Goal: Task Accomplishment & Management: Manage account settings

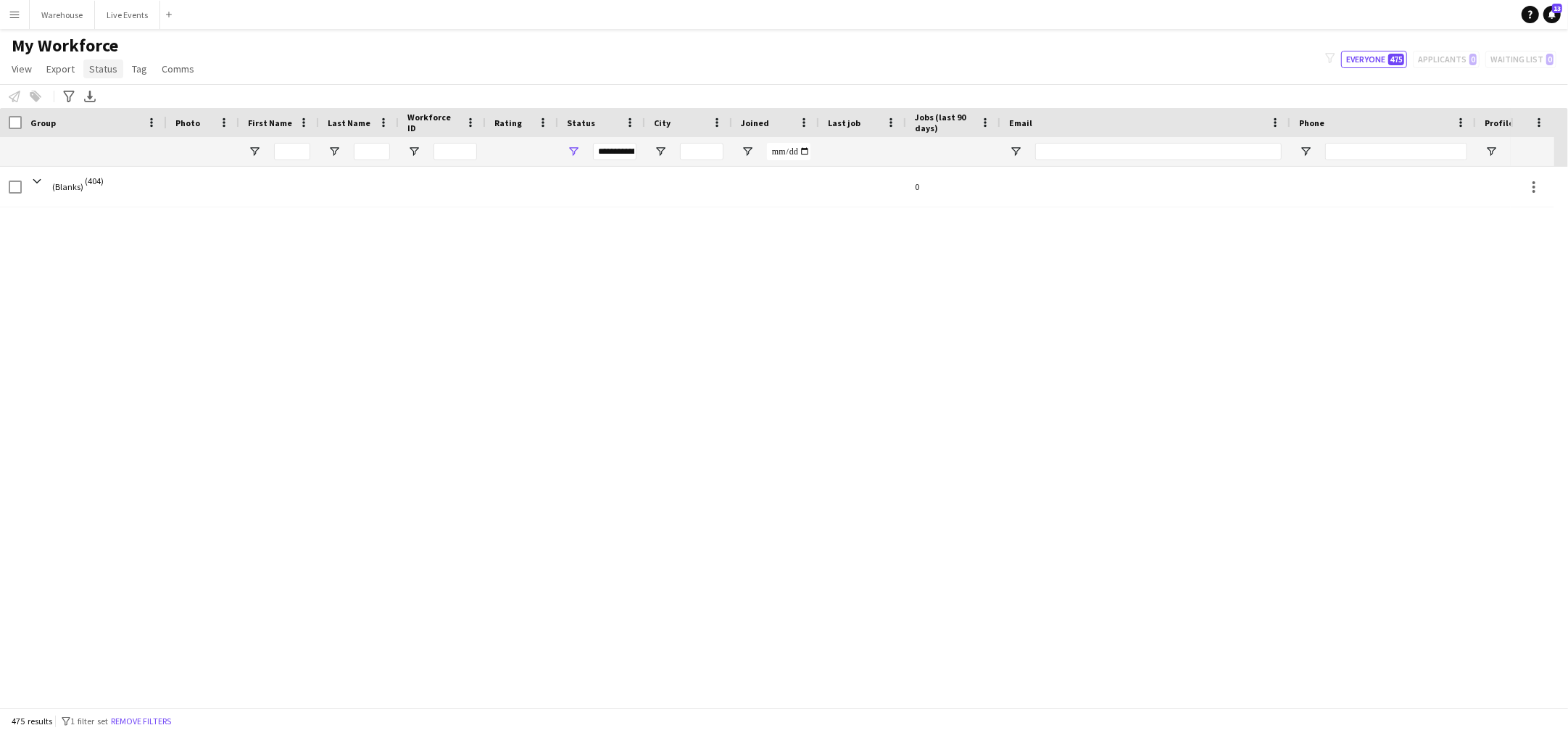
scroll to position [19000, 0]
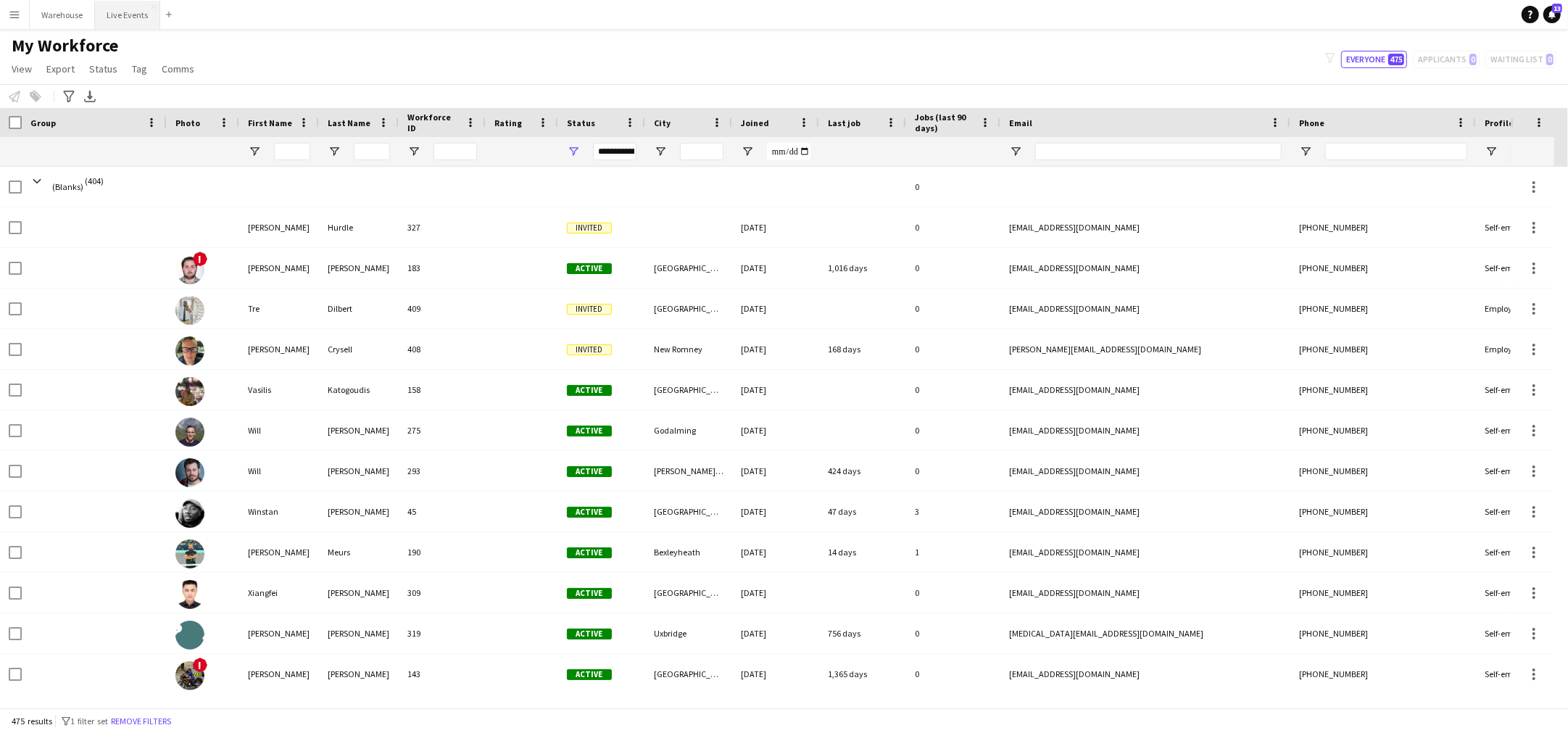
click at [113, 12] on button "Live Events Close" at bounding box center [128, 15] width 65 height 28
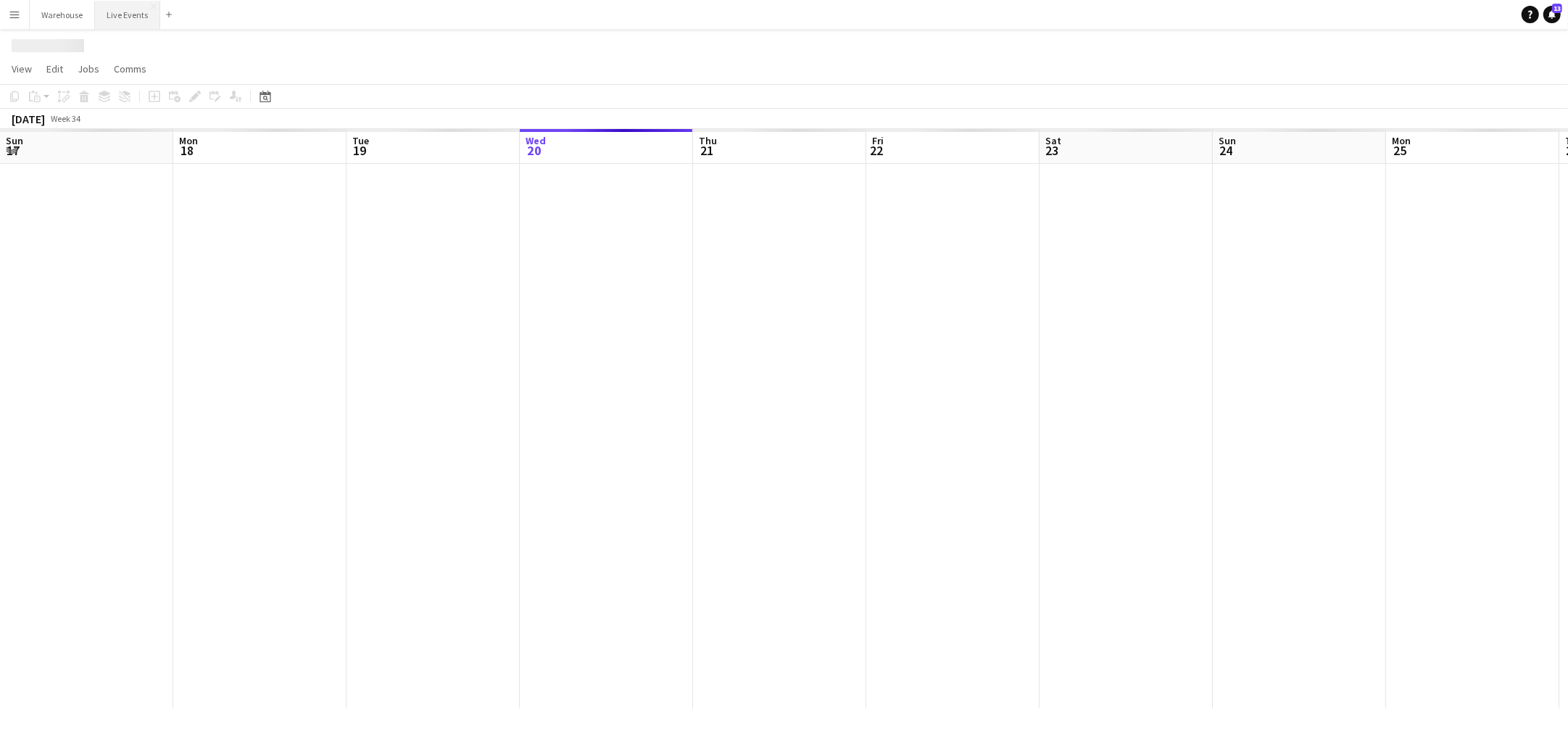
scroll to position [0, 346]
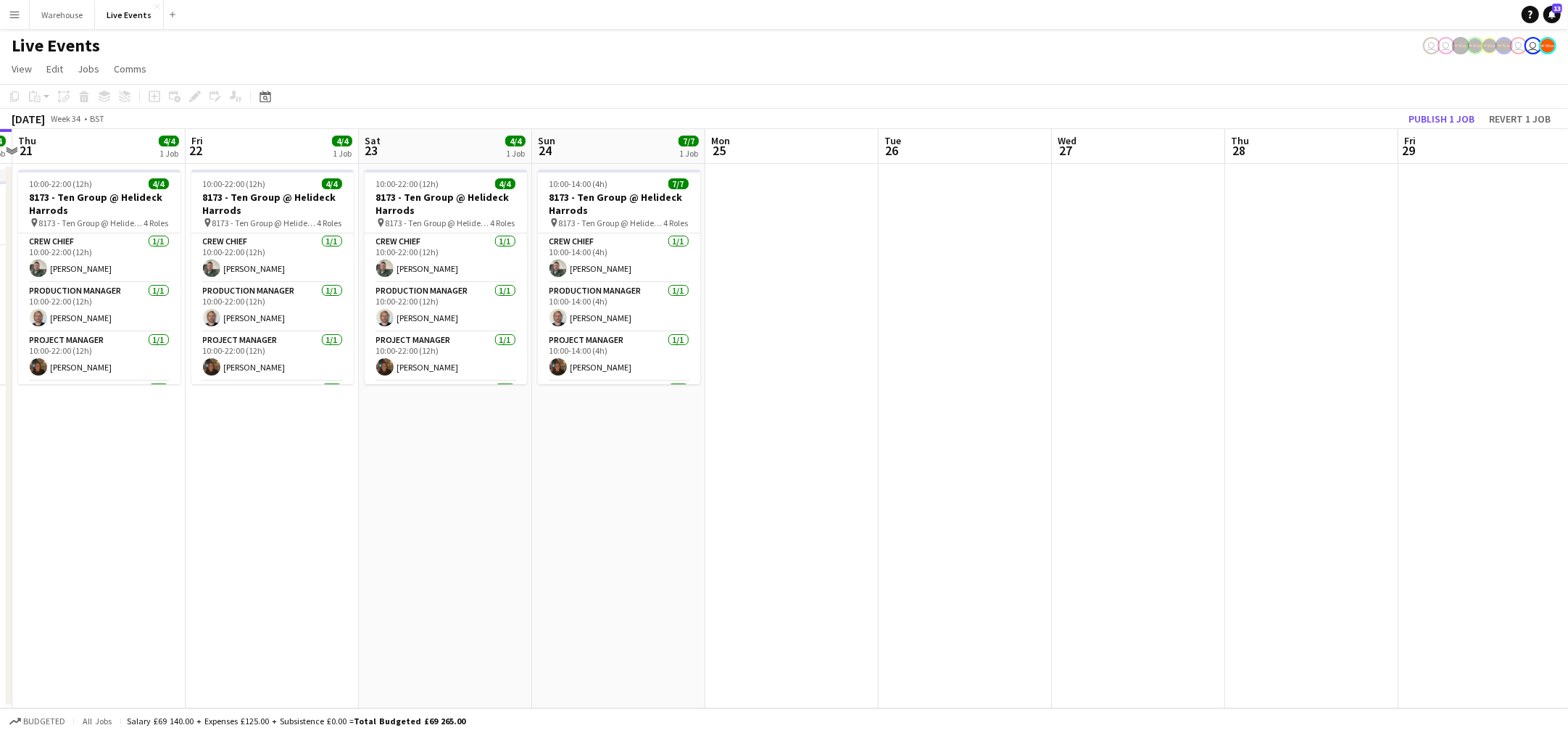
drag, startPoint x: 681, startPoint y: 490, endPoint x: 503, endPoint y: 579, distance: 199.0
click at [0, 509] on app-calendar-viewport "Mon 18 4/4 1 Job Tue 19 4/4 1 Job Wed 20 4/4 1 Job Thu 21 4/4 1 Job Fri 22 4/4 …" at bounding box center [784, 418] width 1568 height 579
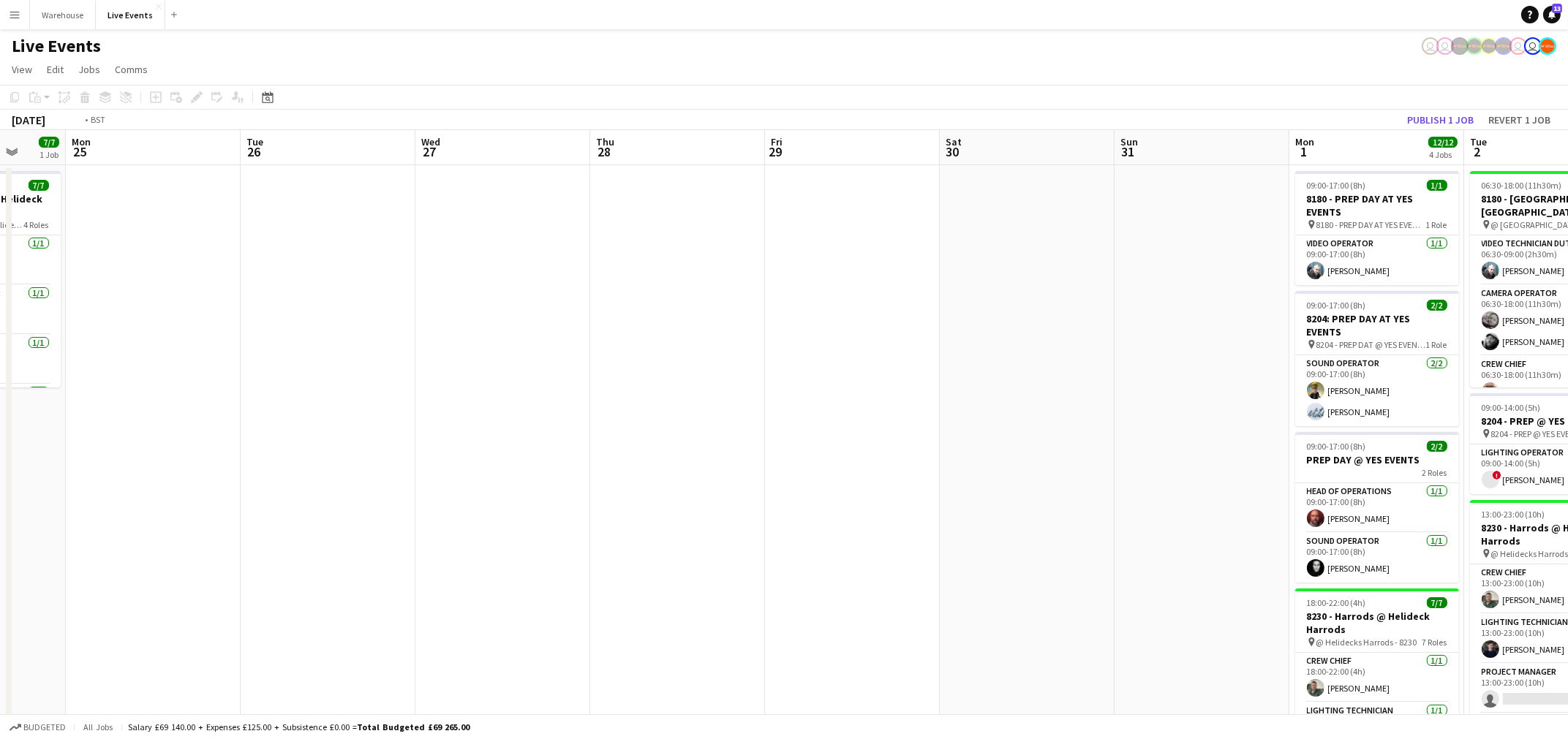
drag, startPoint x: 857, startPoint y: 569, endPoint x: 803, endPoint y: 557, distance: 55.3
click at [426, 560] on app-calendar-viewport "Fri 22 4/4 1 Job Sat 23 4/4 1 Job Sun 24 7/7 1 Job Mon 25 Tue 26 Wed 27 Thu 28 …" at bounding box center [784, 668] width 1568 height 1074
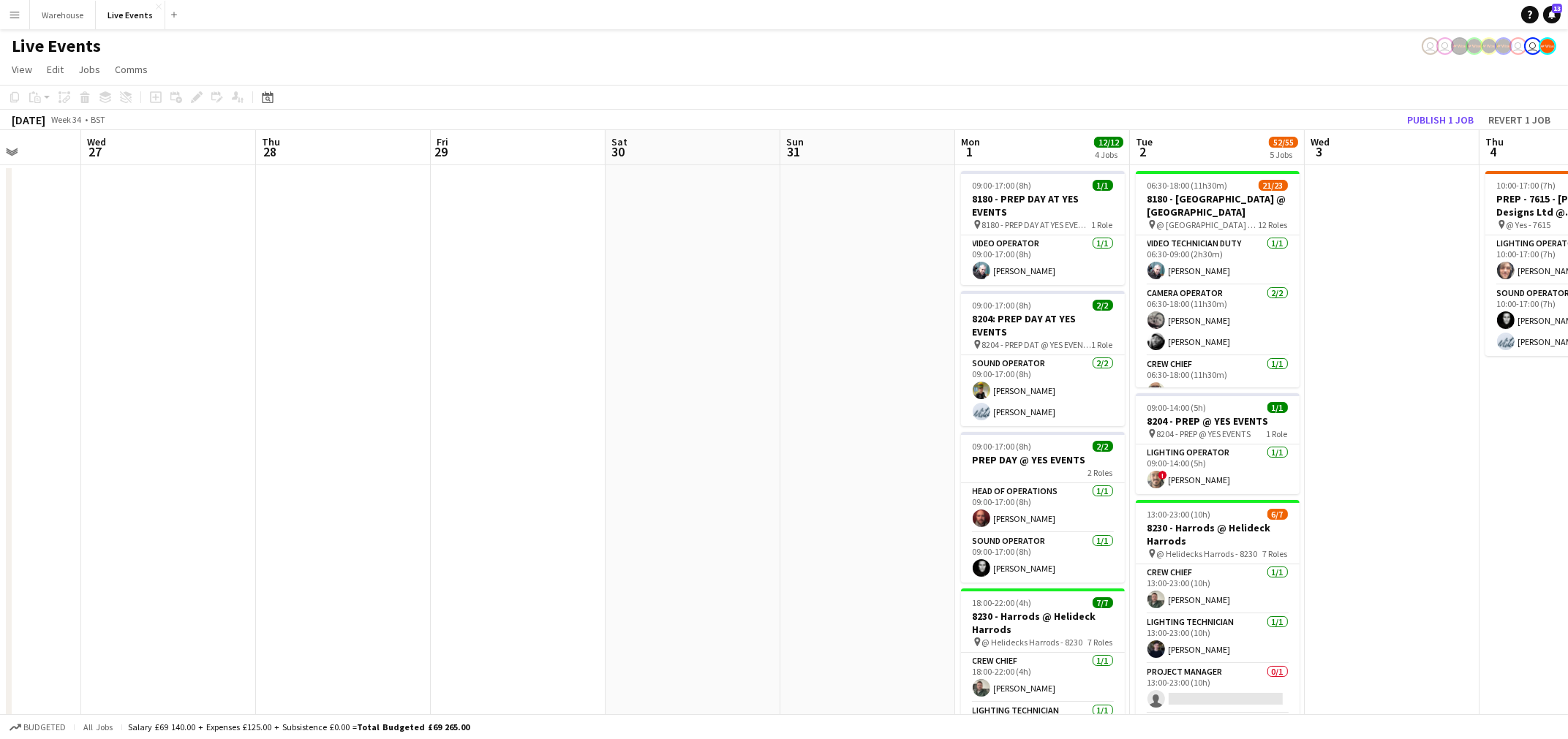
drag, startPoint x: 785, startPoint y: 577, endPoint x: 408, endPoint y: 573, distance: 377.0
click at [386, 575] on app-calendar-viewport "Sat 23 4/4 1 Job Sun 24 7/7 1 Job Mon 25 Tue 26 Wed 27 Thu 28 Fri 29 Sat 30 Sun…" at bounding box center [784, 668] width 1568 height 1074
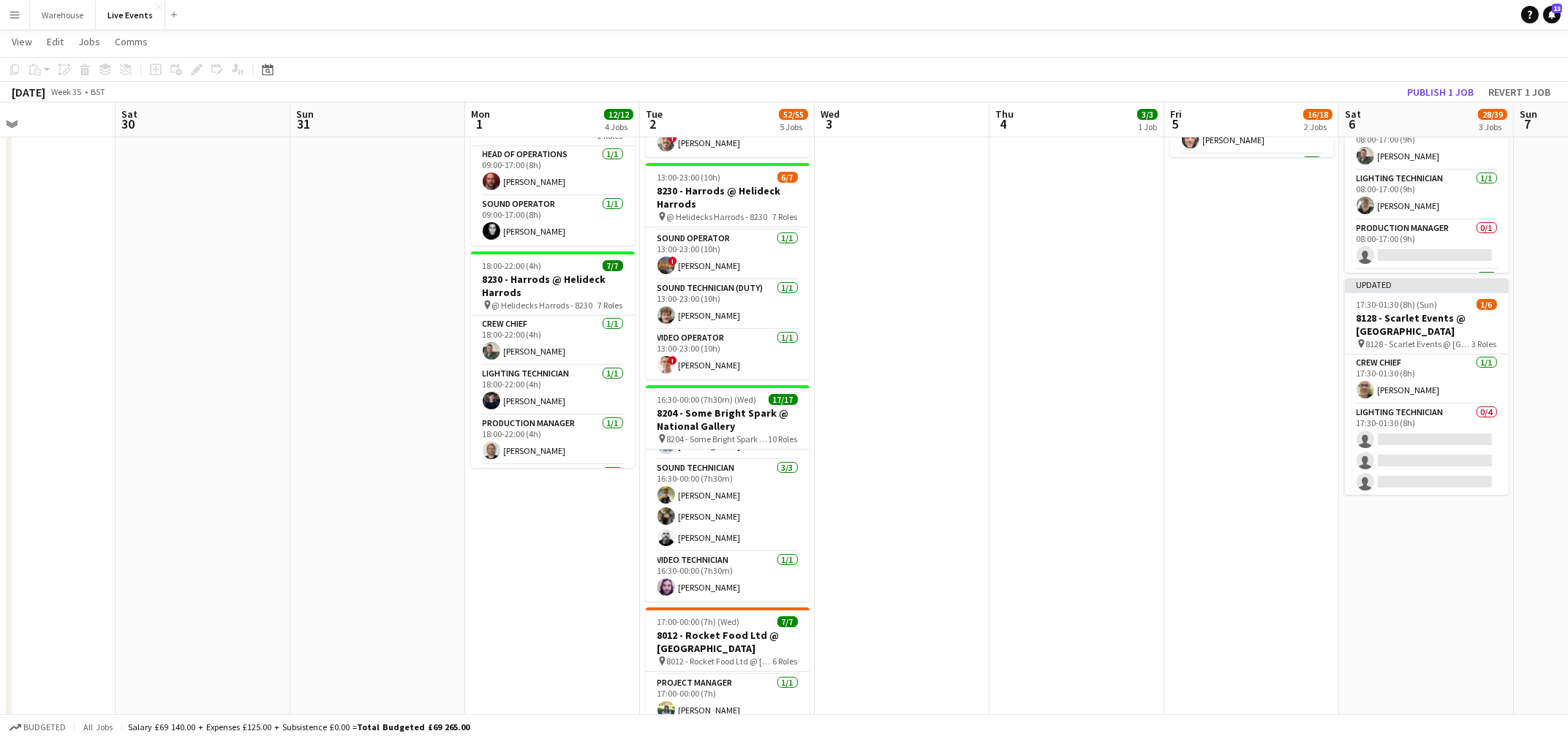
scroll to position [30, 0]
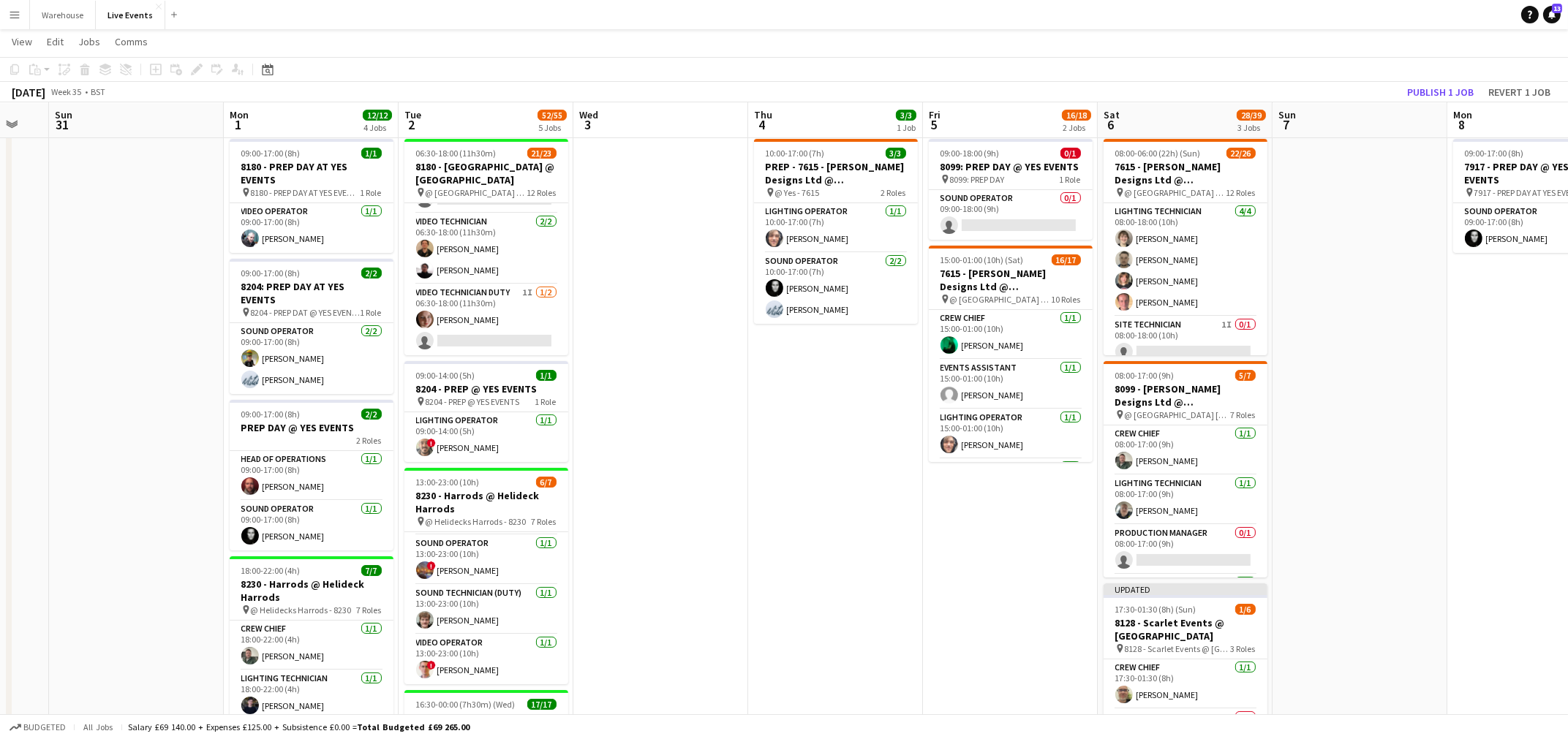
drag, startPoint x: 1081, startPoint y: 564, endPoint x: 840, endPoint y: 565, distance: 241.0
click at [839, 565] on app-calendar-viewport "Thu 28 Fri 29 Sat 30 Sun 31 Mon 1 12/12 4 Jobs Tue 2 52/55 5 Jobs Wed 3 Thu 4 3…" at bounding box center [784, 599] width 1568 height 1146
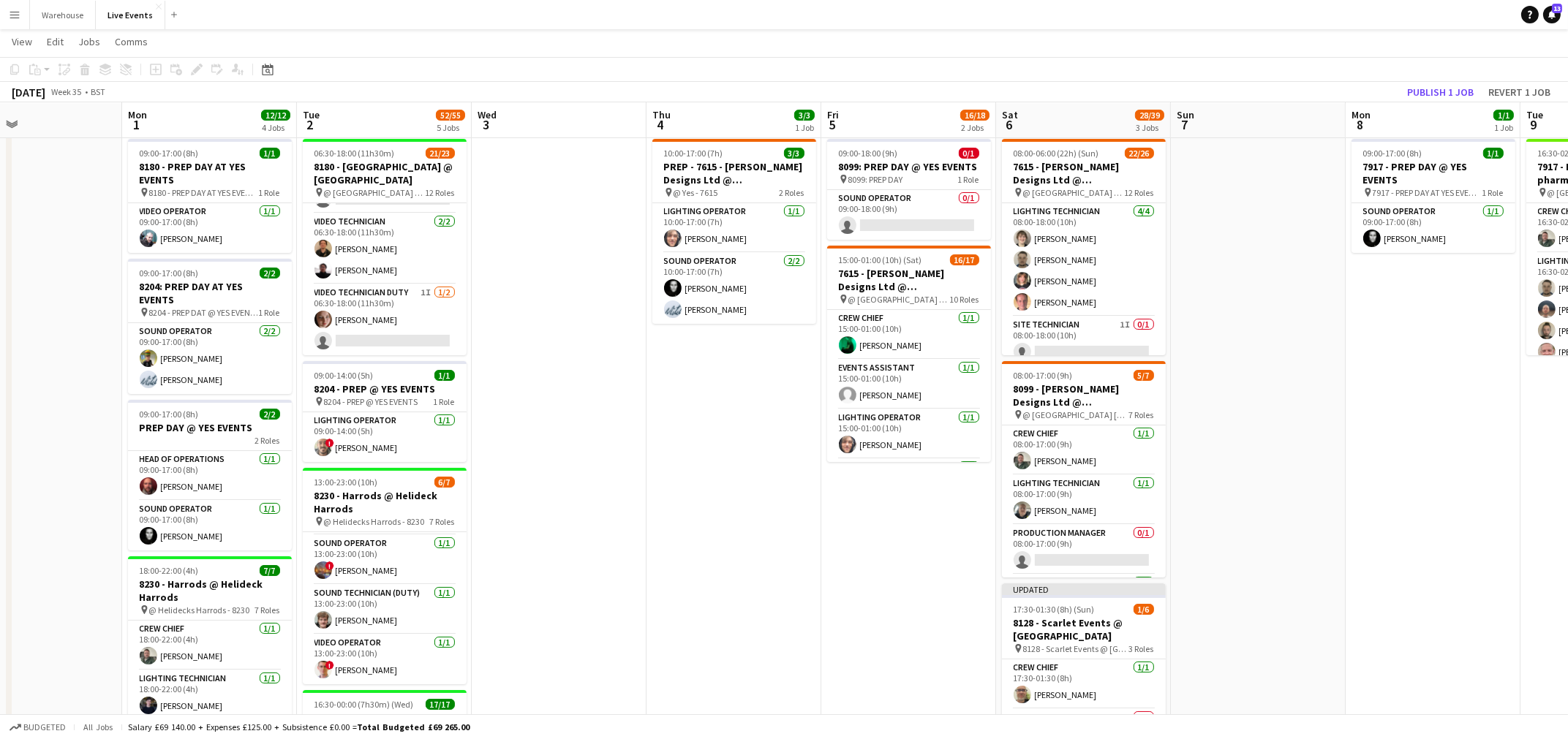
drag, startPoint x: 924, startPoint y: 565, endPoint x: 865, endPoint y: 565, distance: 59.0
click at [865, 565] on app-calendar-viewport "Thu 28 Fri 29 Sat 30 Sun 31 Mon 1 12/12 4 Jobs Tue 2 52/55 5 Jobs Wed 3 Thu 4 3…" at bounding box center [784, 599] width 1568 height 1146
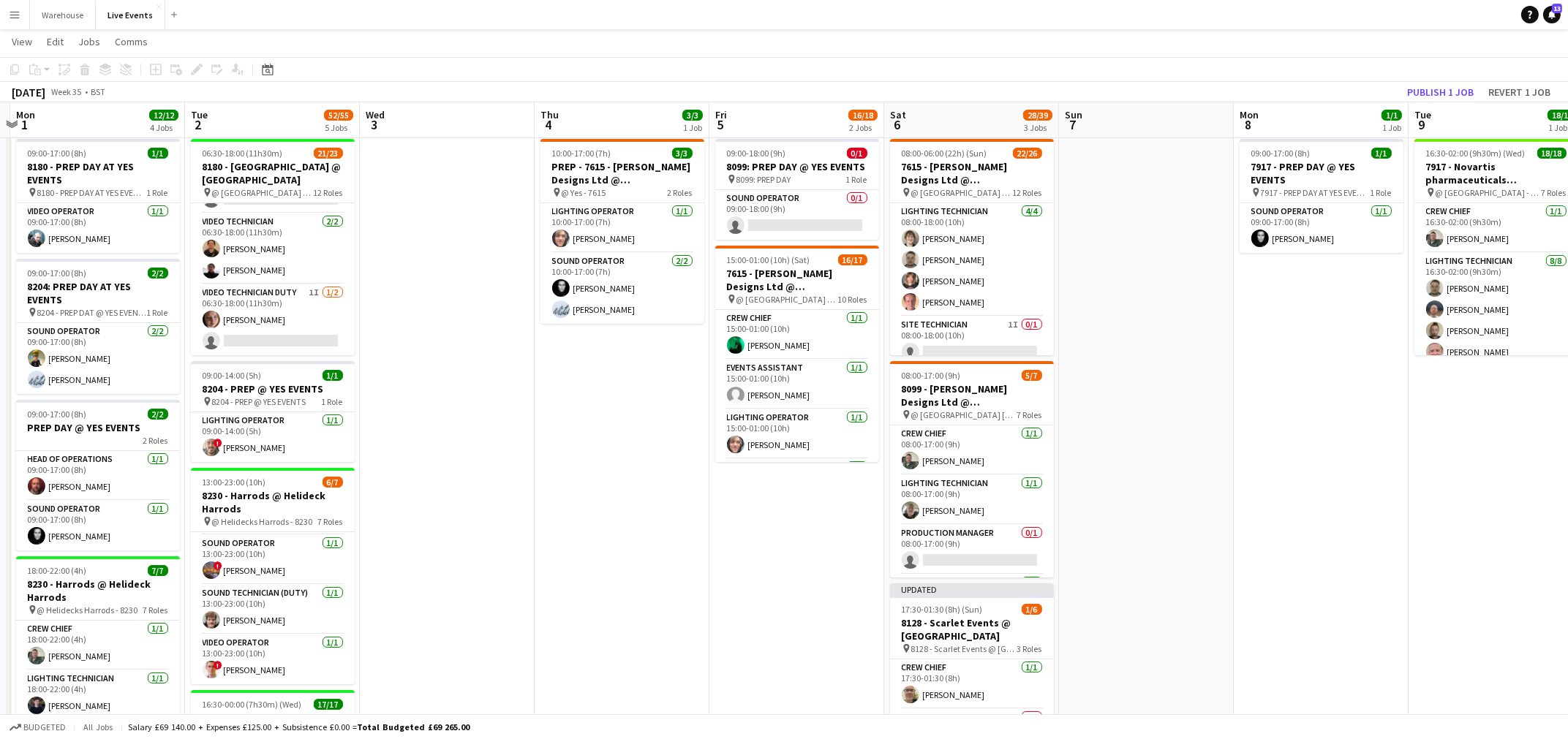
scroll to position [0, 517]
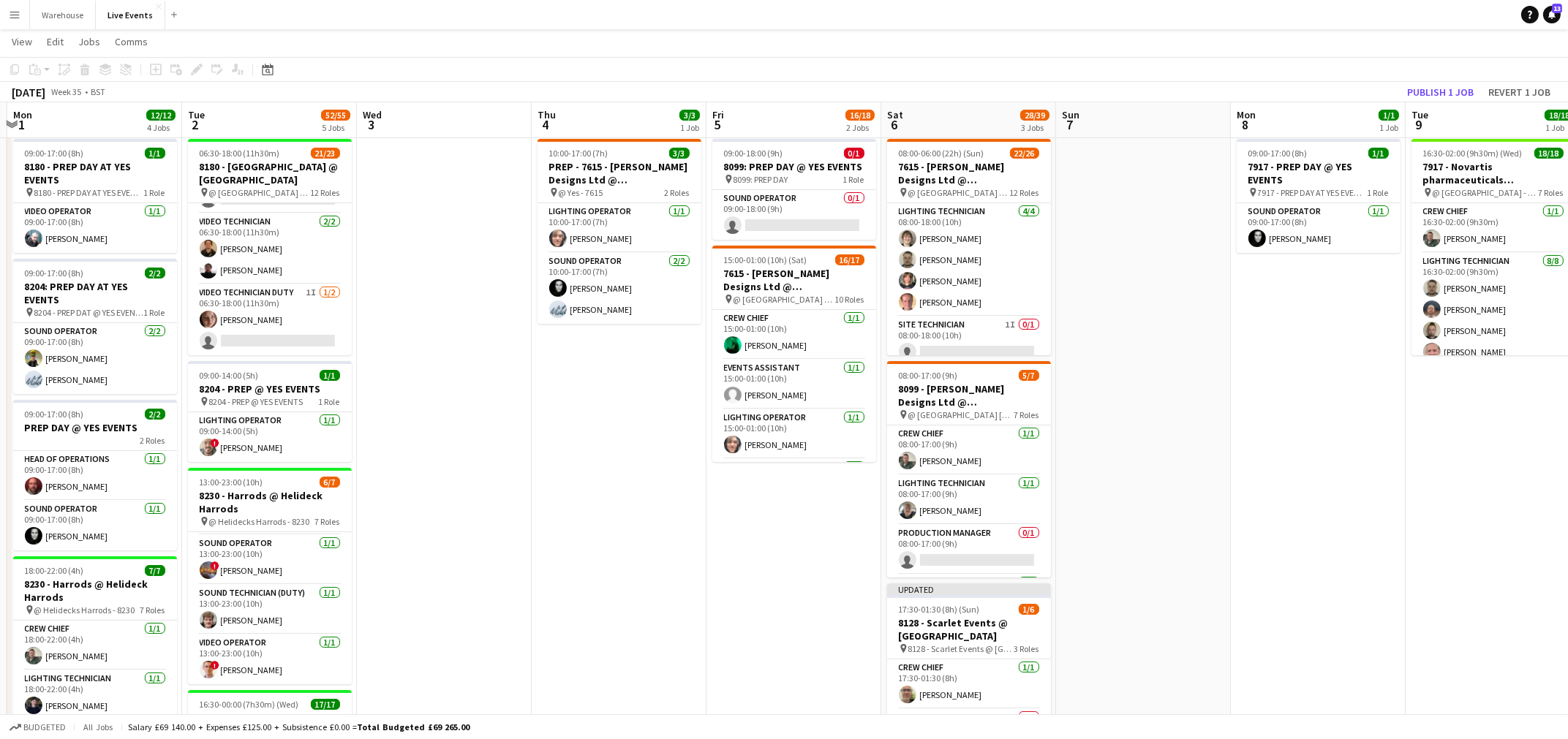
drag, startPoint x: 920, startPoint y: 572, endPoint x: 813, endPoint y: 590, distance: 108.5
click at [813, 590] on app-calendar-viewport "Fri 29 Sat 30 Sun 31 Mon 1 12/12 4 Jobs Tue 2 52/55 5 Jobs Wed 3 Thu 4 3/3 1 Jo…" at bounding box center [784, 599] width 1568 height 1146
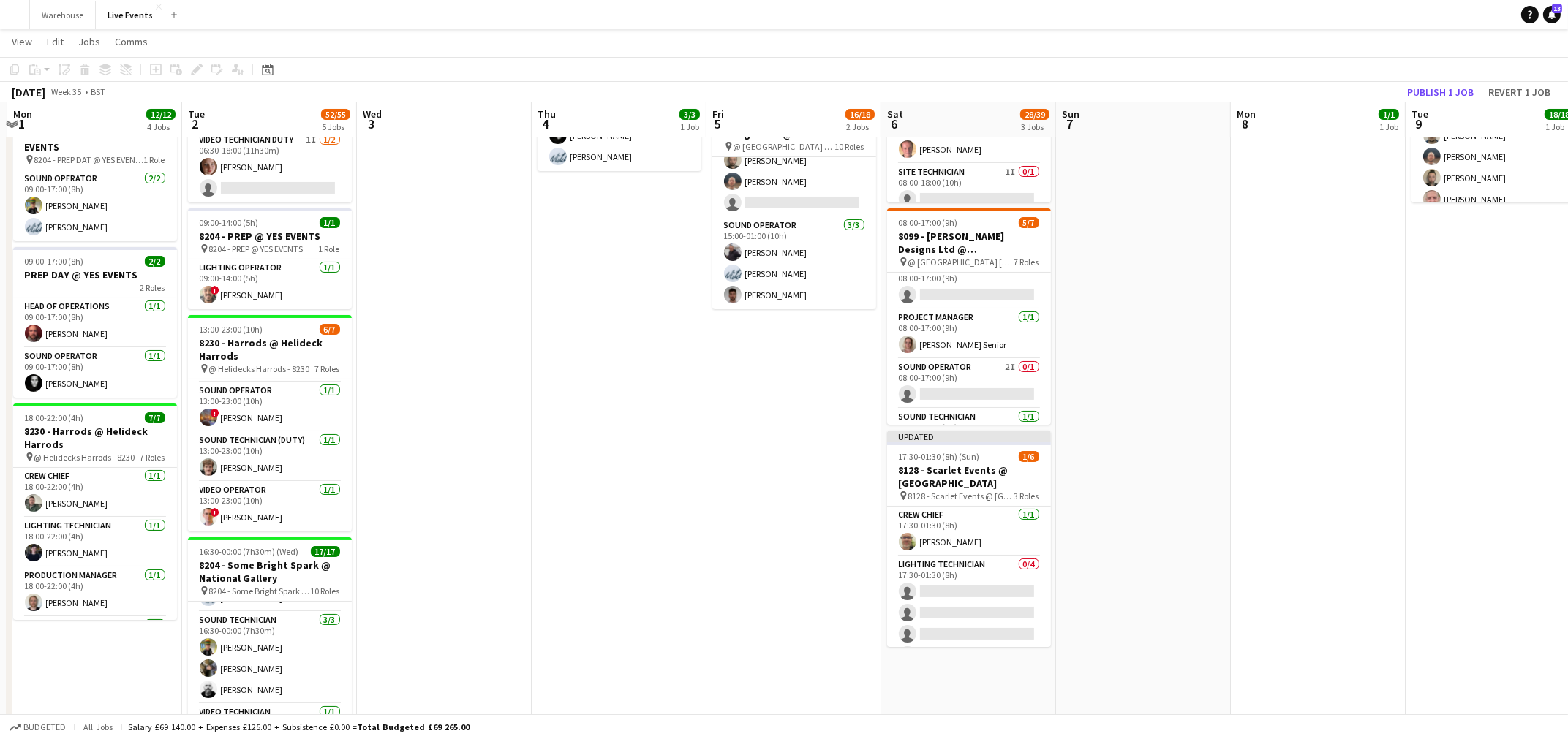
scroll to position [0, 0]
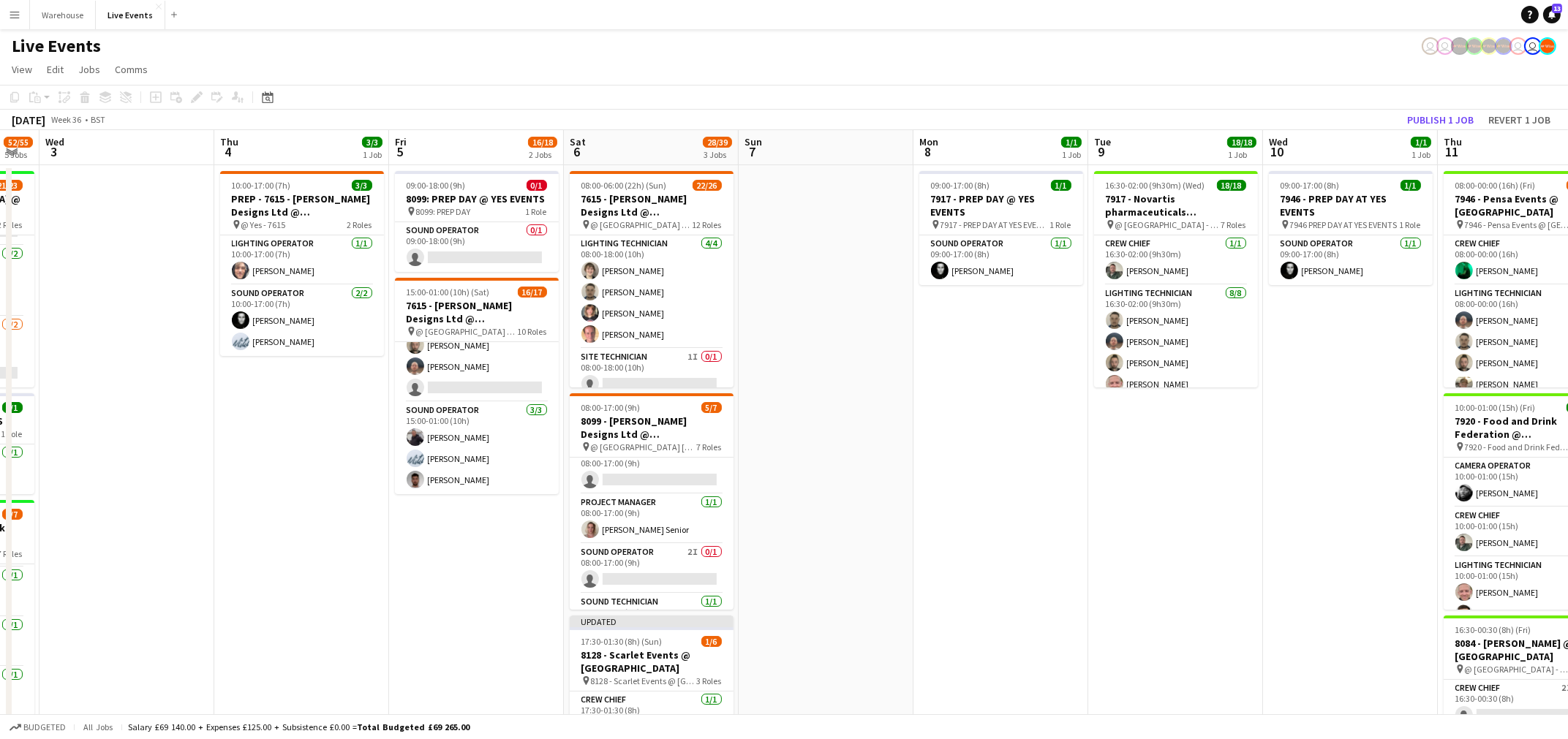
drag, startPoint x: 1362, startPoint y: 419, endPoint x: 786, endPoint y: 432, distance: 576.1
click at [798, 430] on app-calendar-viewport "Sun 31 Mon 1 12/12 4 Jobs Tue 2 52/55 5 Jobs Wed 3 Thu 4 3/3 1 Job Fri 5 16/18 …" at bounding box center [784, 668] width 1568 height 1074
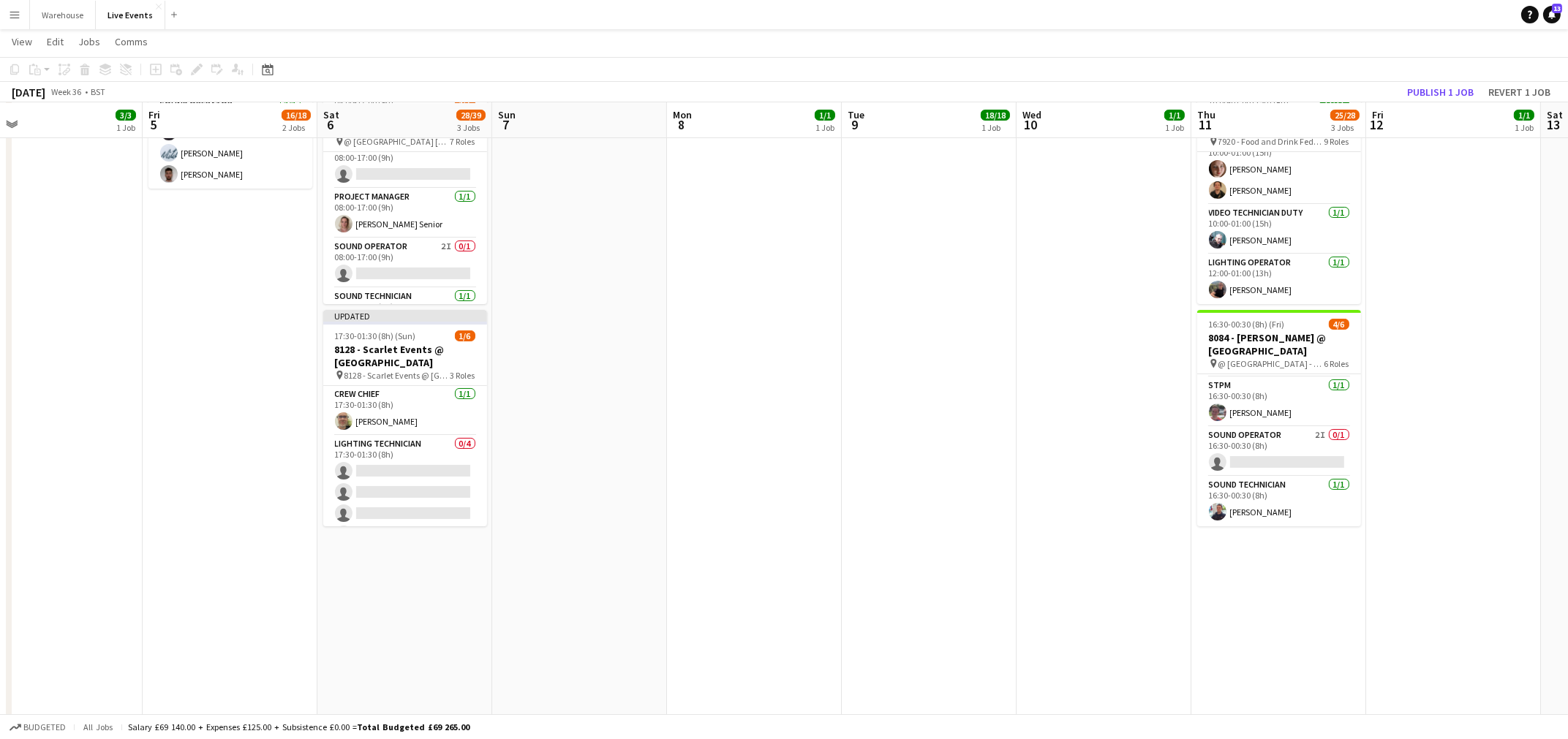
scroll to position [152, 0]
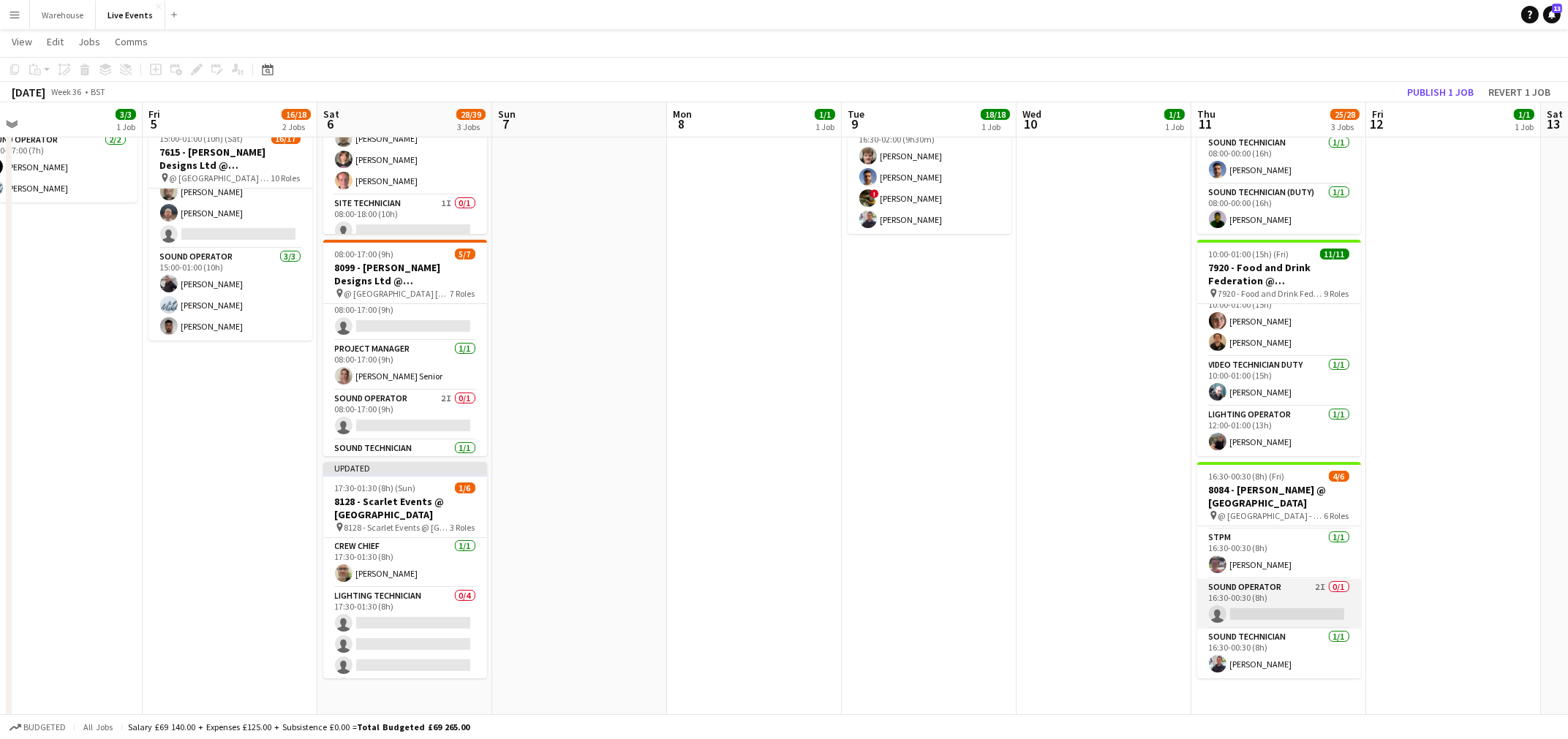
click at [1307, 587] on app-card-role "Sound Operator 2I 0/1 16:30-00:30 (8h) single-neutral-actions" at bounding box center [1278, 604] width 164 height 50
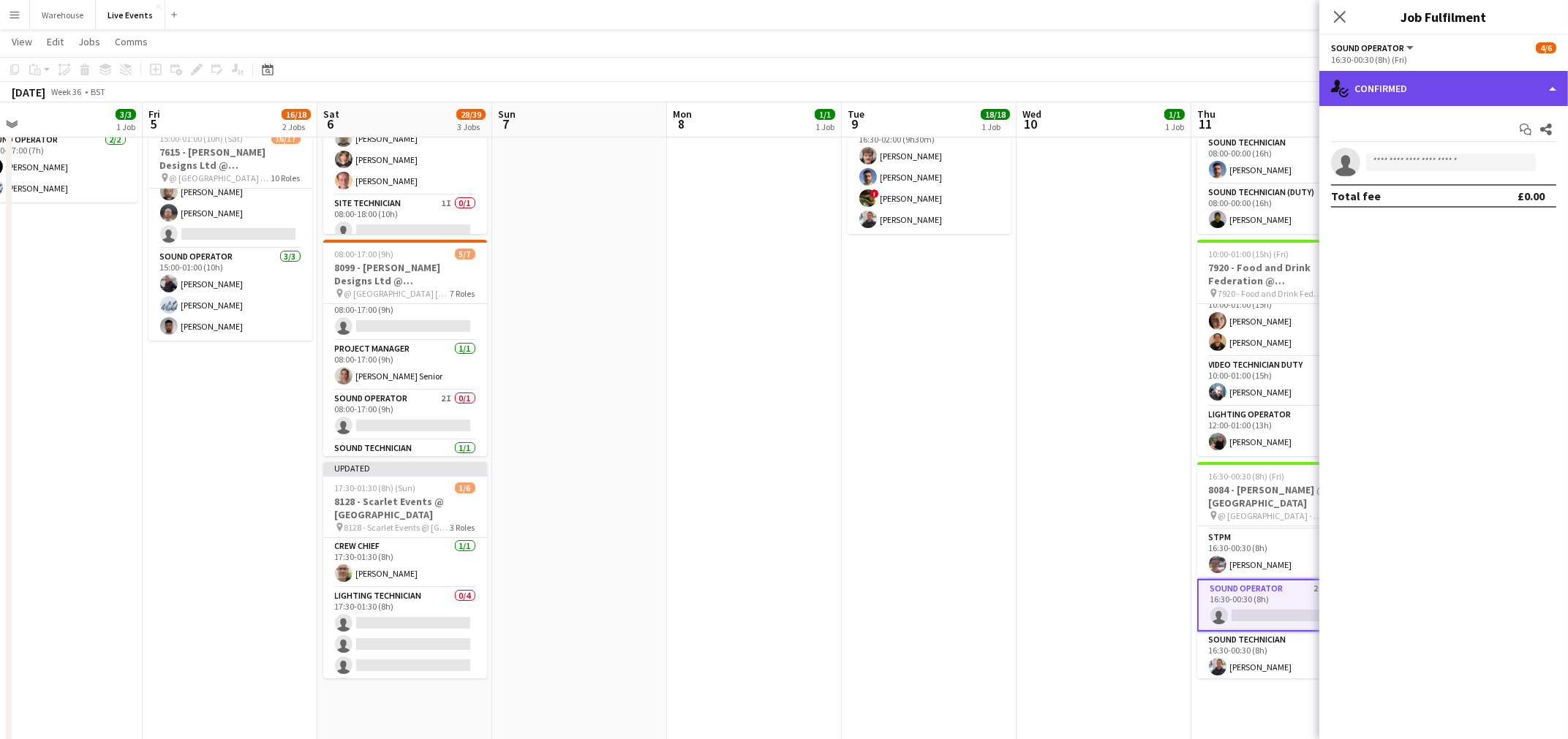
click at [1439, 96] on div "single-neutral-actions-check-2 Confirmed" at bounding box center [1443, 88] width 249 height 35
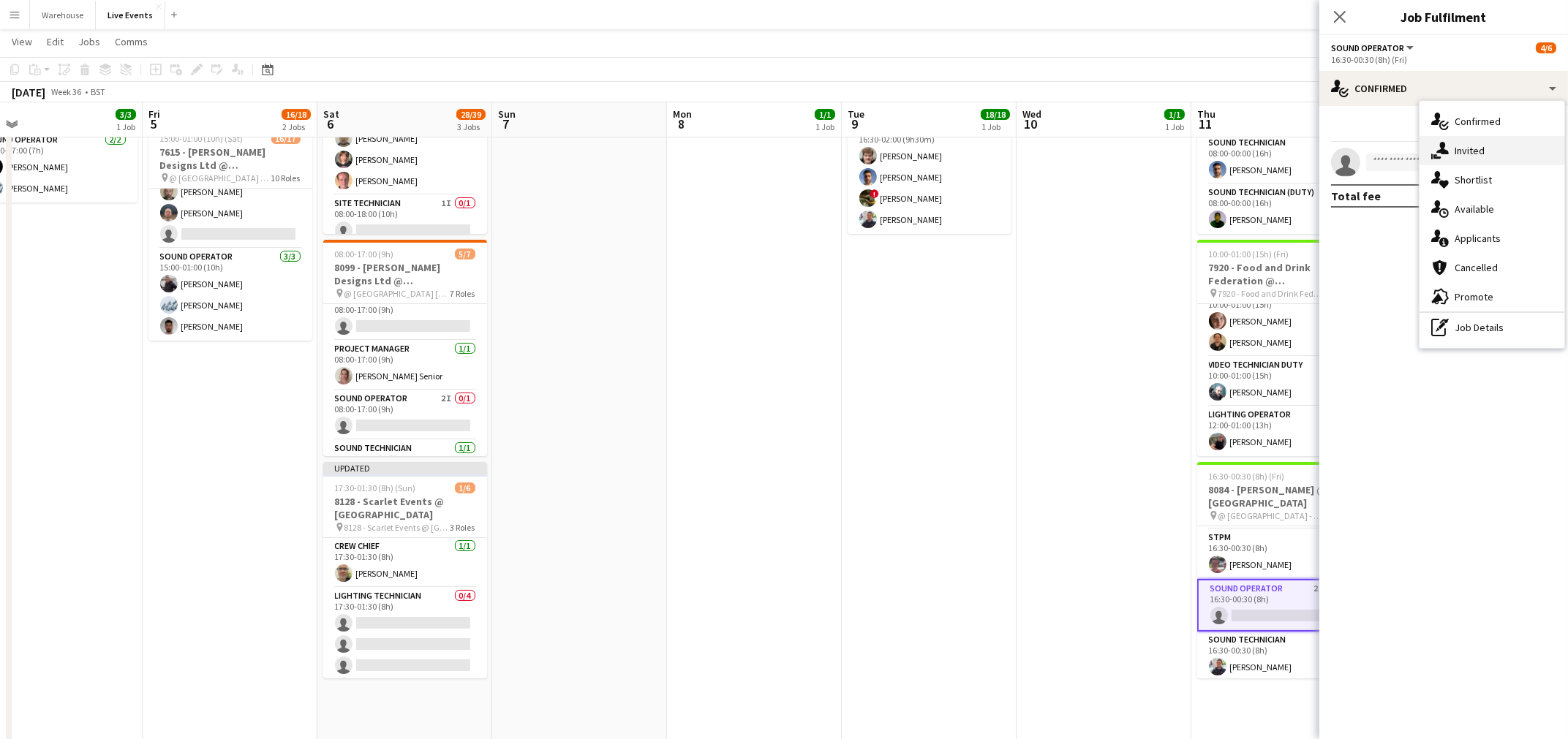
click at [1498, 150] on div "single-neutral-actions-share-1 Invited" at bounding box center [1492, 150] width 145 height 30
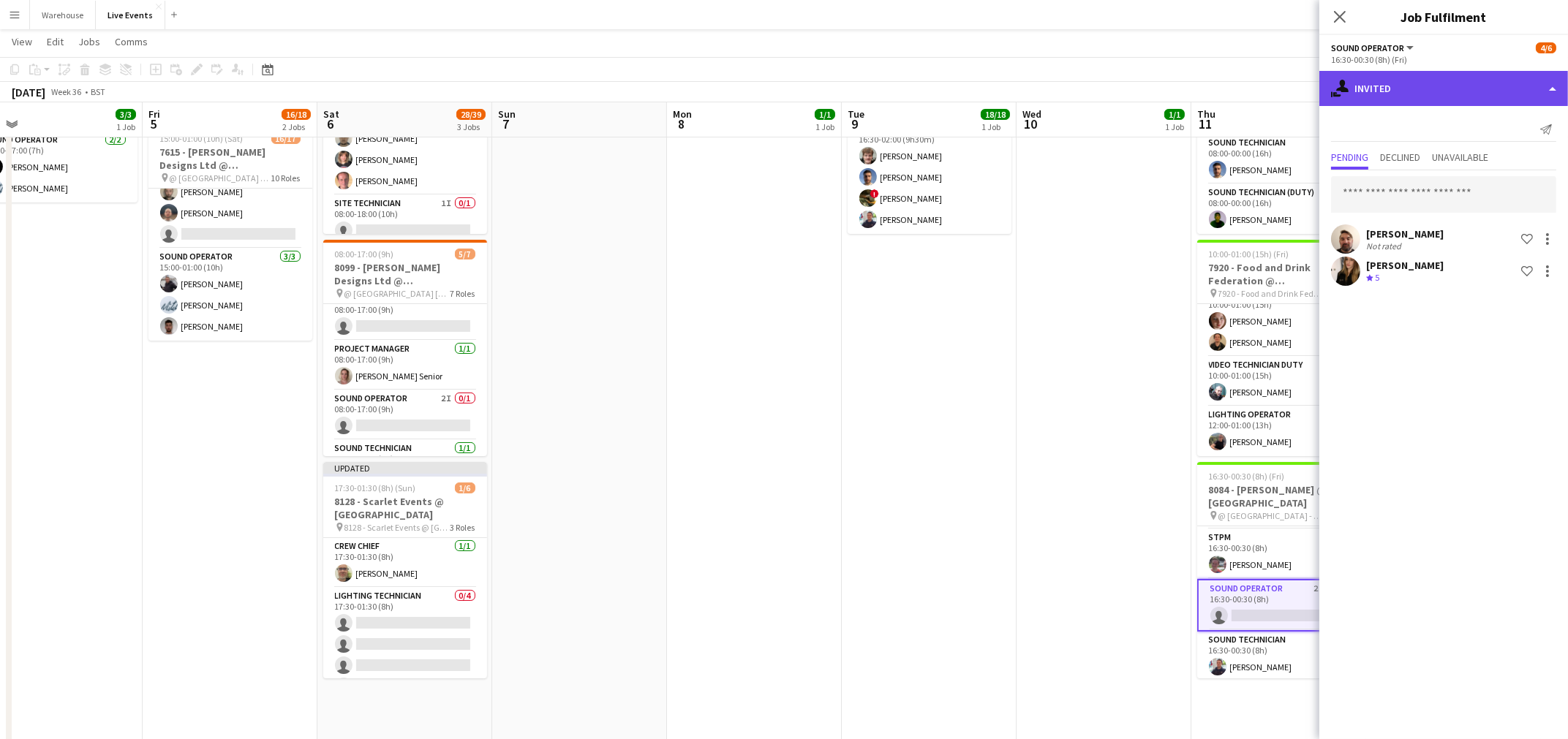
click at [1443, 89] on div "single-neutral-actions-share-1 Invited" at bounding box center [1443, 88] width 249 height 35
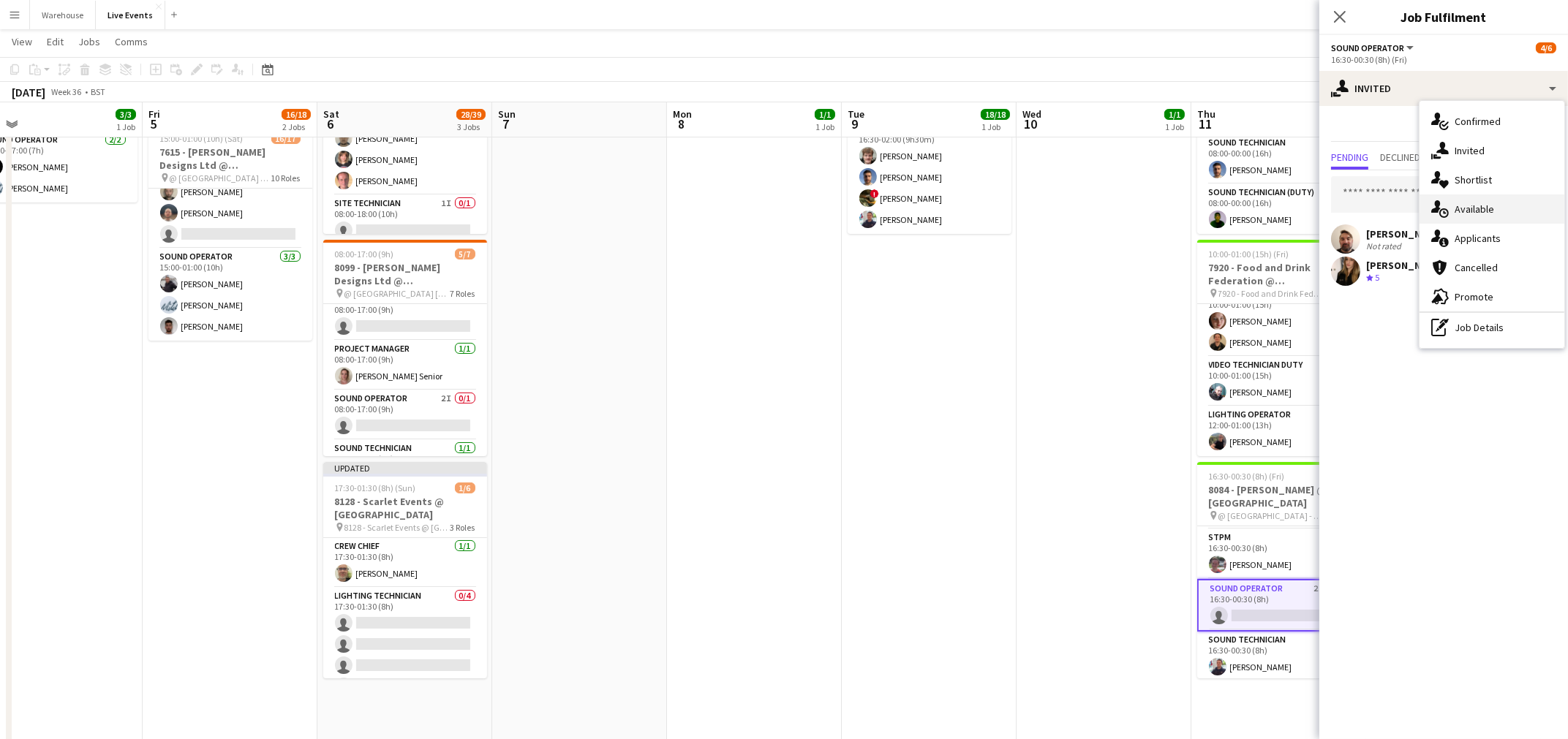
click at [1503, 211] on div "single-neutral-actions-upload Available" at bounding box center [1492, 209] width 145 height 30
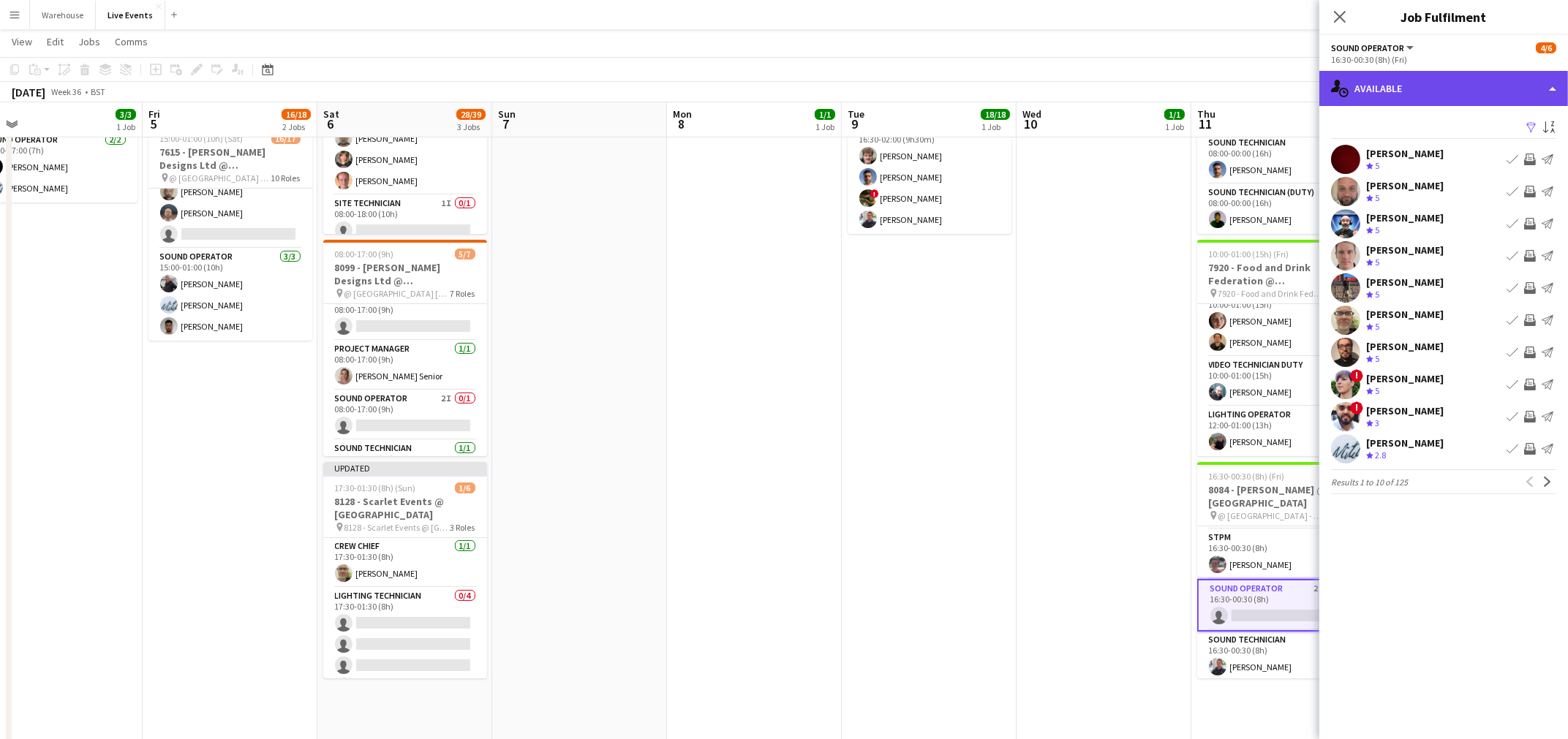
click at [1451, 101] on div "single-neutral-actions-upload Available" at bounding box center [1443, 88] width 249 height 35
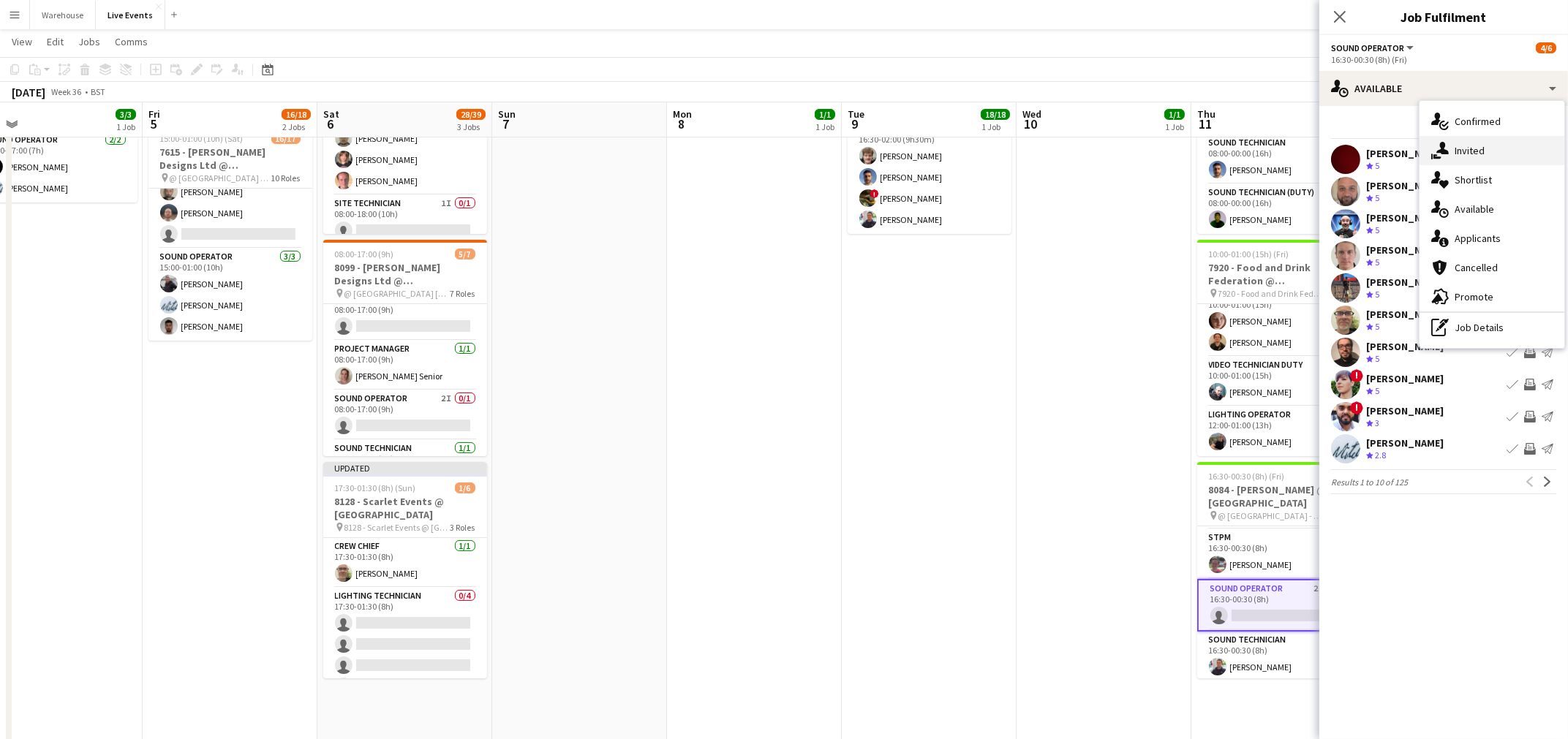
click at [1506, 149] on div "single-neutral-actions-share-1 Invited" at bounding box center [1492, 150] width 145 height 30
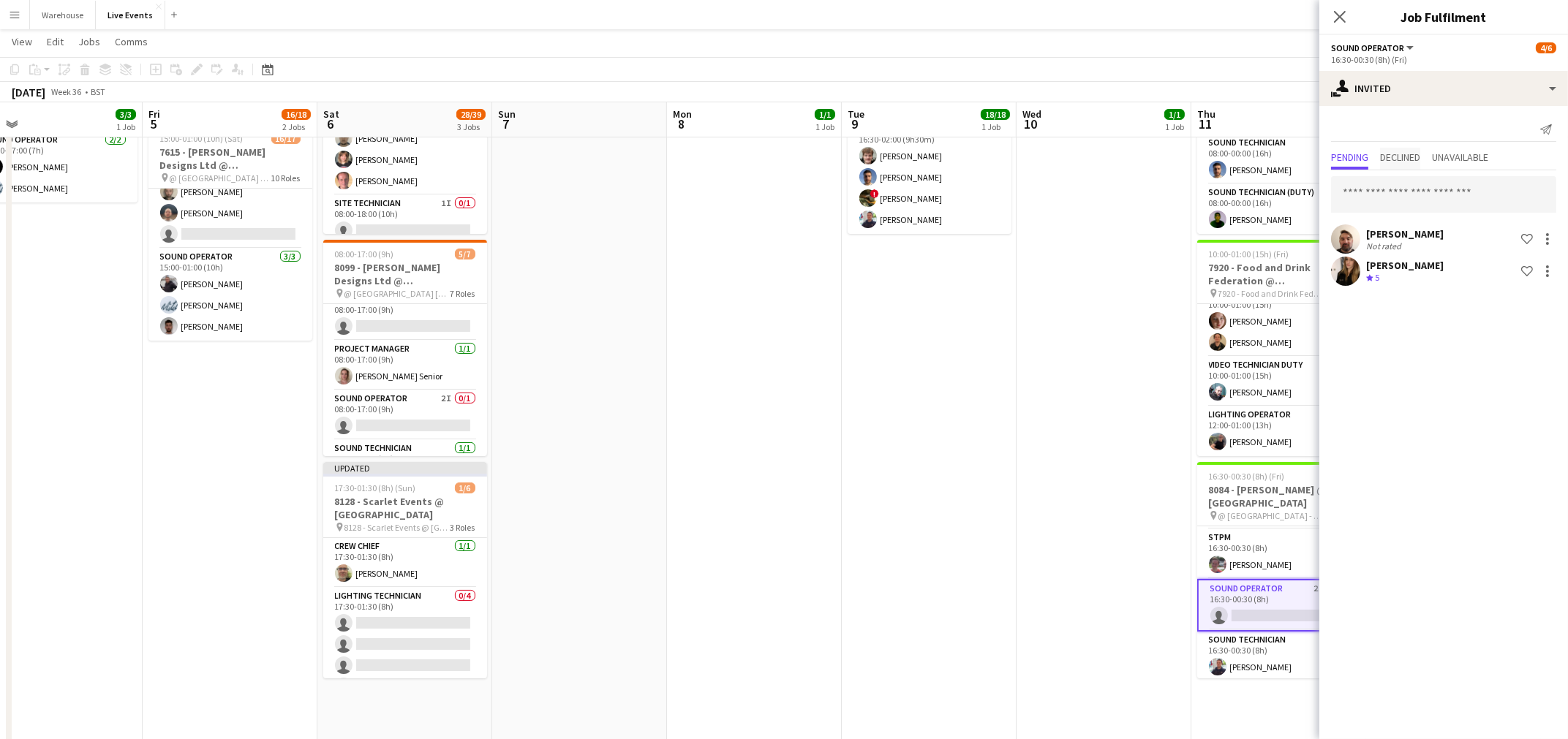
click at [1419, 152] on span "Declined" at bounding box center [1399, 157] width 40 height 10
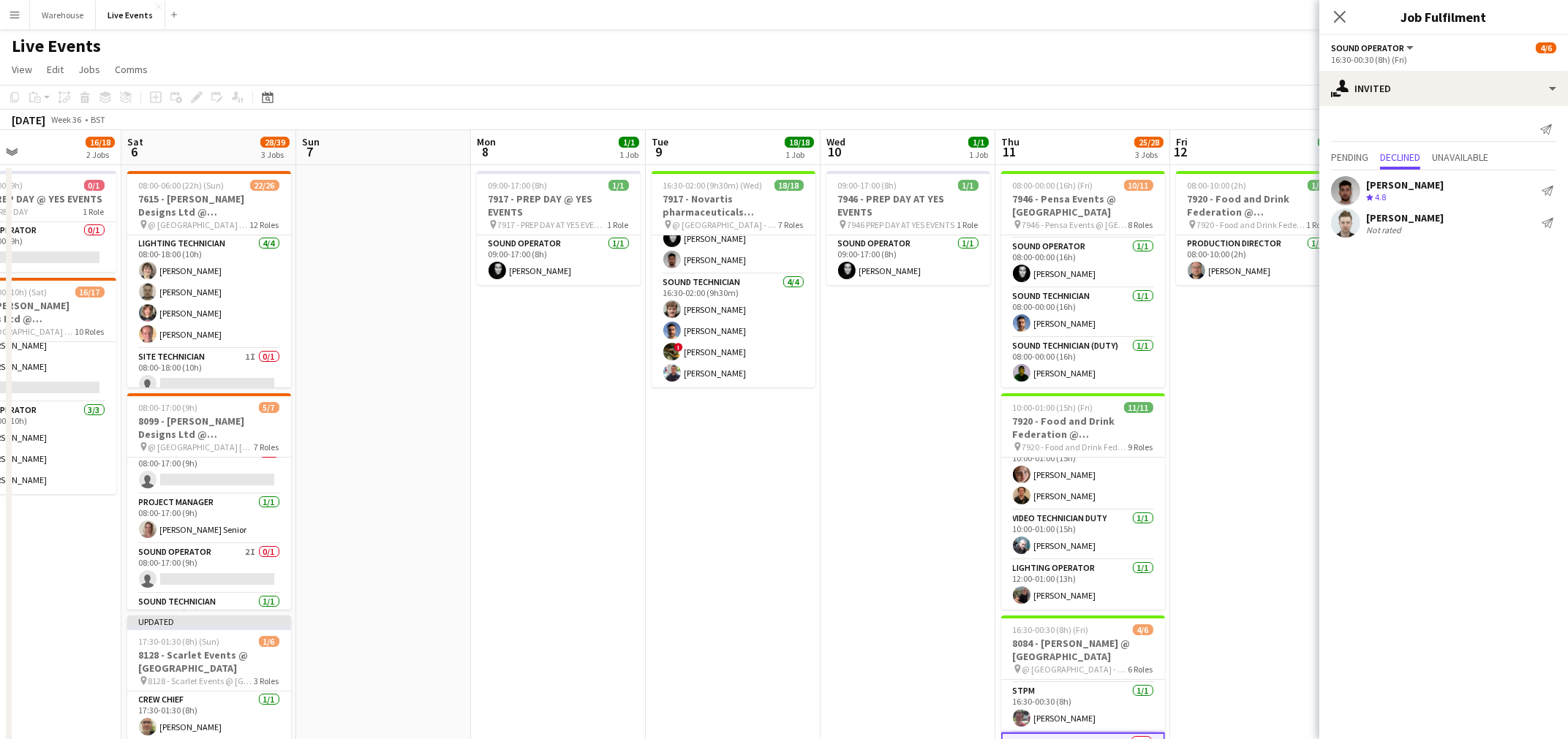
scroll to position [0, 579]
drag, startPoint x: 1136, startPoint y: 536, endPoint x: 938, endPoint y: 542, distance: 198.1
click at [938, 542] on app-calendar-viewport "Tue 2 52/55 5 Jobs Wed 3 Thu 4 3/3 1 Job Fri 5 16/18 2 Jobs Sat 6 28/39 3 Jobs …" at bounding box center [784, 668] width 1568 height 1074
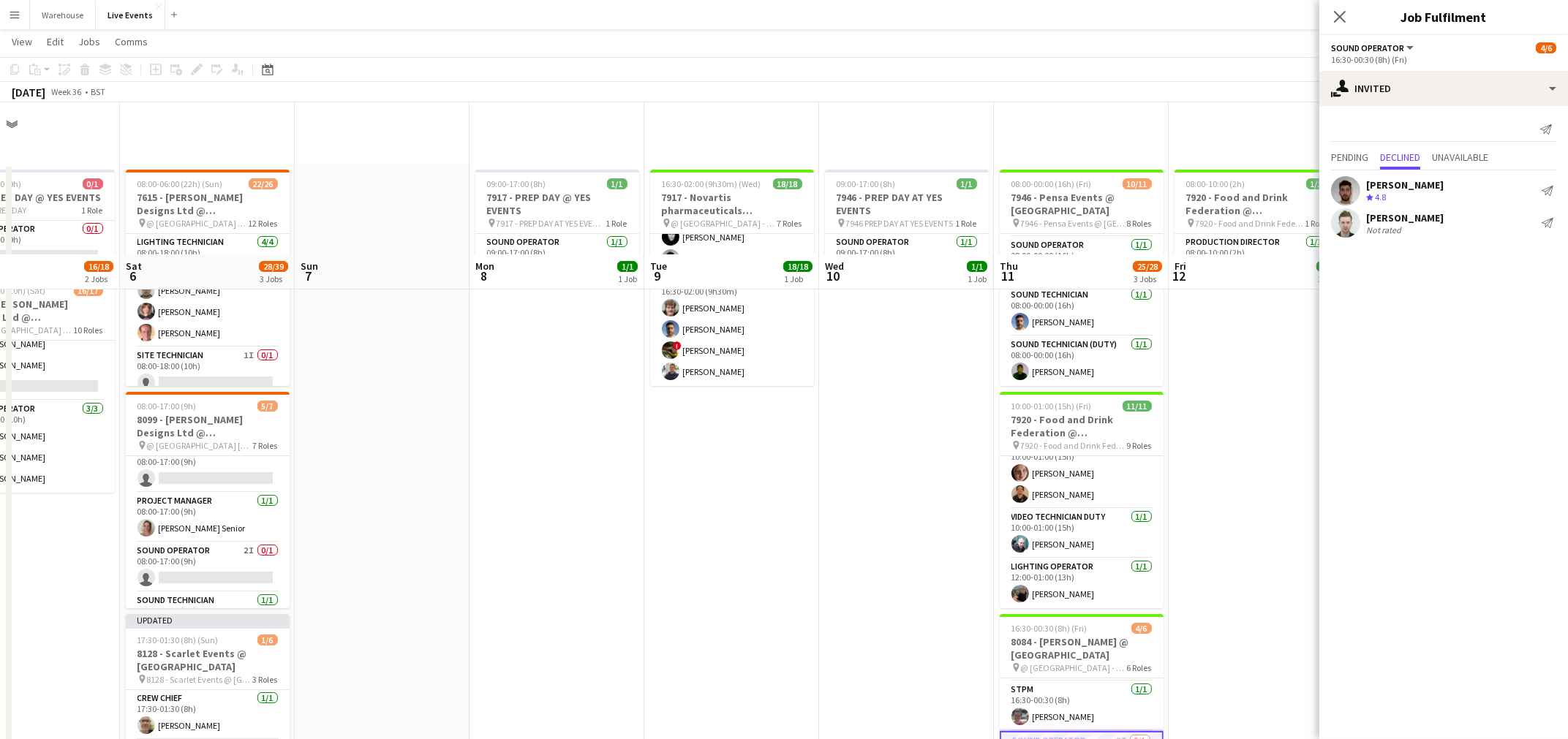
scroll to position [152, 0]
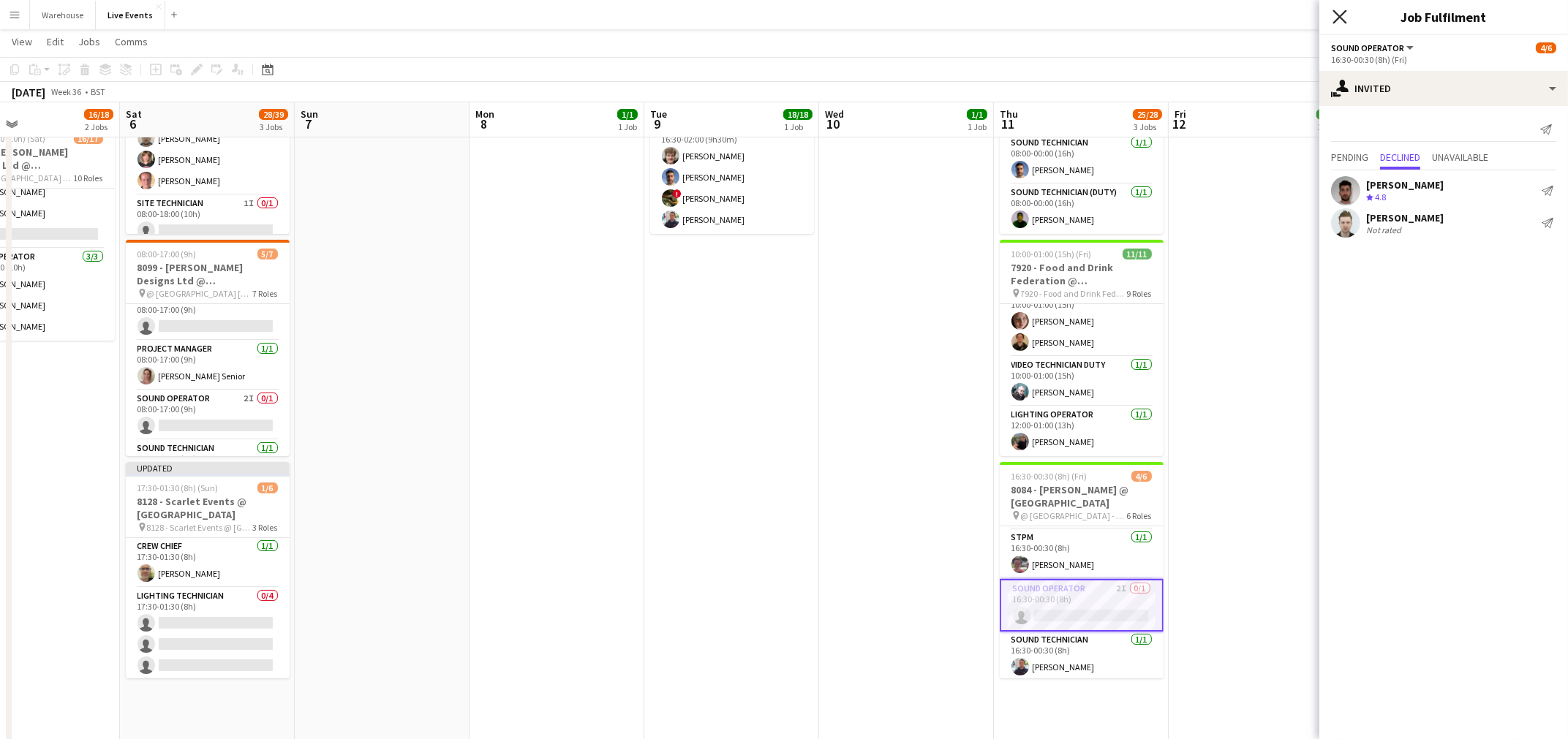
click at [1337, 16] on icon "Close pop-in" at bounding box center [1338, 16] width 14 height 14
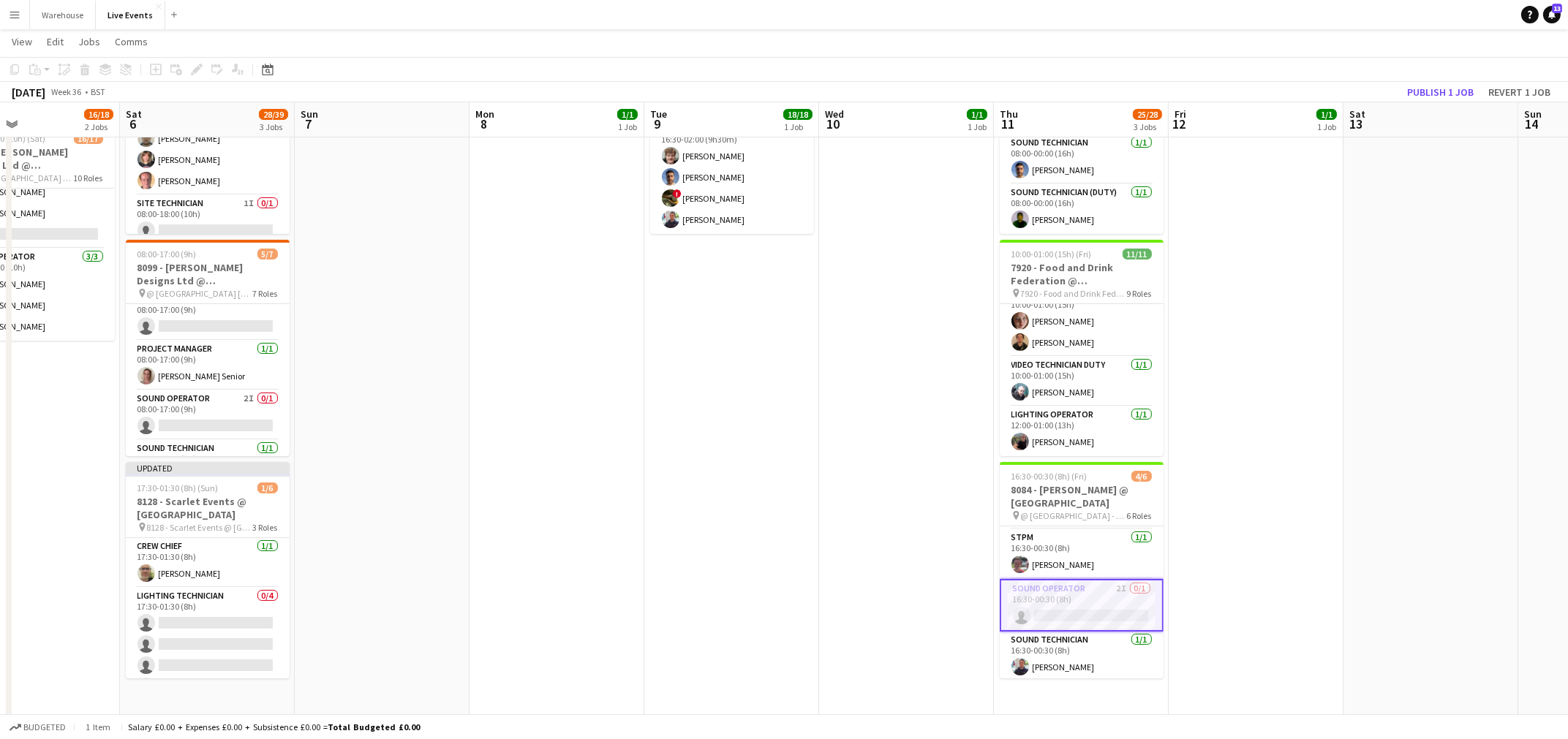
click at [844, 537] on app-date-cell "09:00-17:00 (8h) 1/1 7946 - PREP DAY AT YES EVENTS pin 7946 PREP DAY AT YES EVE…" at bounding box center [906, 530] width 174 height 1039
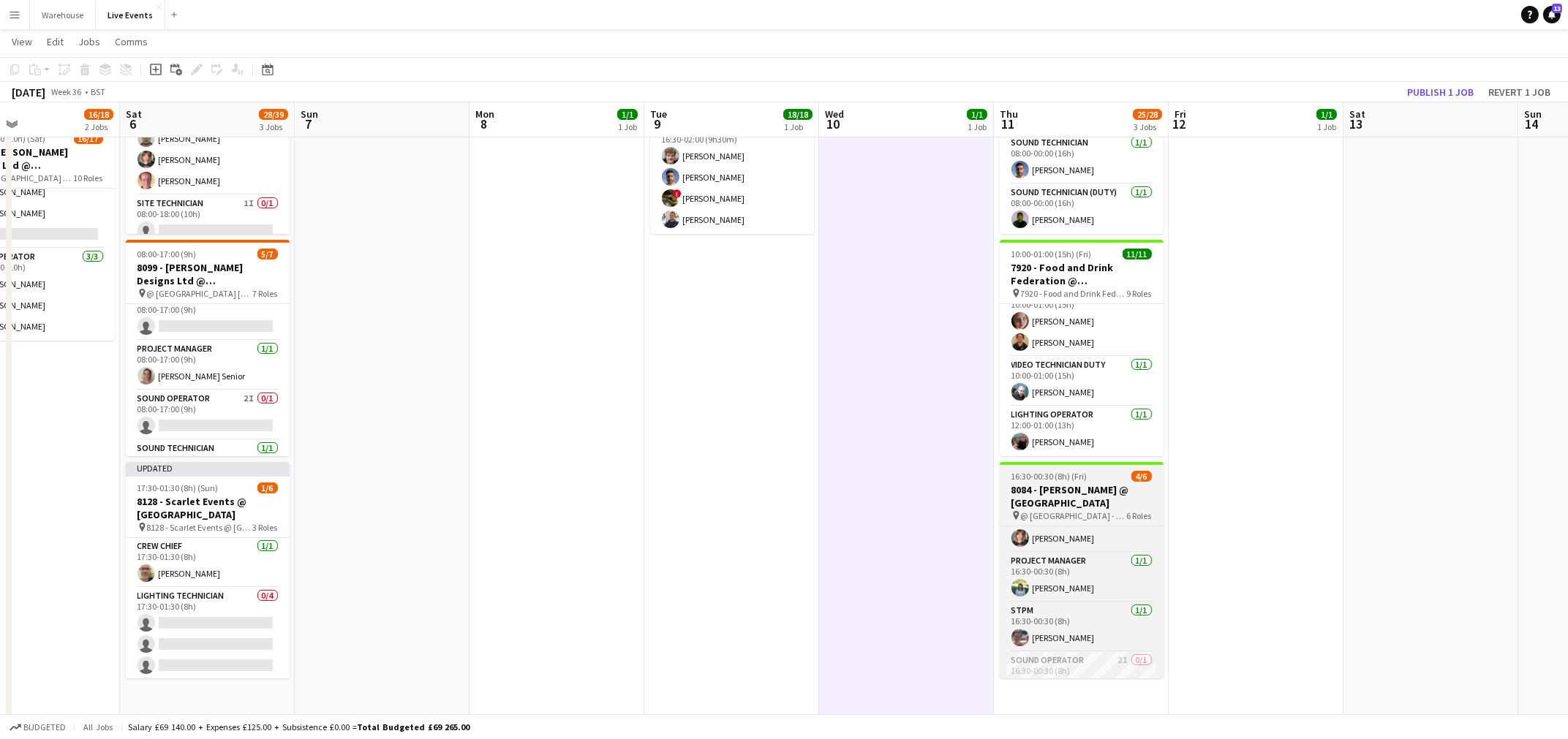
scroll to position [147, 0]
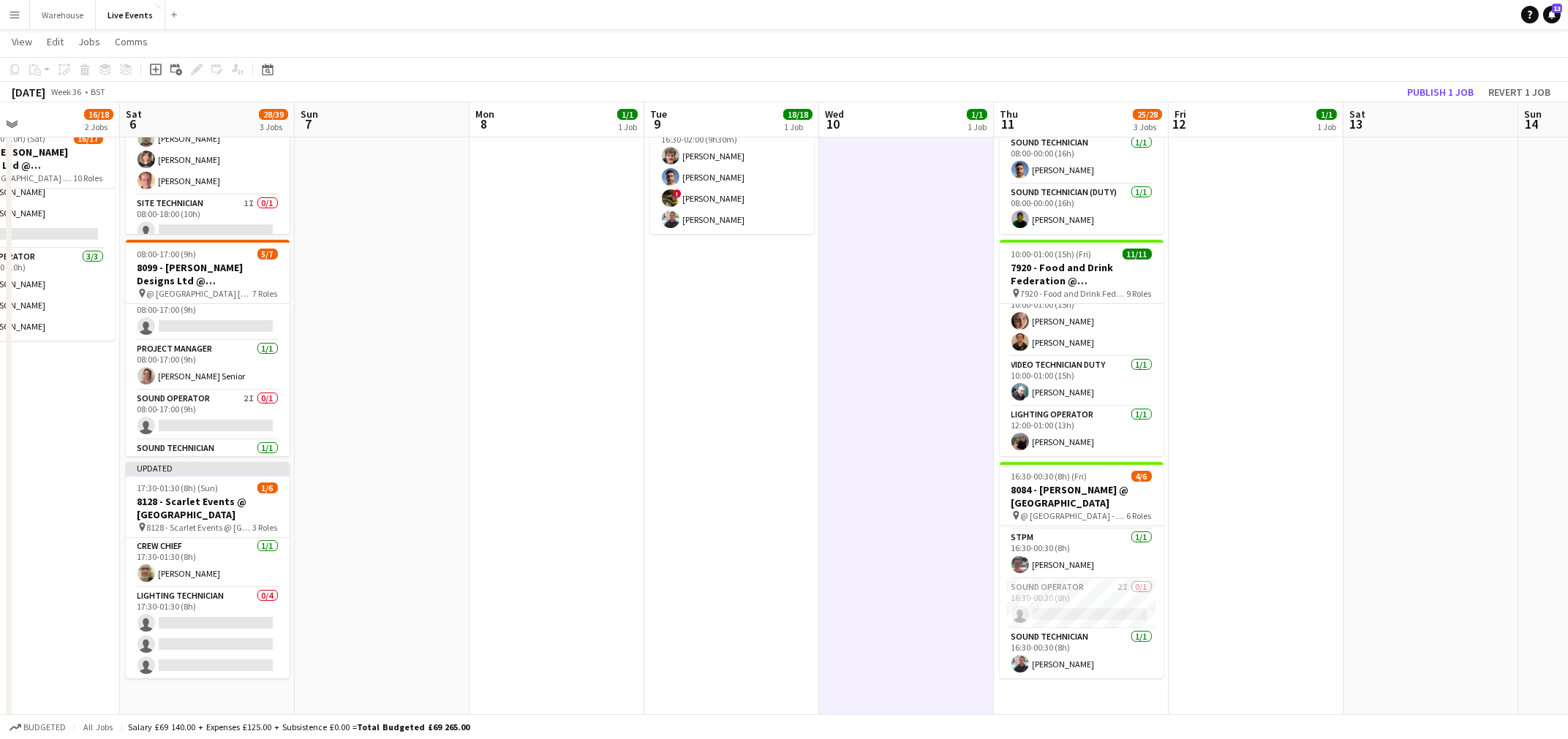
click at [1221, 626] on app-date-cell "08:00-10:00 (2h) 1/1 7920 - Food and Drink Federation @ Roundhouse pin 7920 - F…" at bounding box center [1255, 530] width 174 height 1039
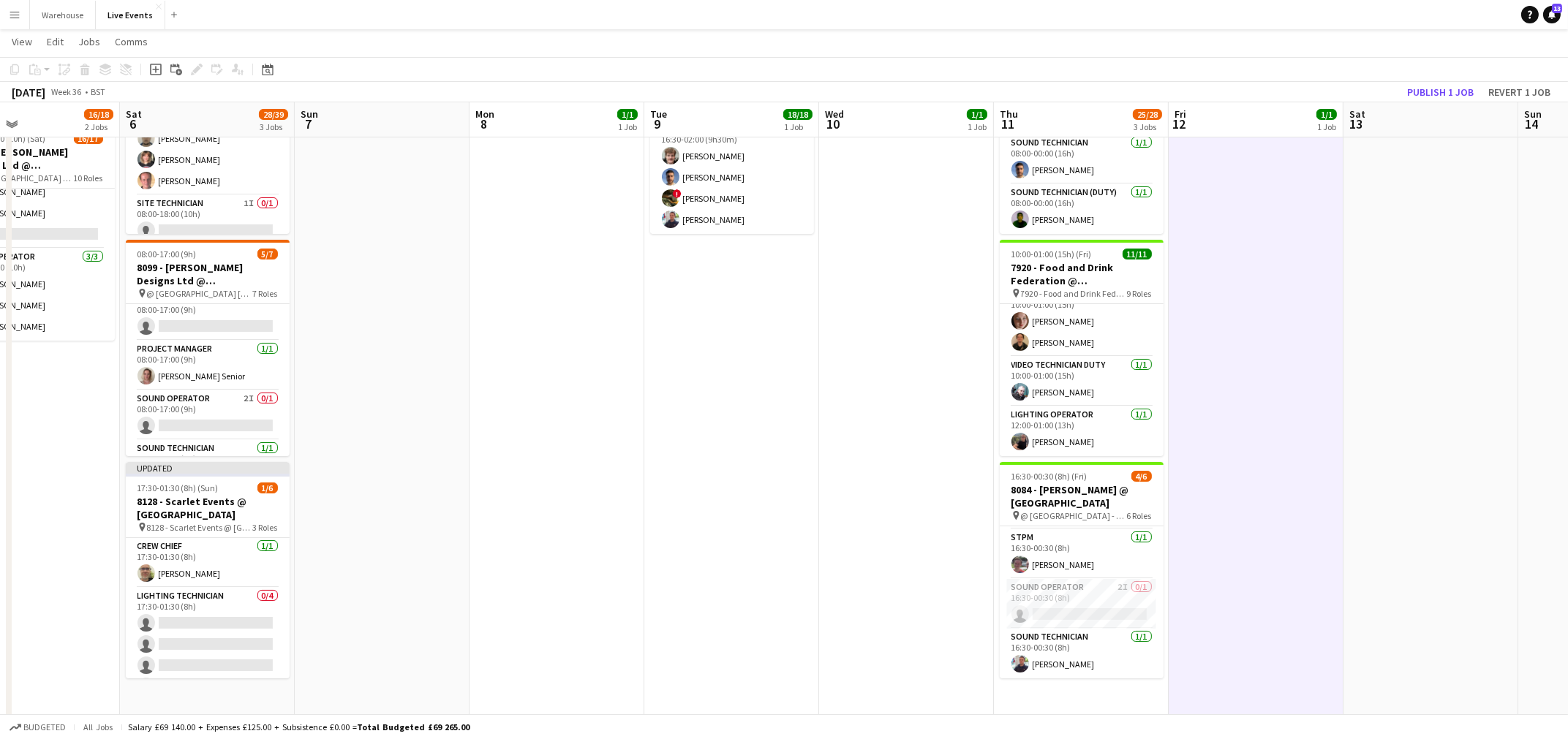
scroll to position [0, 0]
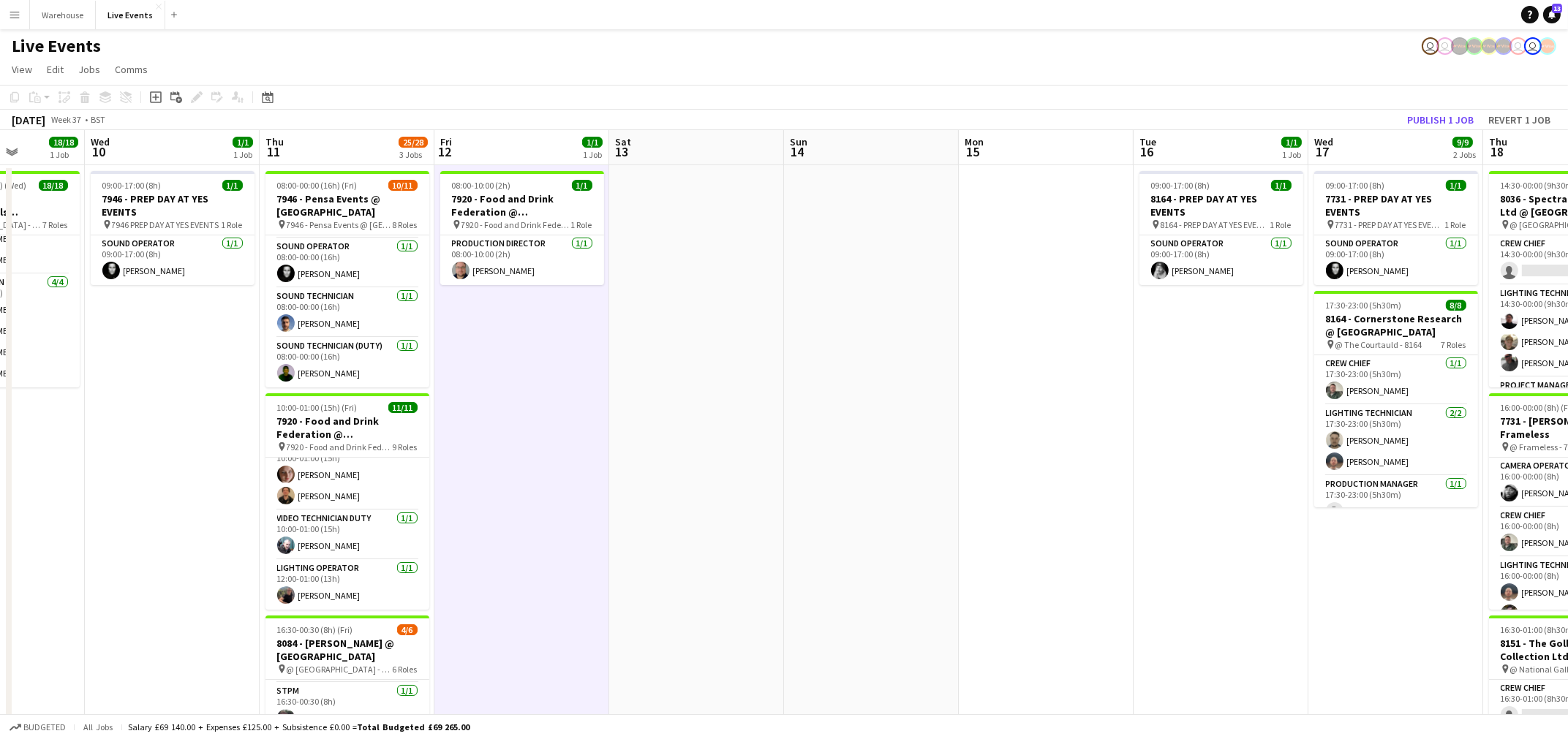
drag, startPoint x: 1336, startPoint y: 544, endPoint x: 602, endPoint y: 547, distance: 734.0
click at [602, 547] on app-calendar-viewport "Sun 7 Mon 8 1/1 1 Job Tue 9 18/18 1 Job Wed 10 1/1 1 Job Thu 11 25/28 3 Jobs Fr…" at bounding box center [784, 668] width 1568 height 1074
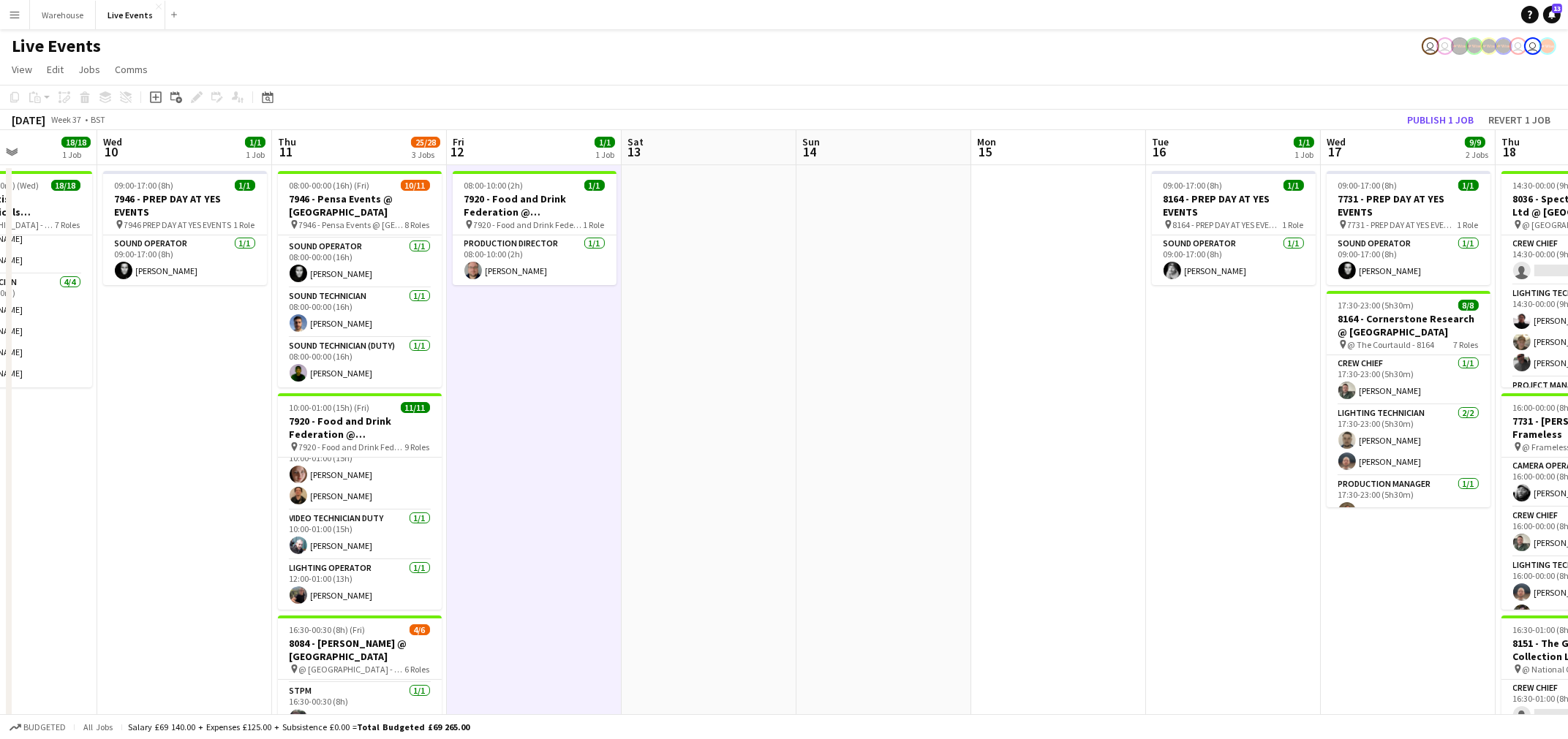
drag, startPoint x: 940, startPoint y: 558, endPoint x: 778, endPoint y: 565, distance: 162.2
click at [778, 565] on app-calendar-viewport "Sun 7 Mon 8 1/1 1 Job Tue 9 18/18 1 Job Wed 10 1/1 1 Job Thu 11 25/28 3 Jobs Fr…" at bounding box center [784, 668] width 1568 height 1074
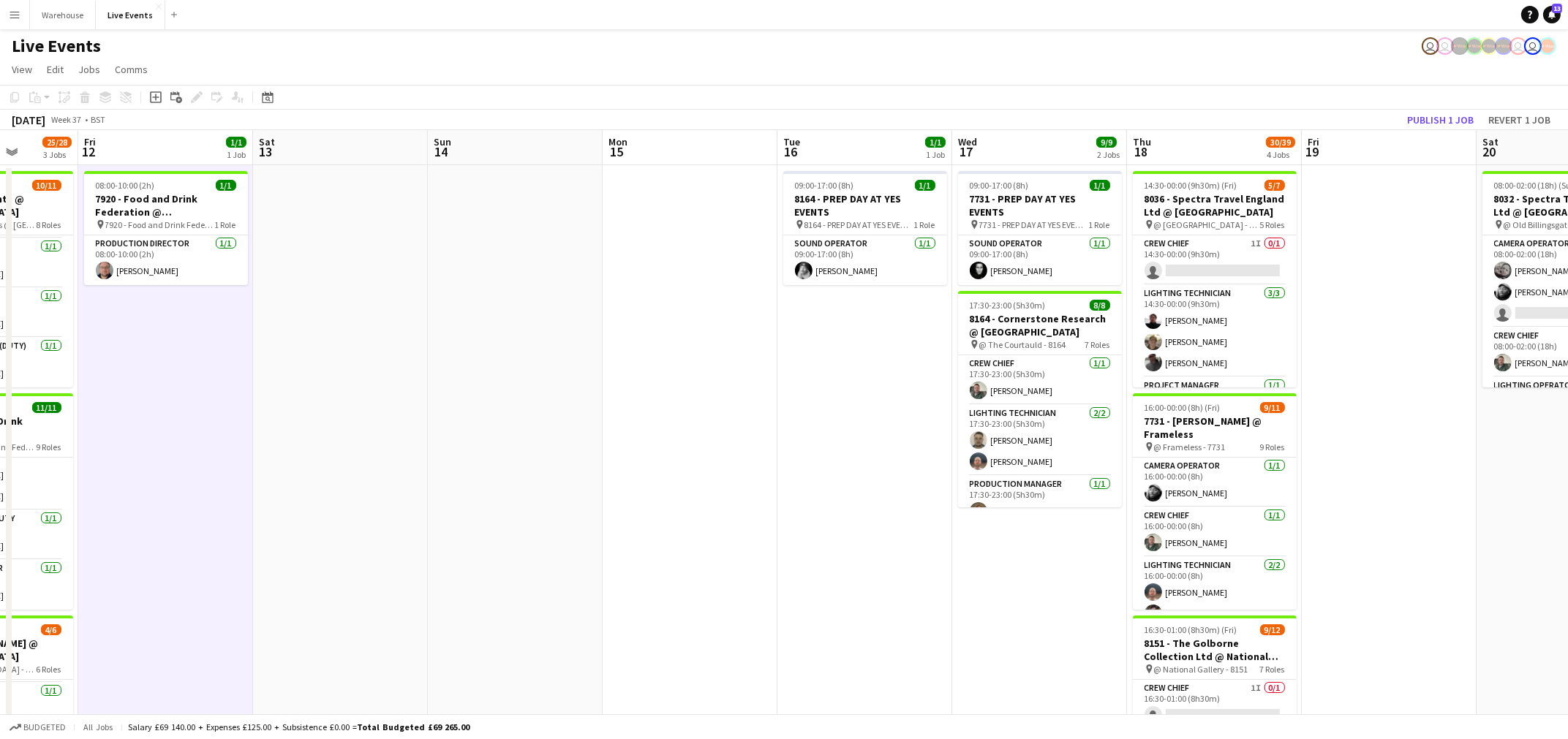
scroll to position [0, 457]
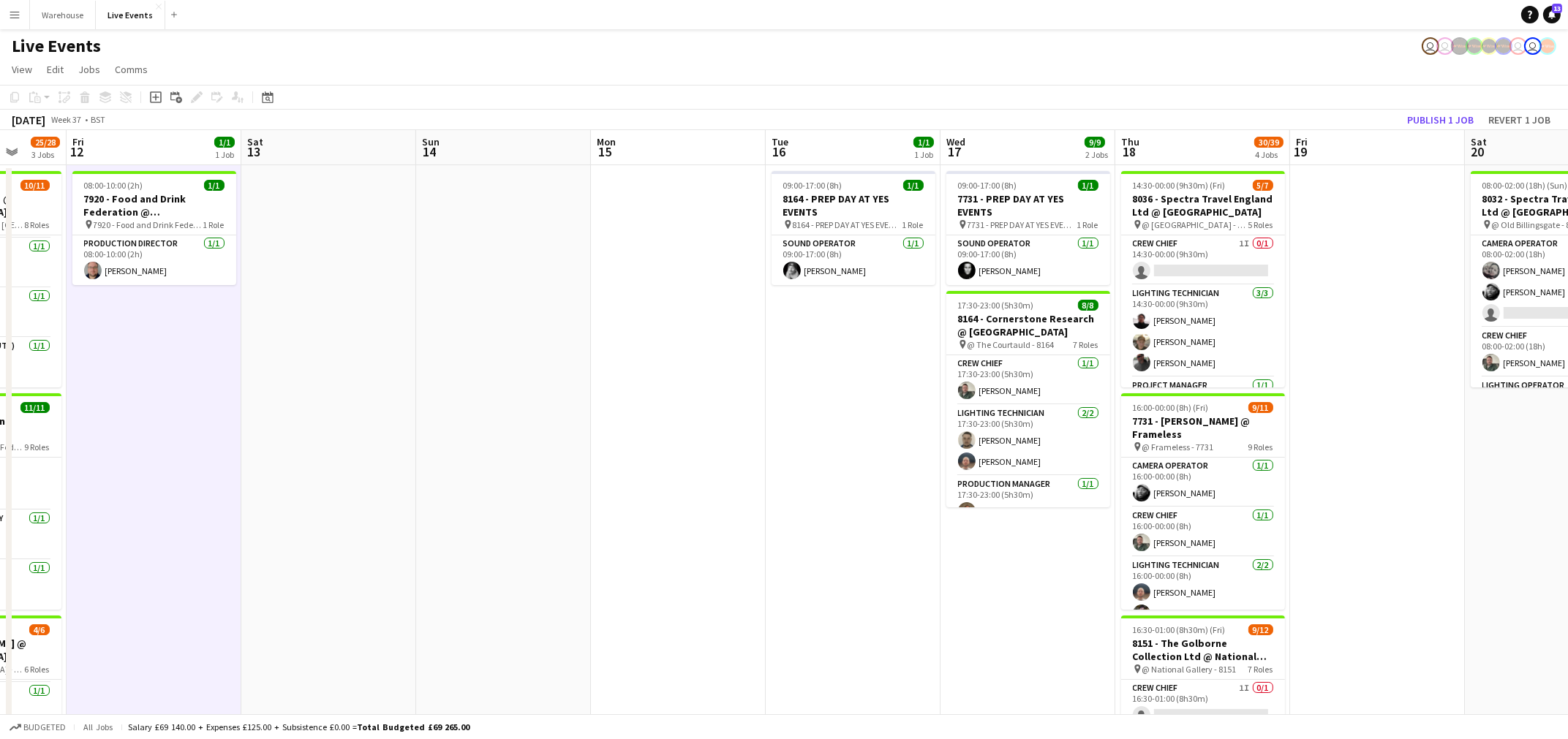
drag, startPoint x: 1203, startPoint y: 623, endPoint x: 998, endPoint y: 619, distance: 205.0
click at [998, 619] on app-calendar-viewport "Tue 9 18/18 1 Job Wed 10 1/1 1 Job Thu 11 25/28 3 Jobs Fri 12 1/1 1 Job Sat 13 …" at bounding box center [784, 668] width 1568 height 1074
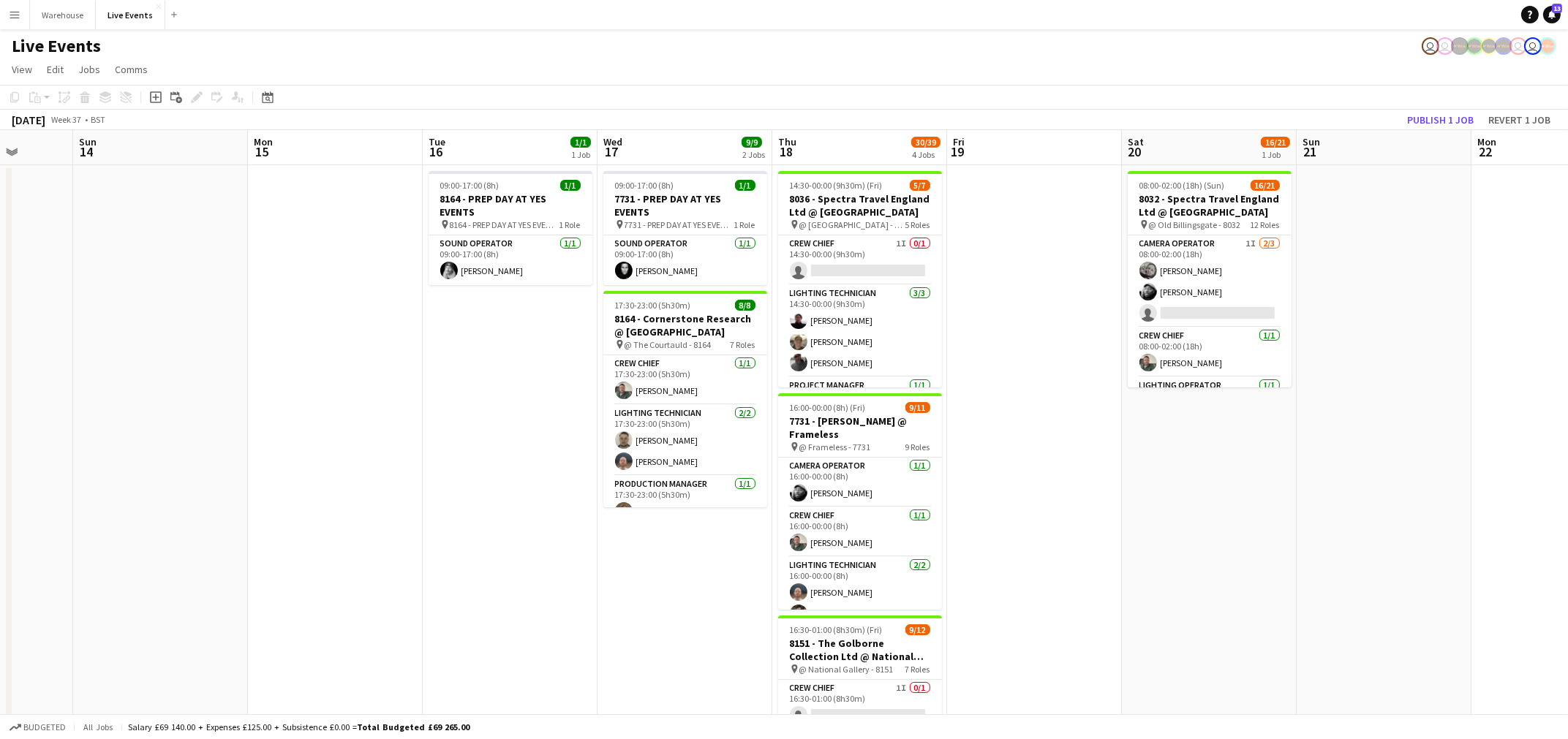
drag, startPoint x: 1350, startPoint y: 549, endPoint x: 1023, endPoint y: 561, distance: 327.2
click at [1023, 561] on app-calendar-viewport "Thu 11 25/28 3 Jobs Fri 12 1/1 1 Job Sat 13 Sun 14 Mon 15 Tue 16 1/1 1 Job Wed …" at bounding box center [784, 668] width 1568 height 1074
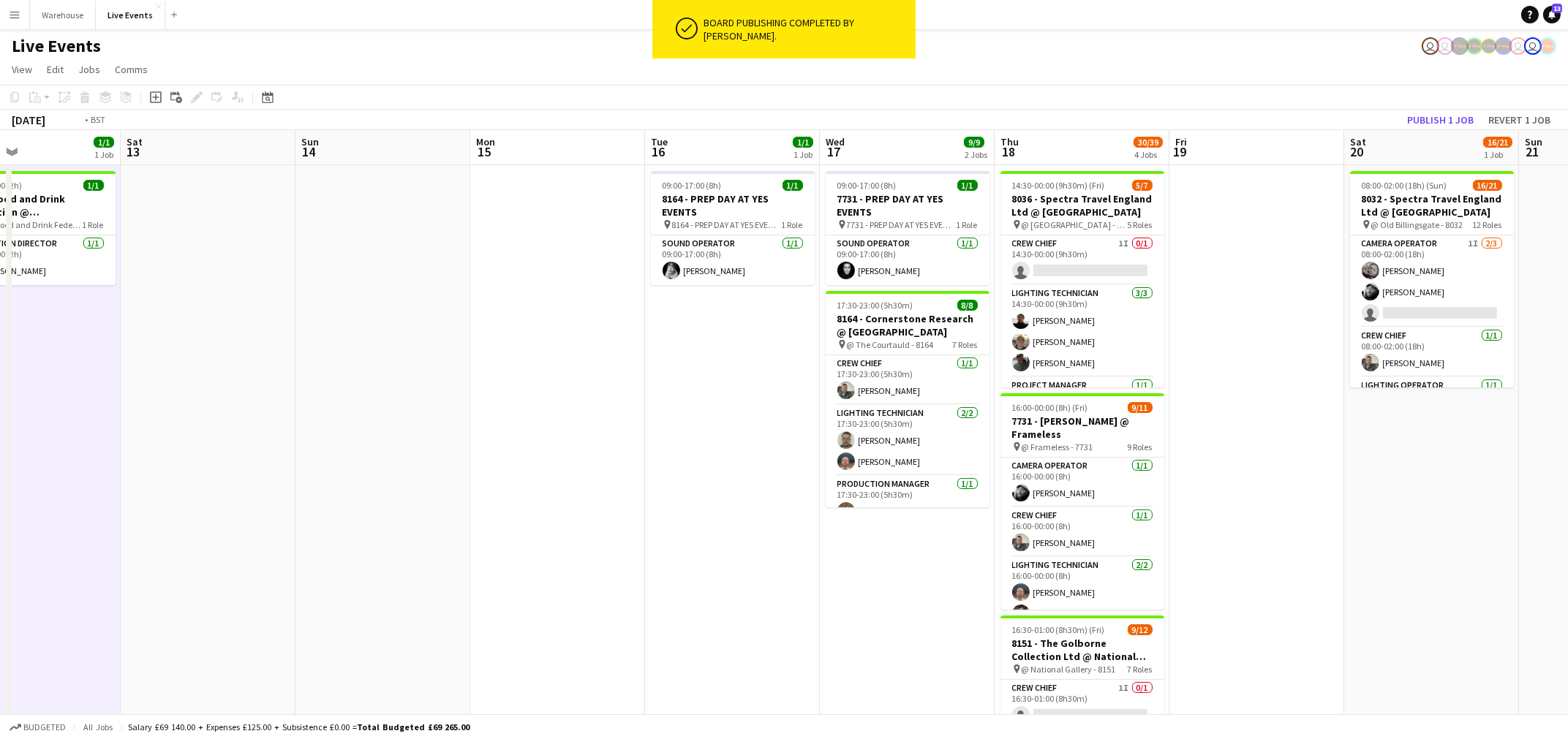
drag, startPoint x: 315, startPoint y: 514, endPoint x: 1343, endPoint y: 542, distance: 1028.4
click at [1342, 542] on app-calendar-viewport "Thu 11 25/28 3 Jobs Fri 12 1/1 1 Job Sat 13 Sun 14 Mon 15 Tue 16 1/1 1 Job Wed …" at bounding box center [784, 668] width 1568 height 1074
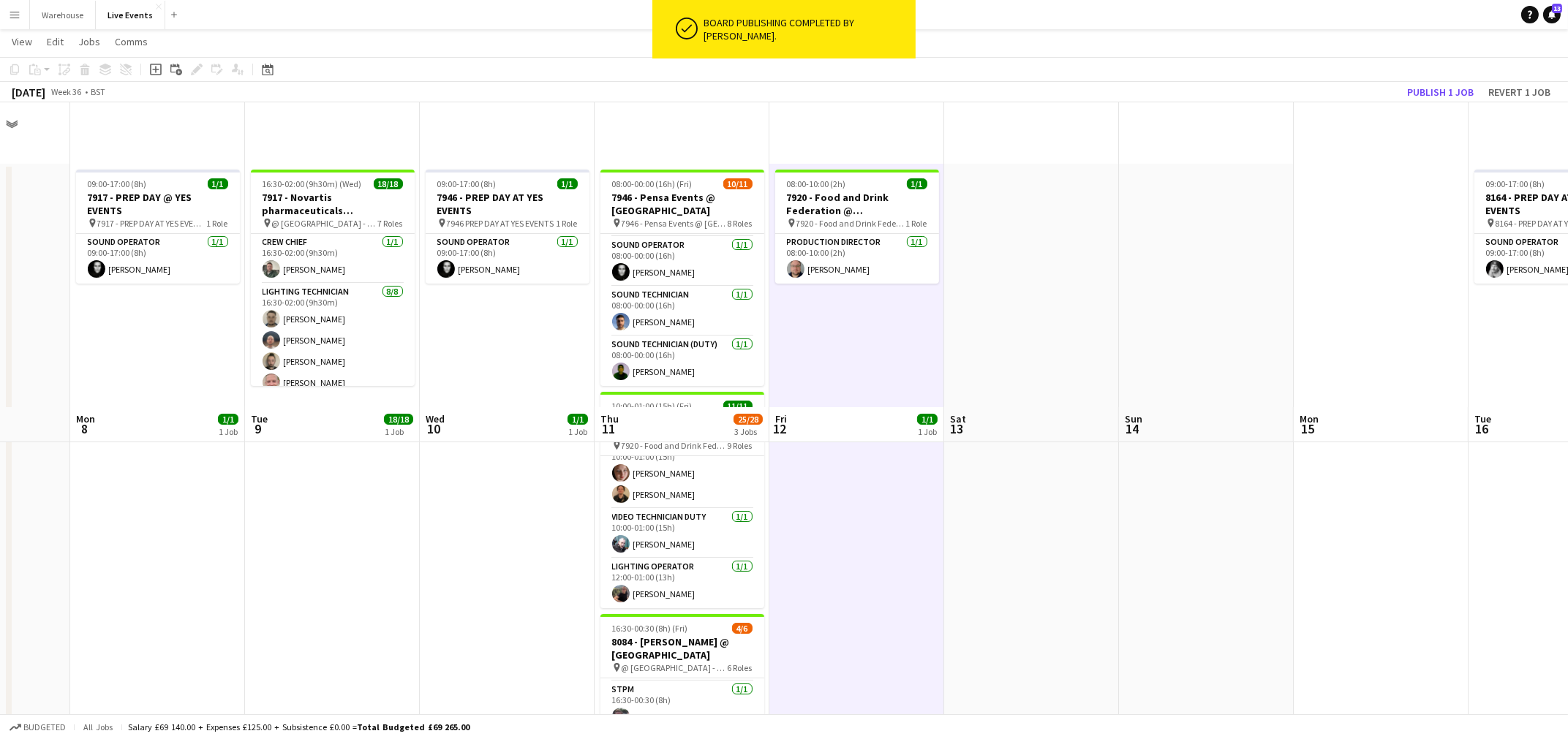
scroll to position [304, 0]
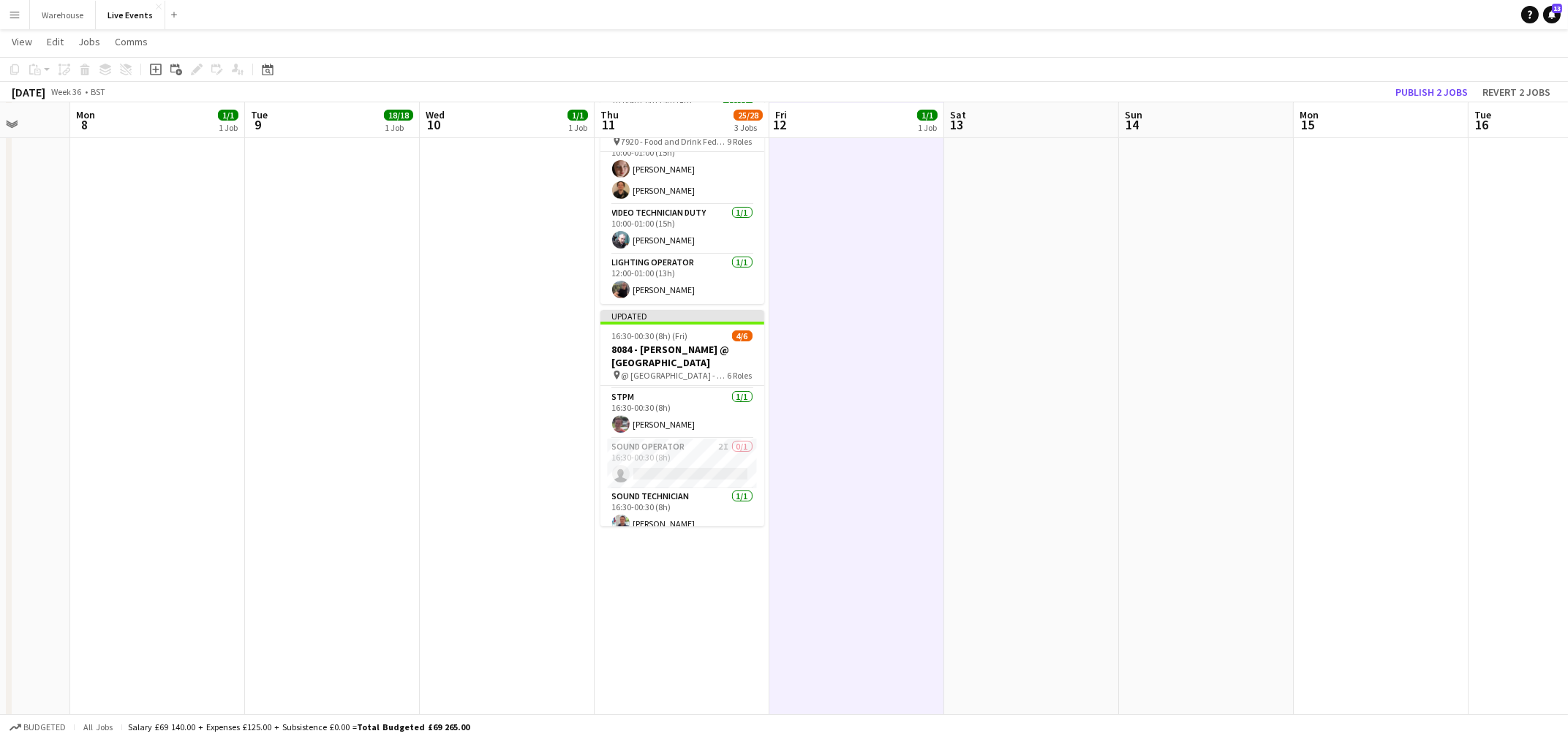
click at [1063, 412] on app-date-cell at bounding box center [1031, 379] width 174 height 1039
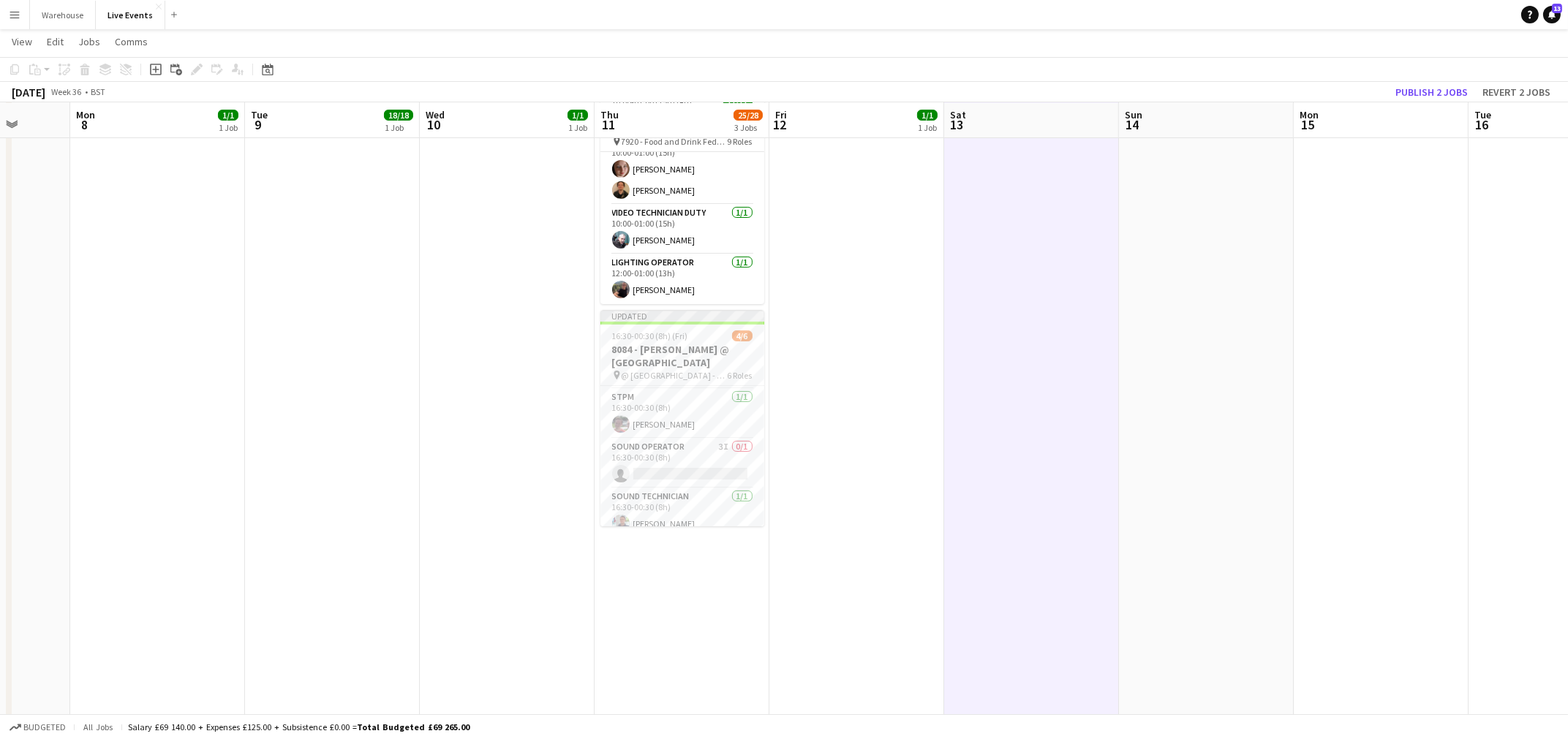
click at [488, 437] on app-date-cell "09:00-17:00 (8h) 1/1 7946 - PREP DAY AT YES EVENTS pin 7946 PREP DAY AT YES EVE…" at bounding box center [507, 379] width 174 height 1039
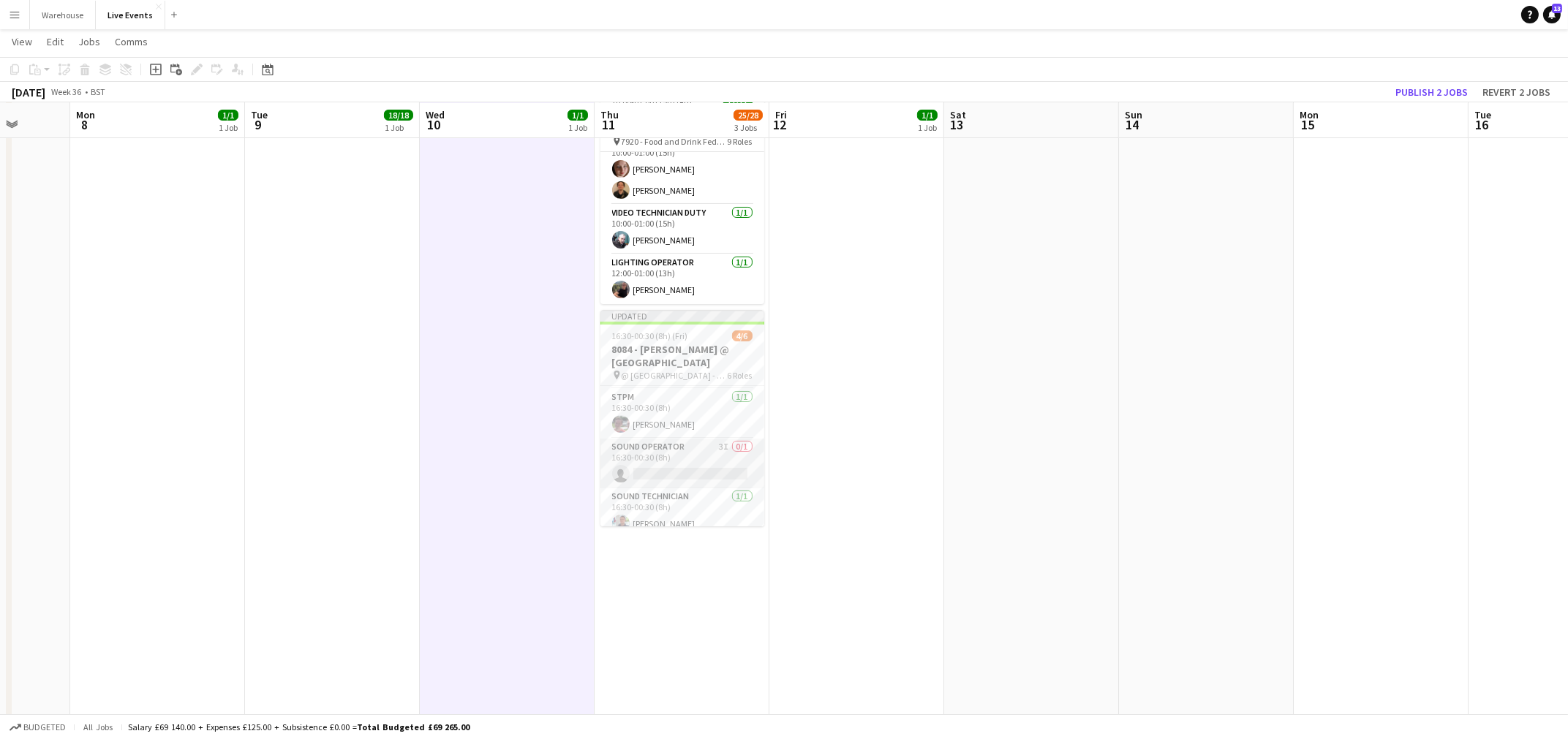
click at [688, 450] on app-job-card "Updated 16:30-00:30 (8h) (Fri) 4/6 8084 - [PERSON_NAME] @ [GEOGRAPHIC_DATA] pin…" at bounding box center [682, 417] width 164 height 216
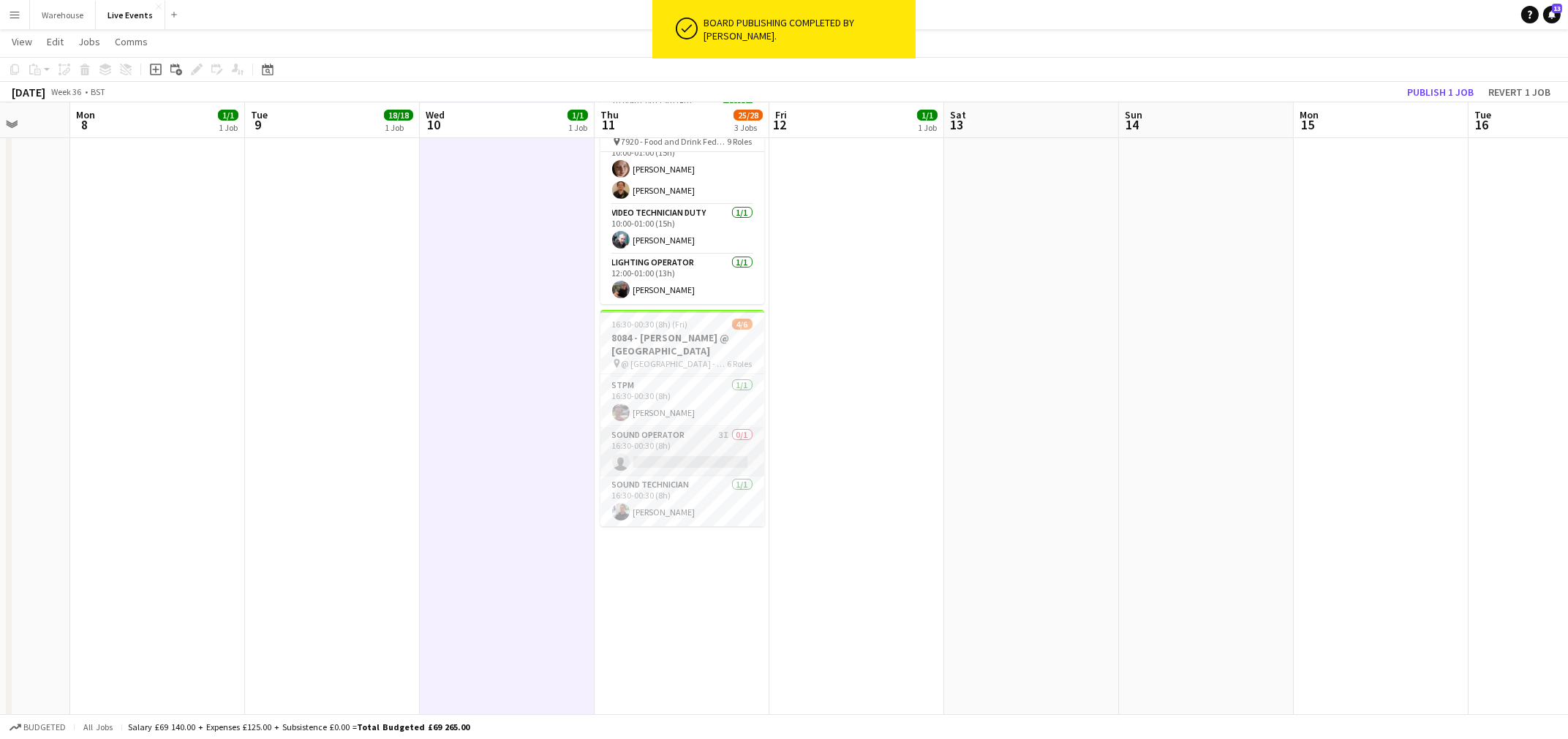
click at [697, 427] on app-card-role "Sound Operator 3I 0/1 16:30-00:30 (8h) single-neutral-actions" at bounding box center [682, 451] width 164 height 50
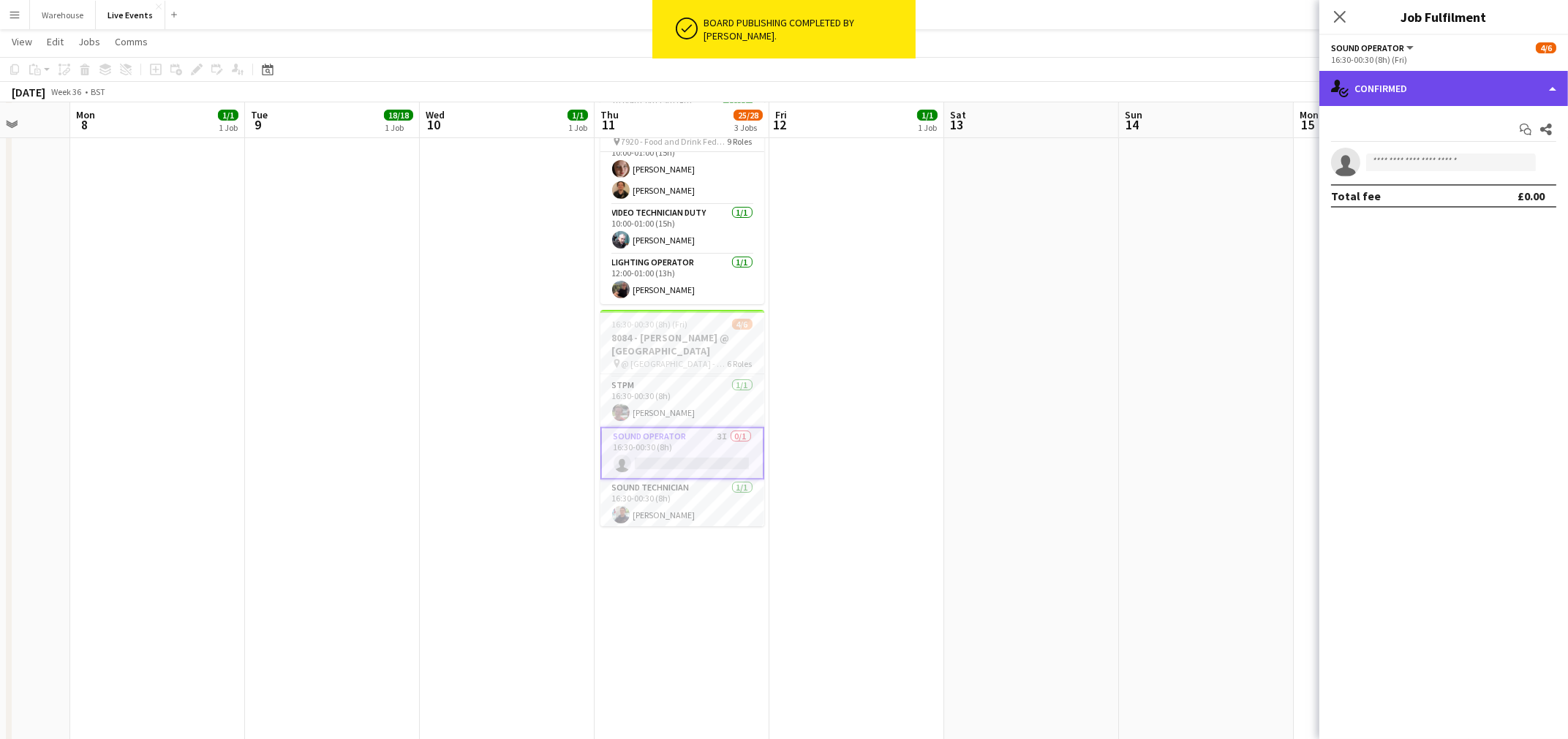
click at [1459, 98] on div "single-neutral-actions-check-2 Confirmed" at bounding box center [1443, 88] width 249 height 35
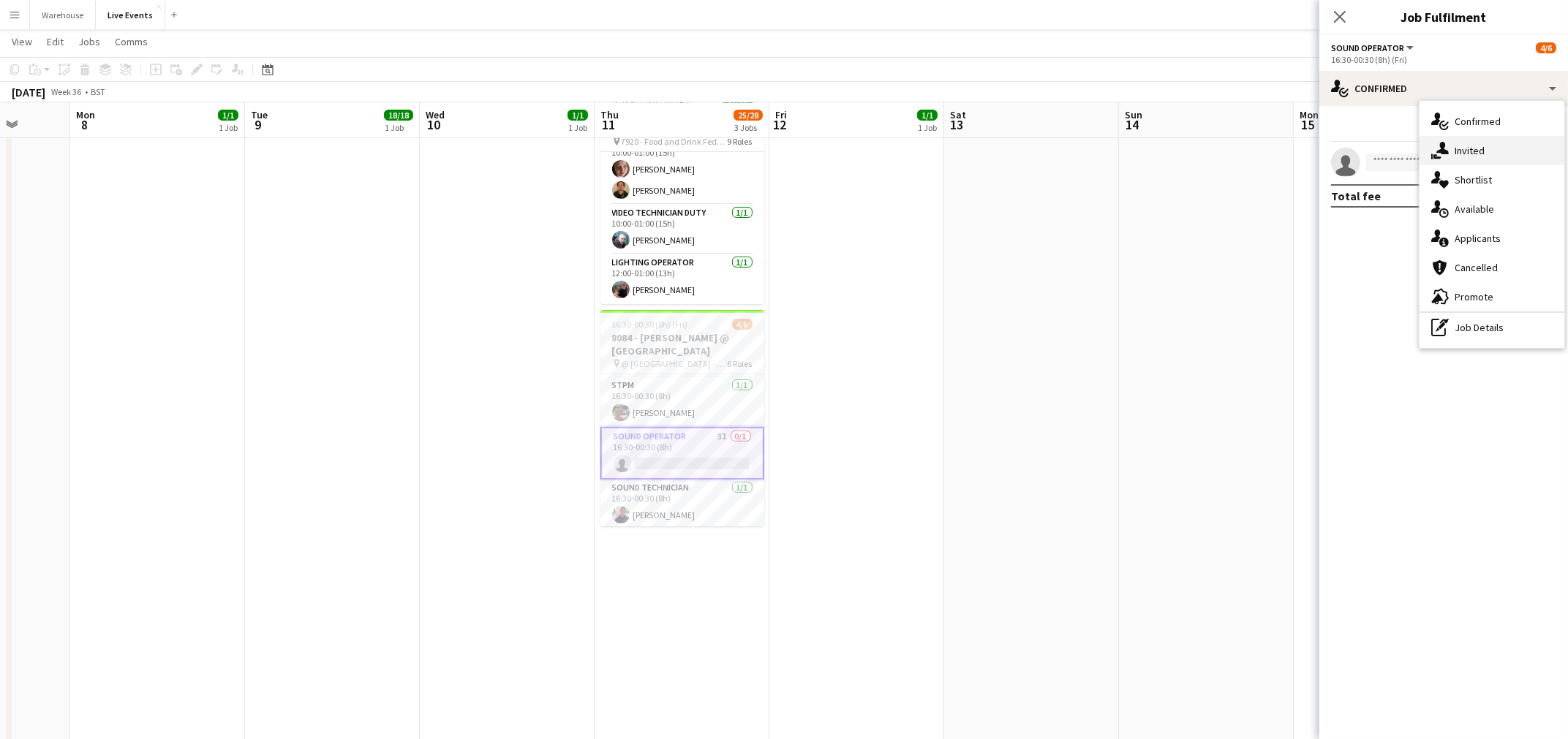
click at [1496, 151] on div "single-neutral-actions-share-1 Invited" at bounding box center [1492, 150] width 145 height 30
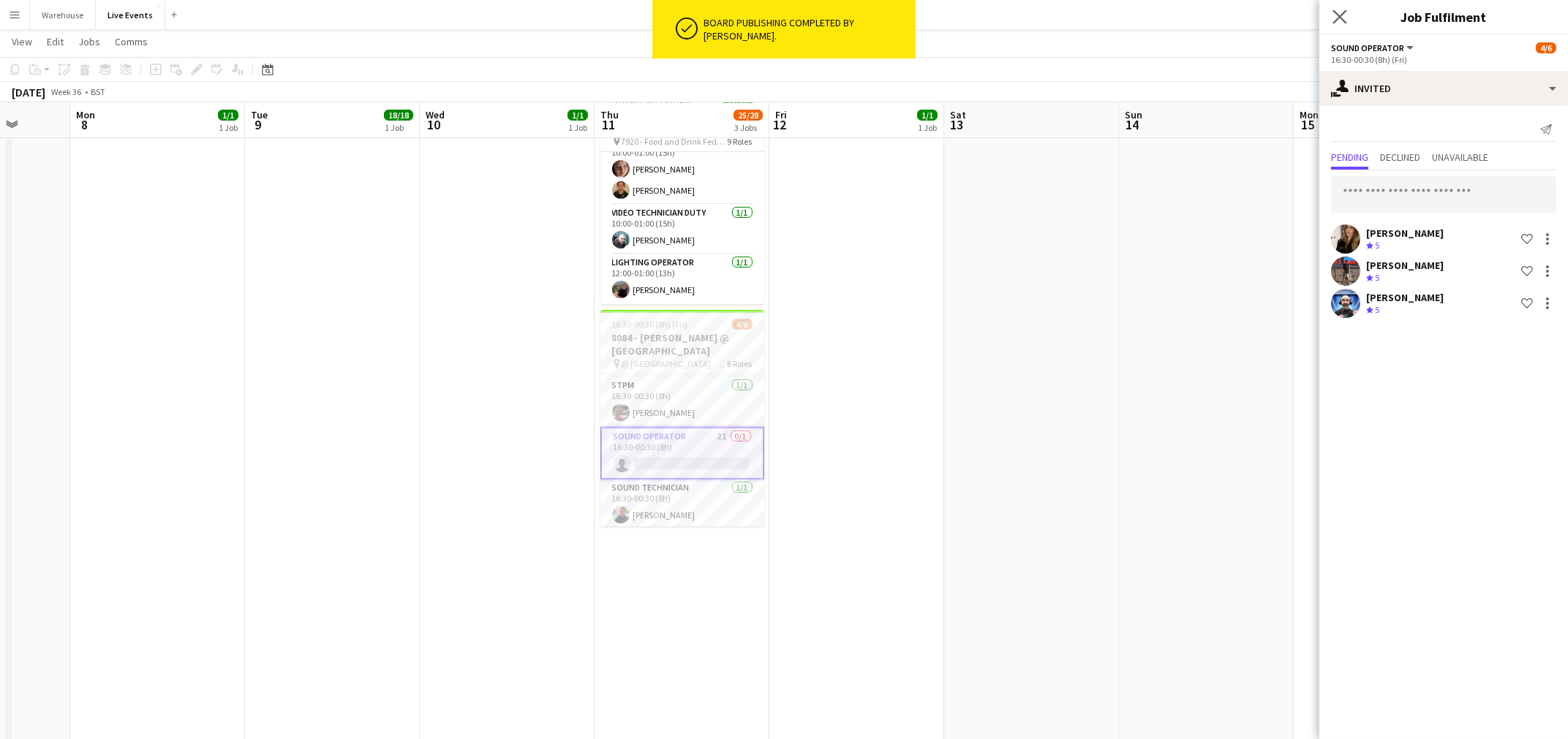
click at [1348, 11] on app-icon "Close pop-in" at bounding box center [1339, 17] width 21 height 21
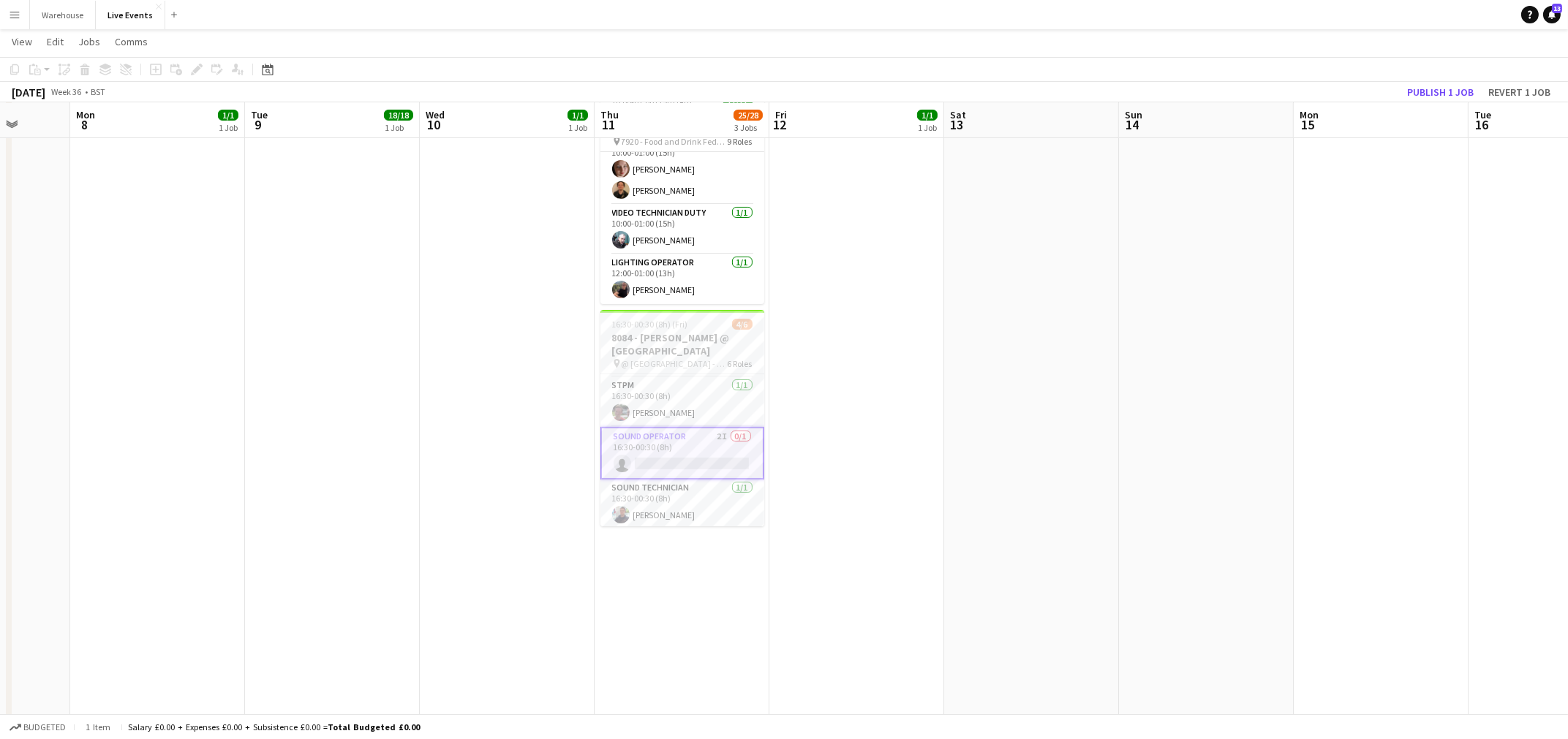
click at [372, 434] on app-date-cell "16:30-02:00 (9h30m) (Wed) 18/18 7917 - Novartis pharmaceuticals Corporation @ […" at bounding box center [332, 379] width 174 height 1039
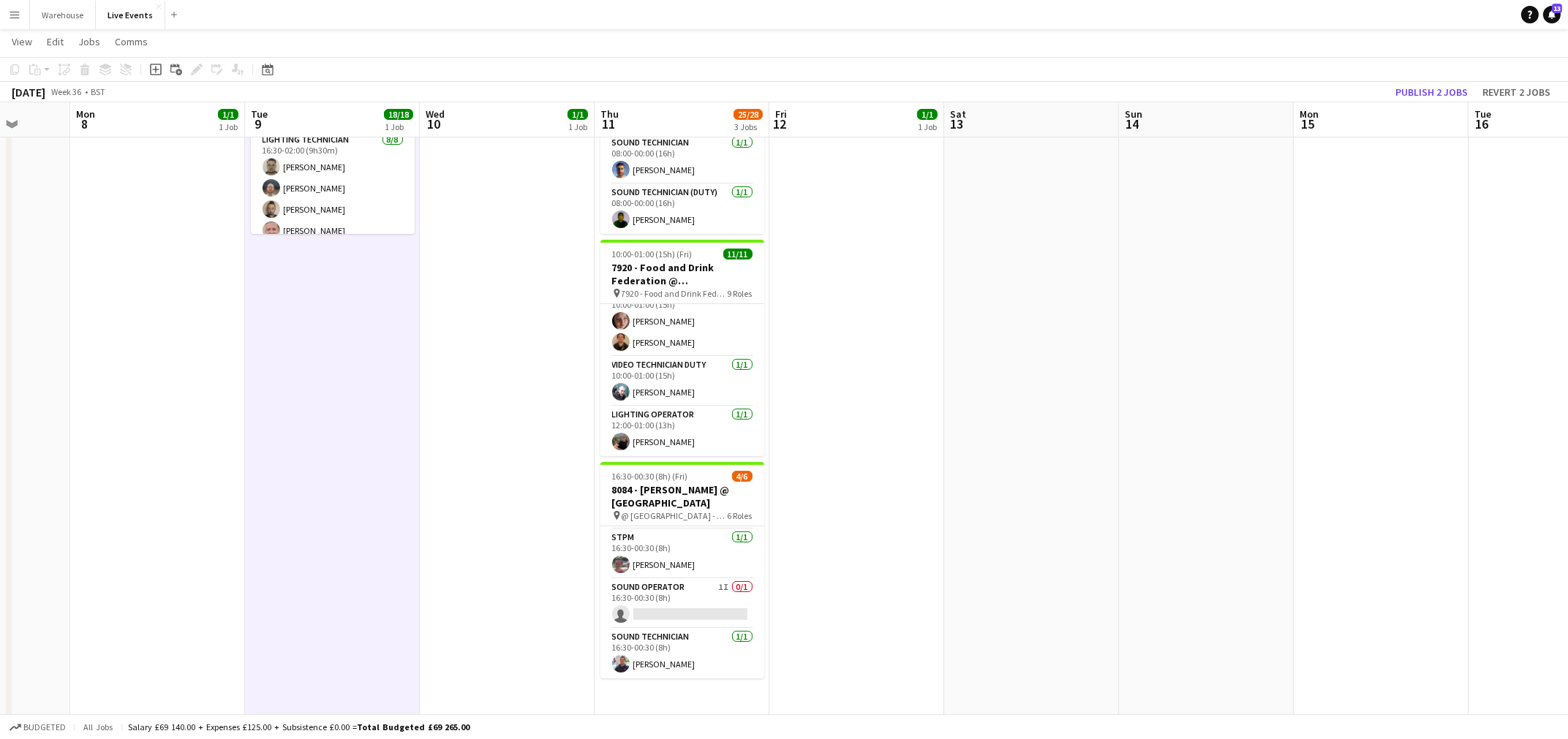
scroll to position [0, 0]
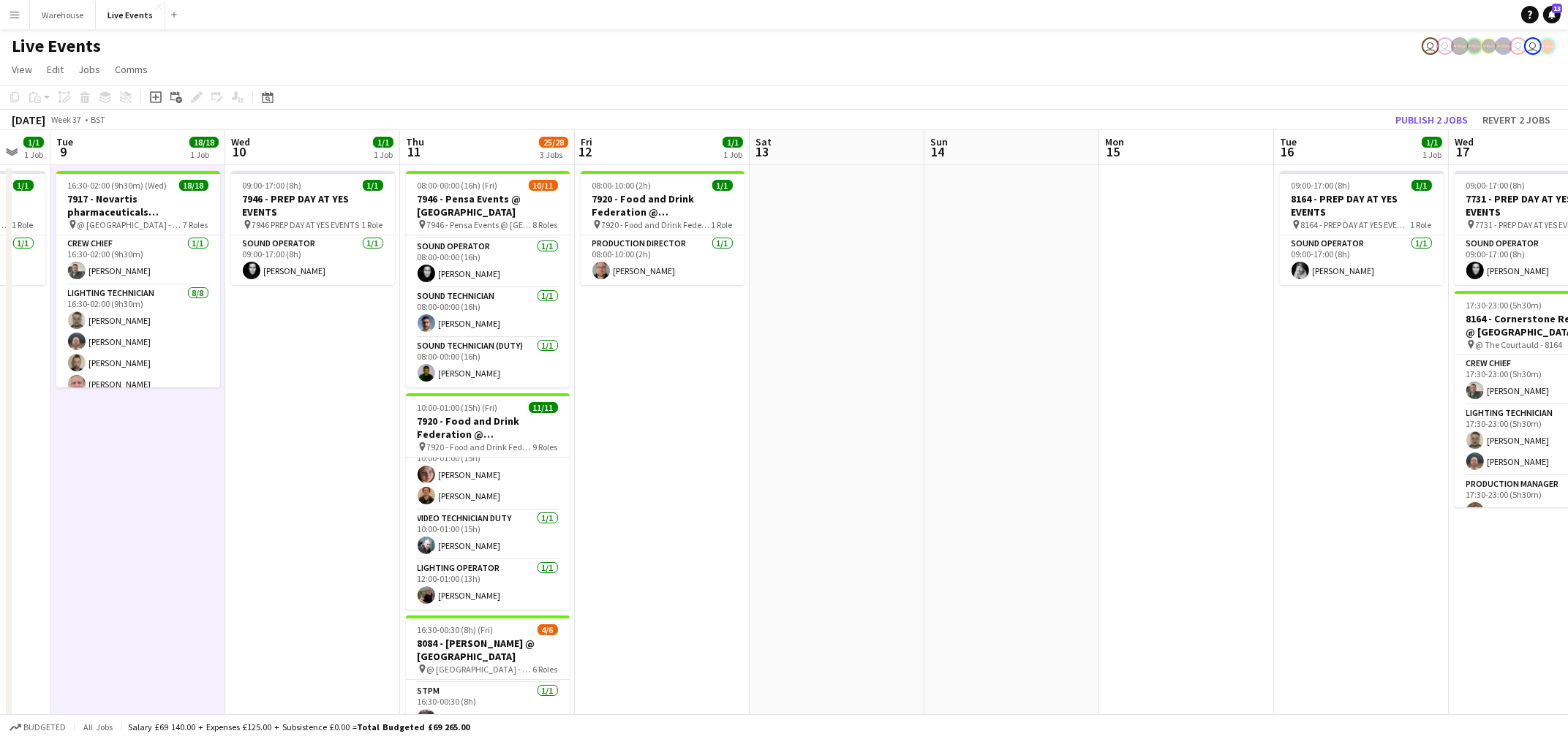
drag, startPoint x: 850, startPoint y: 568, endPoint x: 801, endPoint y: 568, distance: 49.0
click at [801, 568] on app-calendar-viewport "Sat 6 28/39 3 Jobs Sun 7 Mon 8 1/1 1 Job Tue 9 18/18 1 Job Wed 10 1/1 1 Job Thu…" at bounding box center [784, 668] width 1568 height 1074
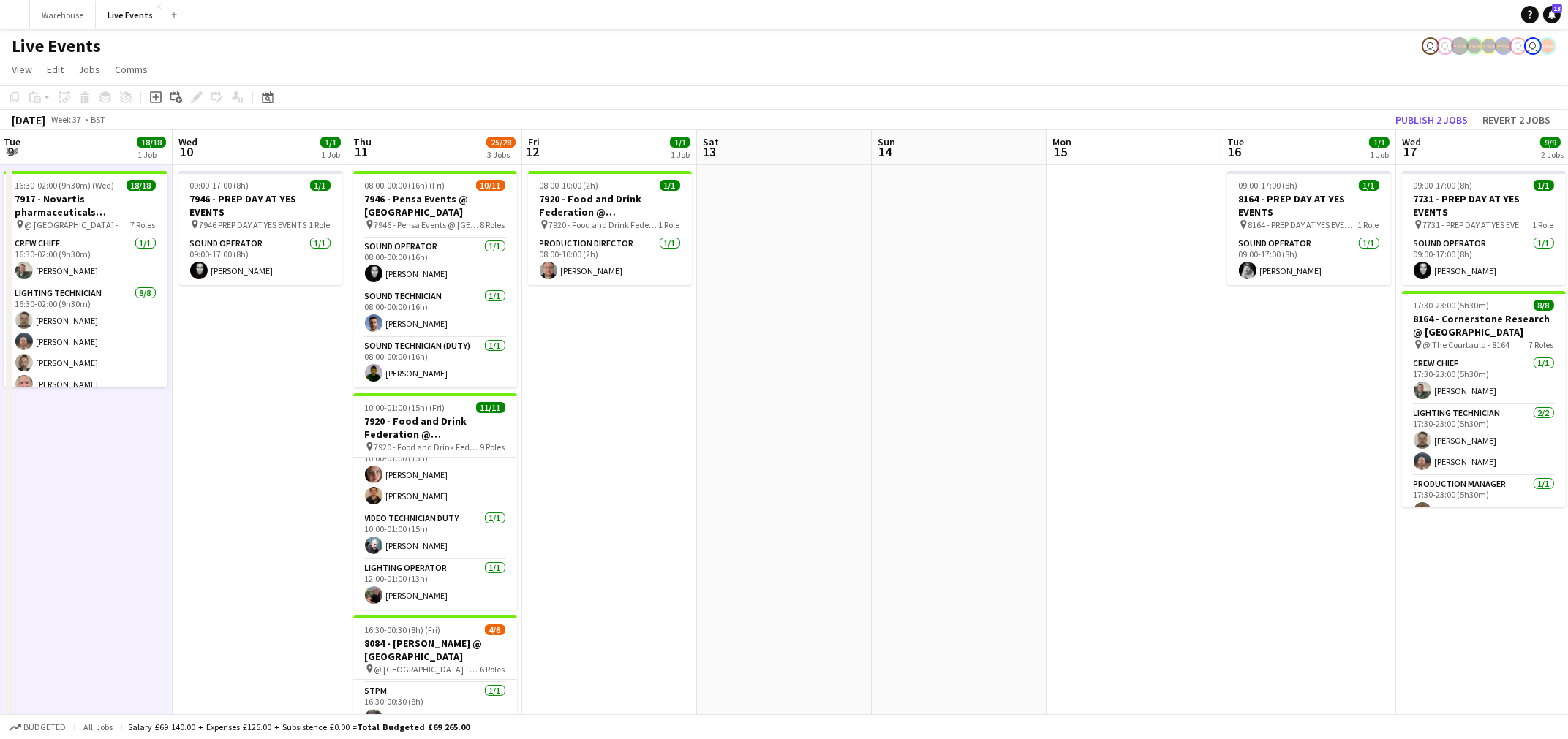
drag, startPoint x: 1176, startPoint y: 575, endPoint x: 787, endPoint y: 583, distance: 389.1
click at [766, 583] on app-calendar-viewport "Sat 6 28/39 3 Jobs Sun 7 Mon 8 1/1 1 Job Tue 9 18/18 1 Job Wed 10 1/1 1 Job Thu…" at bounding box center [784, 668] width 1568 height 1074
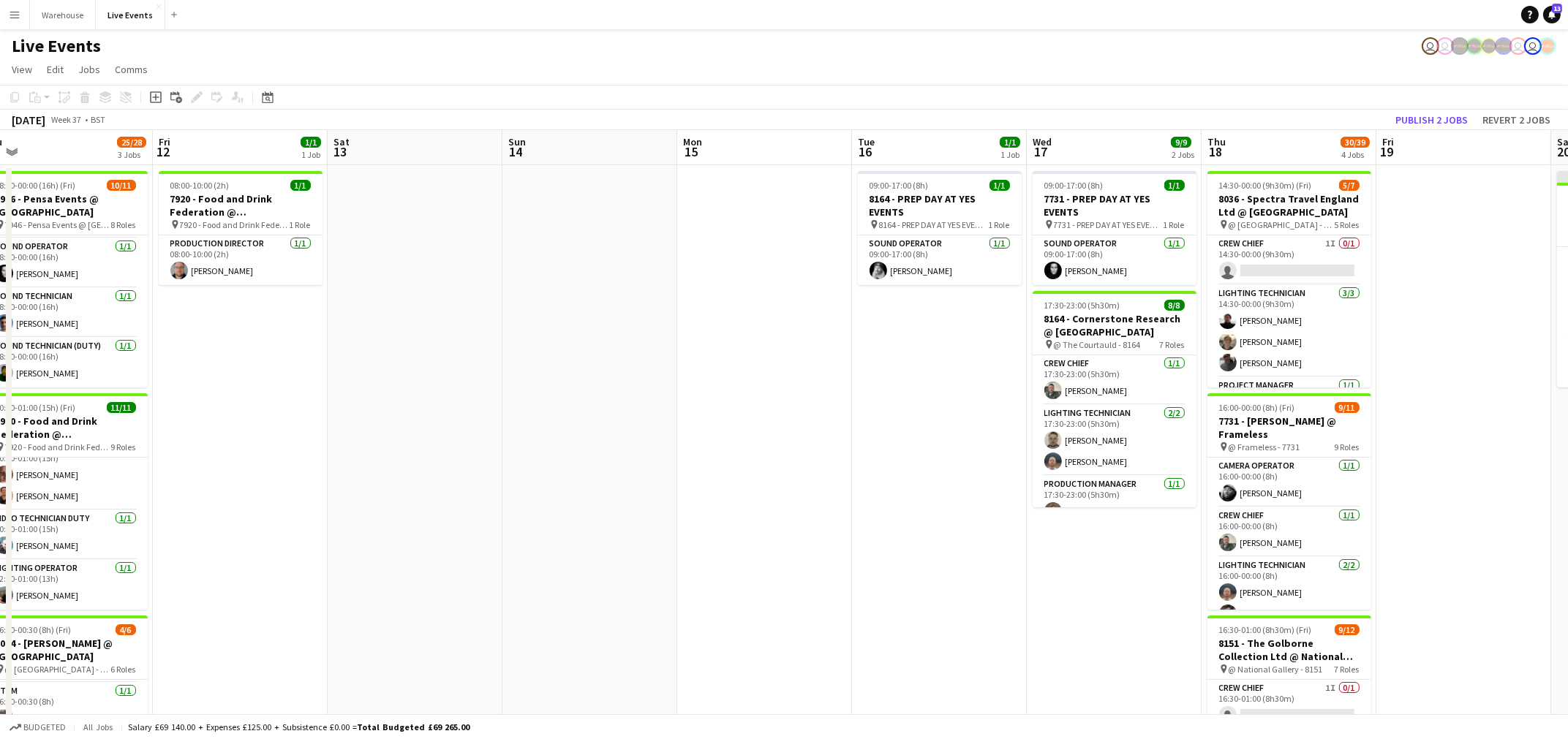
drag, startPoint x: 736, startPoint y: 589, endPoint x: 727, endPoint y: 589, distance: 9.0
click at [727, 589] on app-calendar-viewport "Mon 8 1/1 1 Job Tue 9 18/18 1 Job Wed 10 1/1 1 Job Thu 11 25/28 3 Jobs Fri 12 1…" at bounding box center [784, 668] width 1568 height 1074
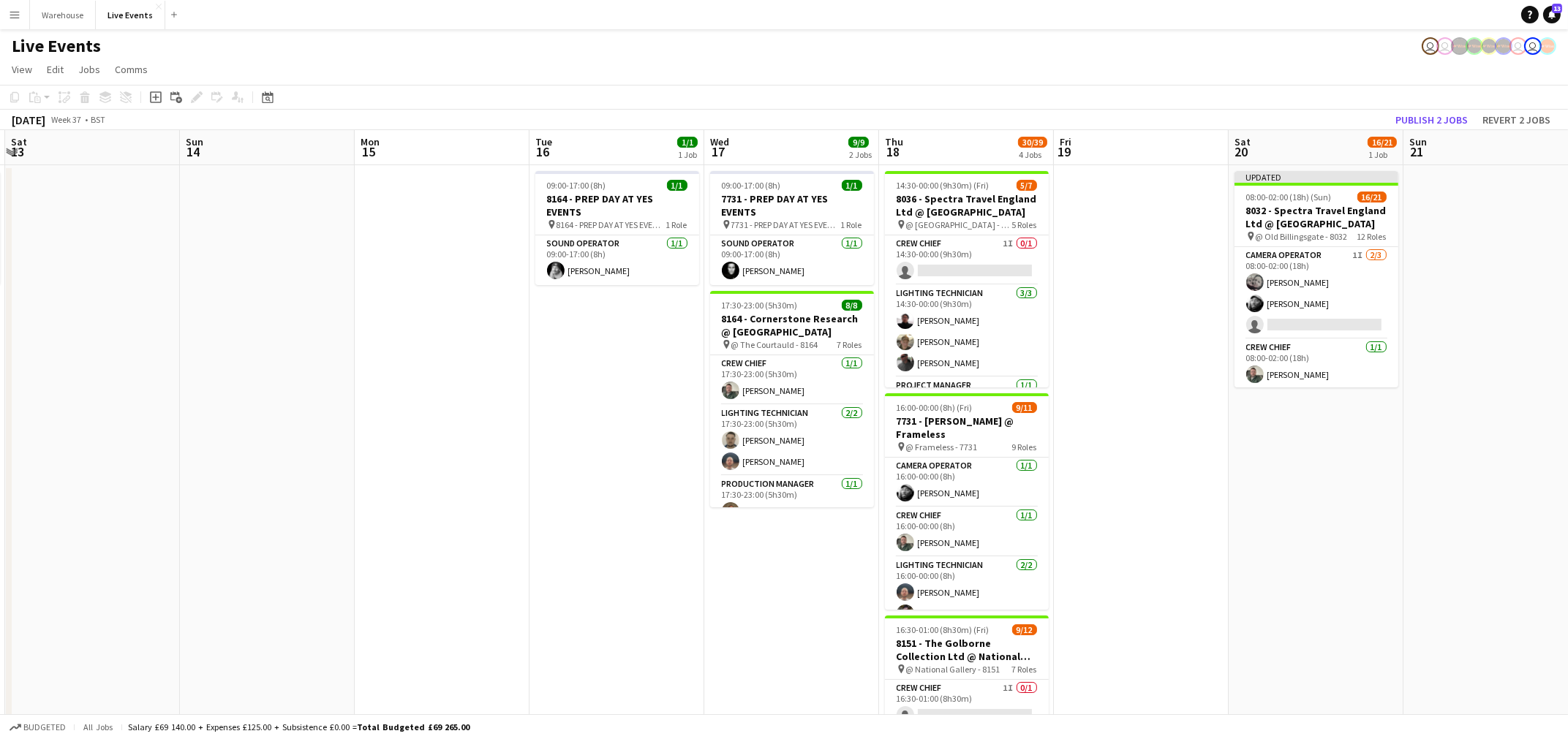
scroll to position [0, 396]
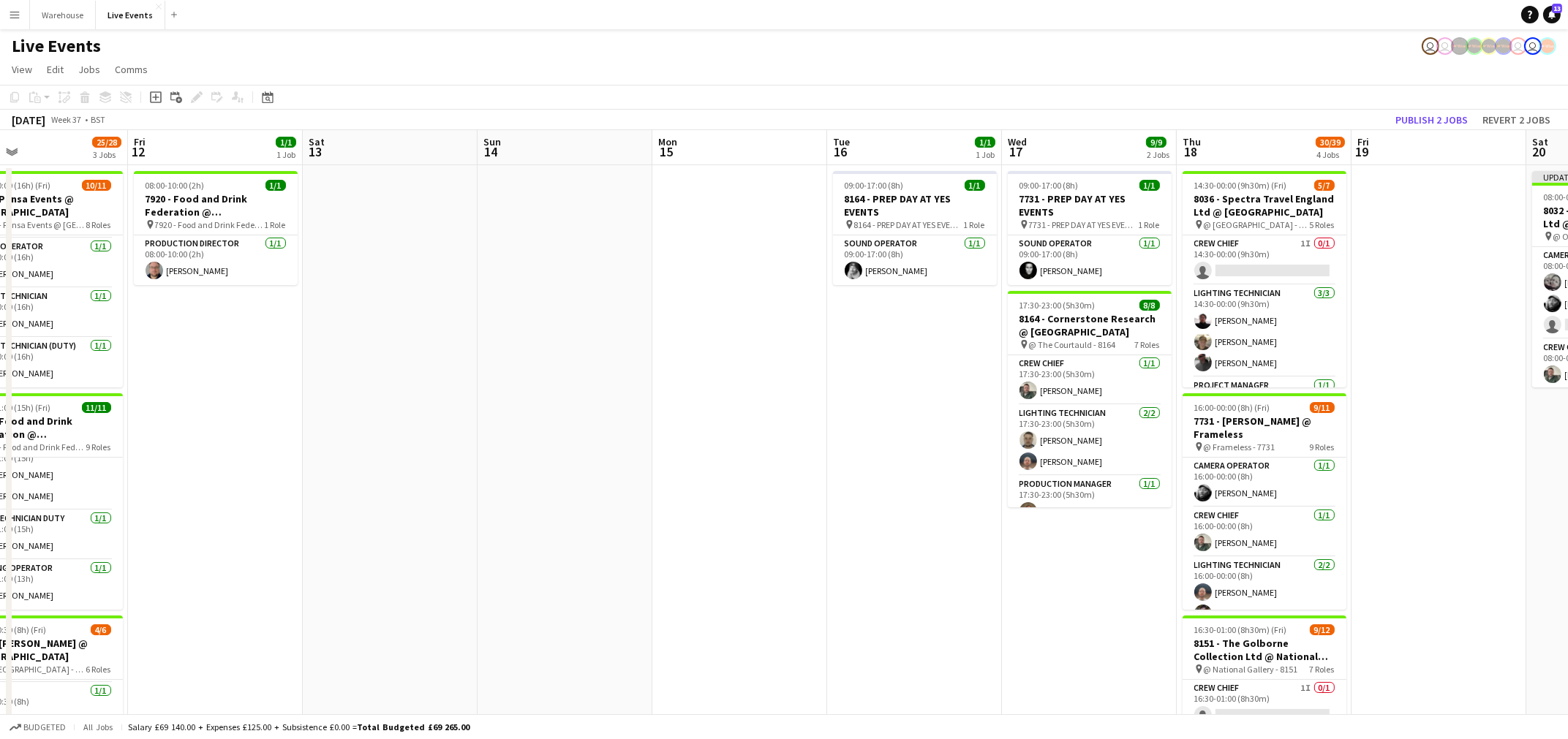
drag, startPoint x: 768, startPoint y: 589, endPoint x: 928, endPoint y: 598, distance: 160.3
click at [928, 598] on app-calendar-viewport "Tue 9 18/18 1 Job Wed 10 1/1 1 Job Thu 11 25/28 3 Jobs Fri 12 1/1 1 Job Sat 13 …" at bounding box center [784, 668] width 1568 height 1074
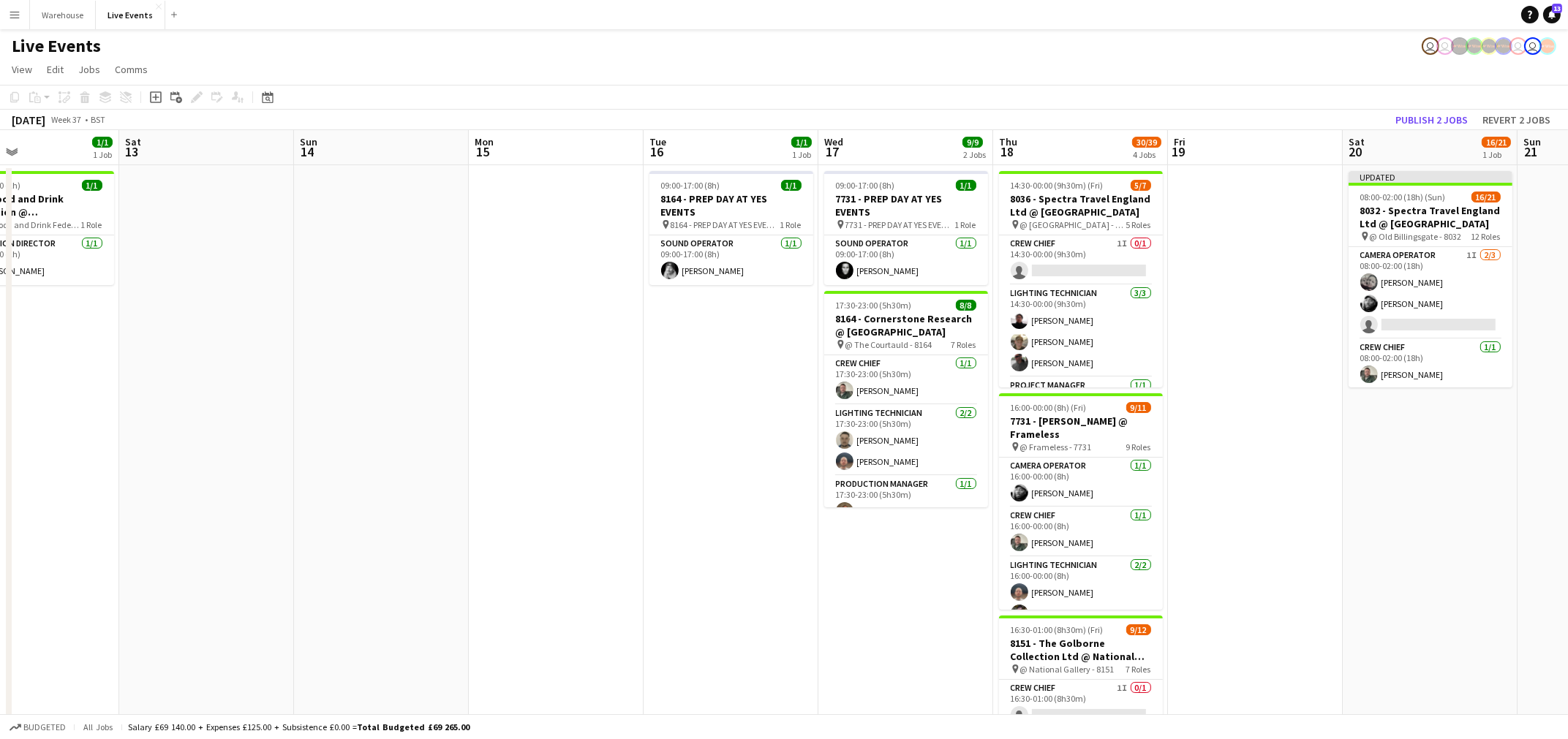
scroll to position [0, 467]
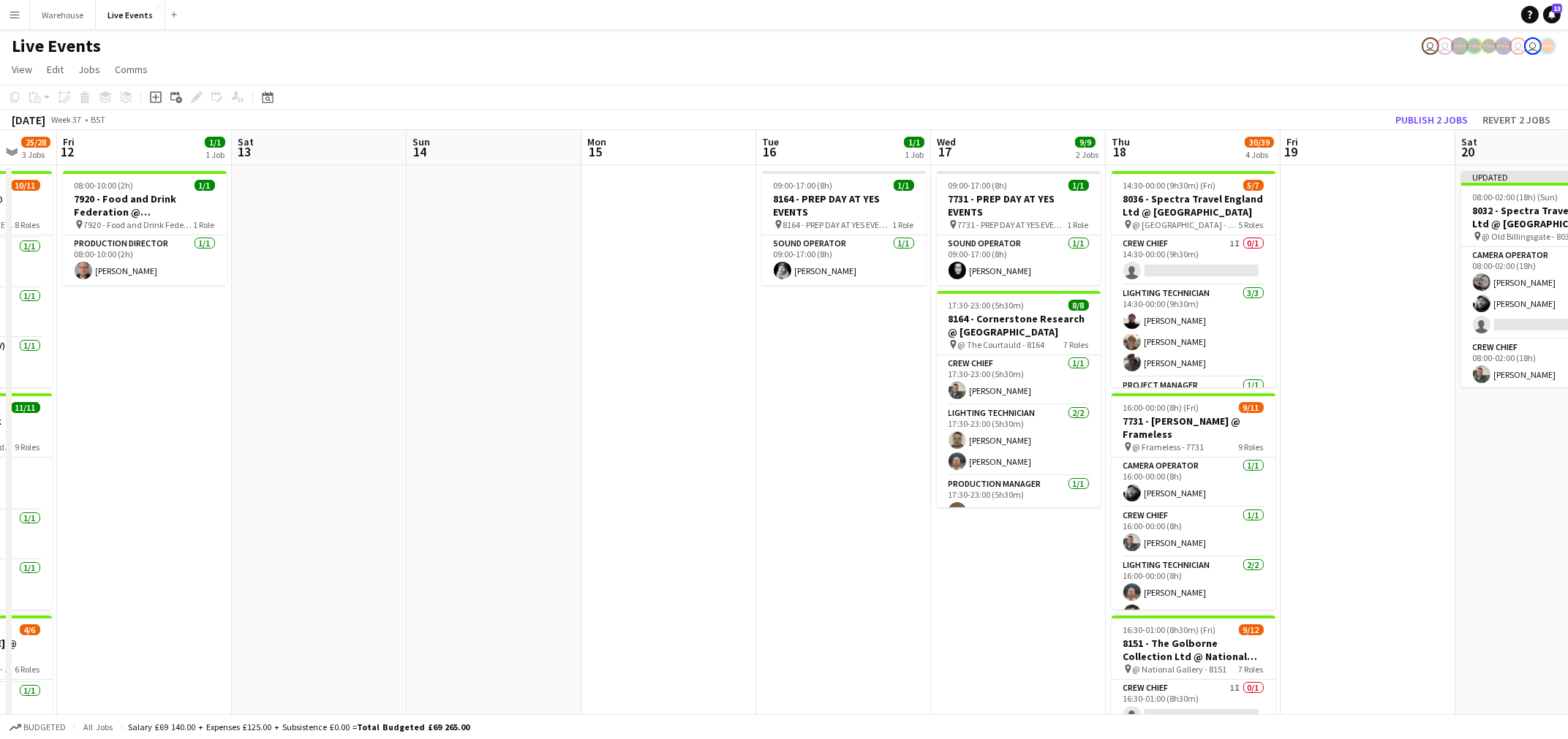
drag, startPoint x: 801, startPoint y: 531, endPoint x: 555, endPoint y: 535, distance: 246.0
click at [555, 535] on app-calendar-viewport "Tue 9 18/18 1 Job Wed 10 1/1 1 Job Thu 11 25/28 3 Jobs Fri 12 1/1 1 Job Sat 13 …" at bounding box center [784, 668] width 1568 height 1074
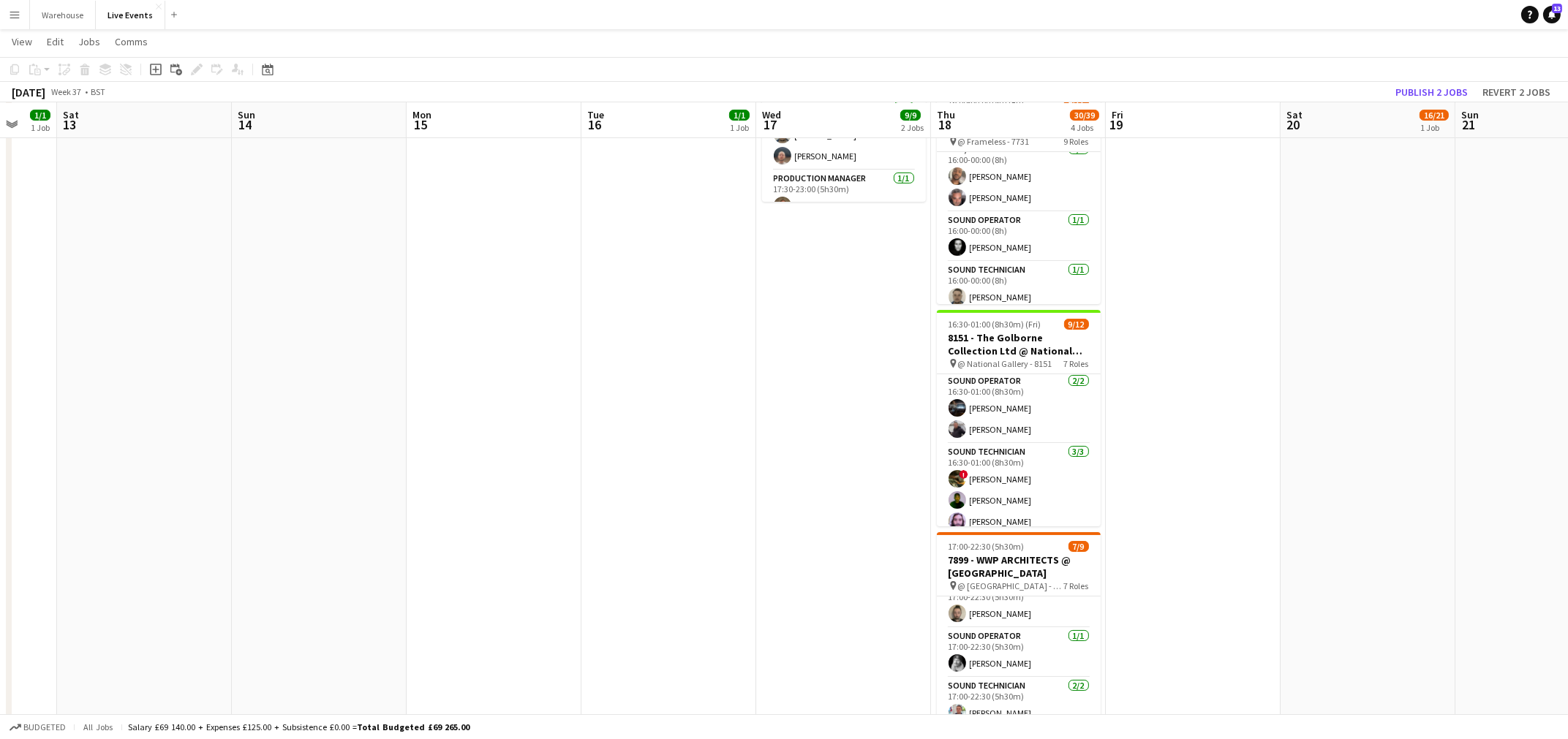
scroll to position [152, 0]
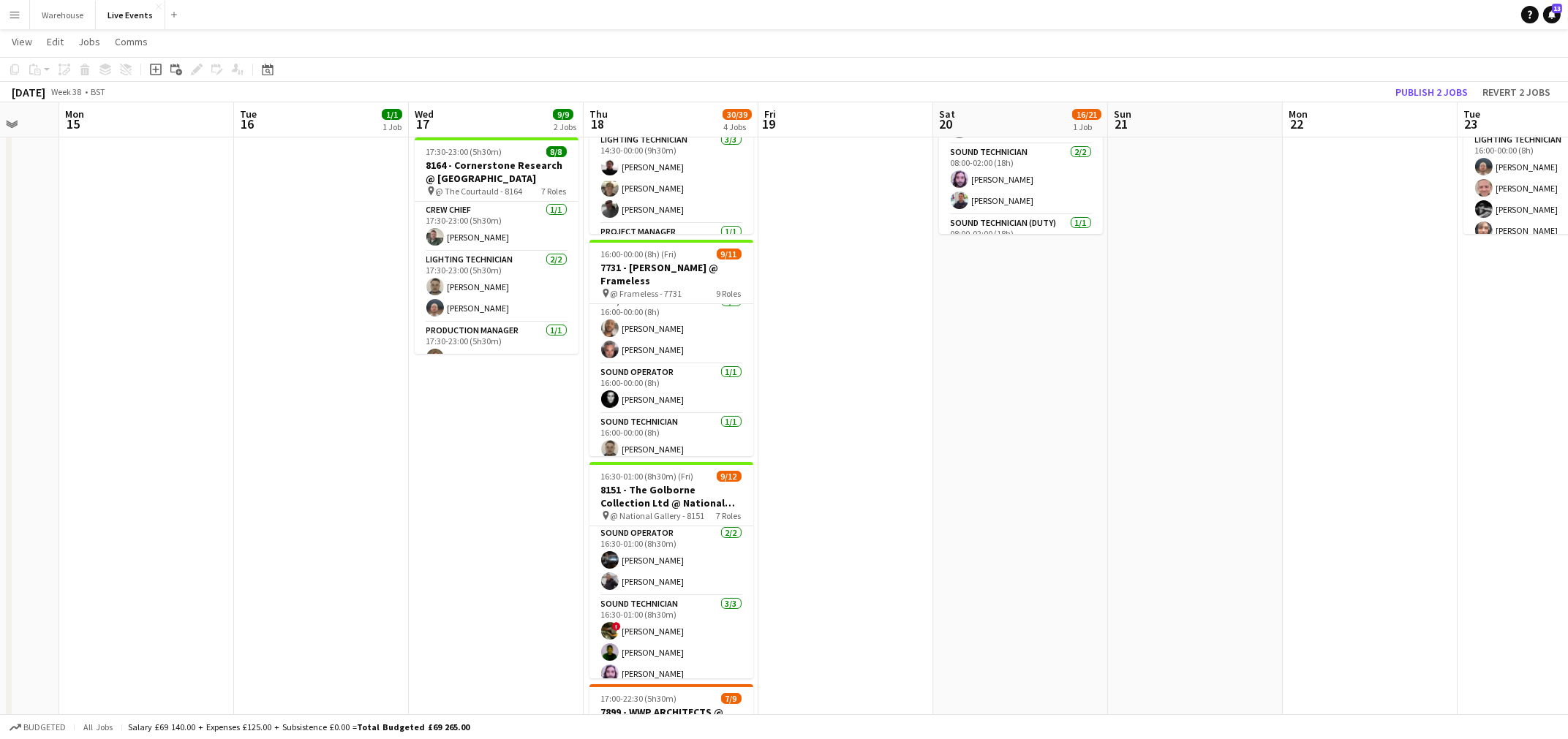
drag, startPoint x: 1188, startPoint y: 527, endPoint x: 788, endPoint y: 547, distance: 400.5
click at [584, 538] on app-calendar-viewport "Fri 12 1/1 1 Job Sat 13 Sun 14 Mon 15 Tue 16 1/1 1 Job Wed 17 9/9 2 Jobs Thu 18…" at bounding box center [784, 477] width 1568 height 1146
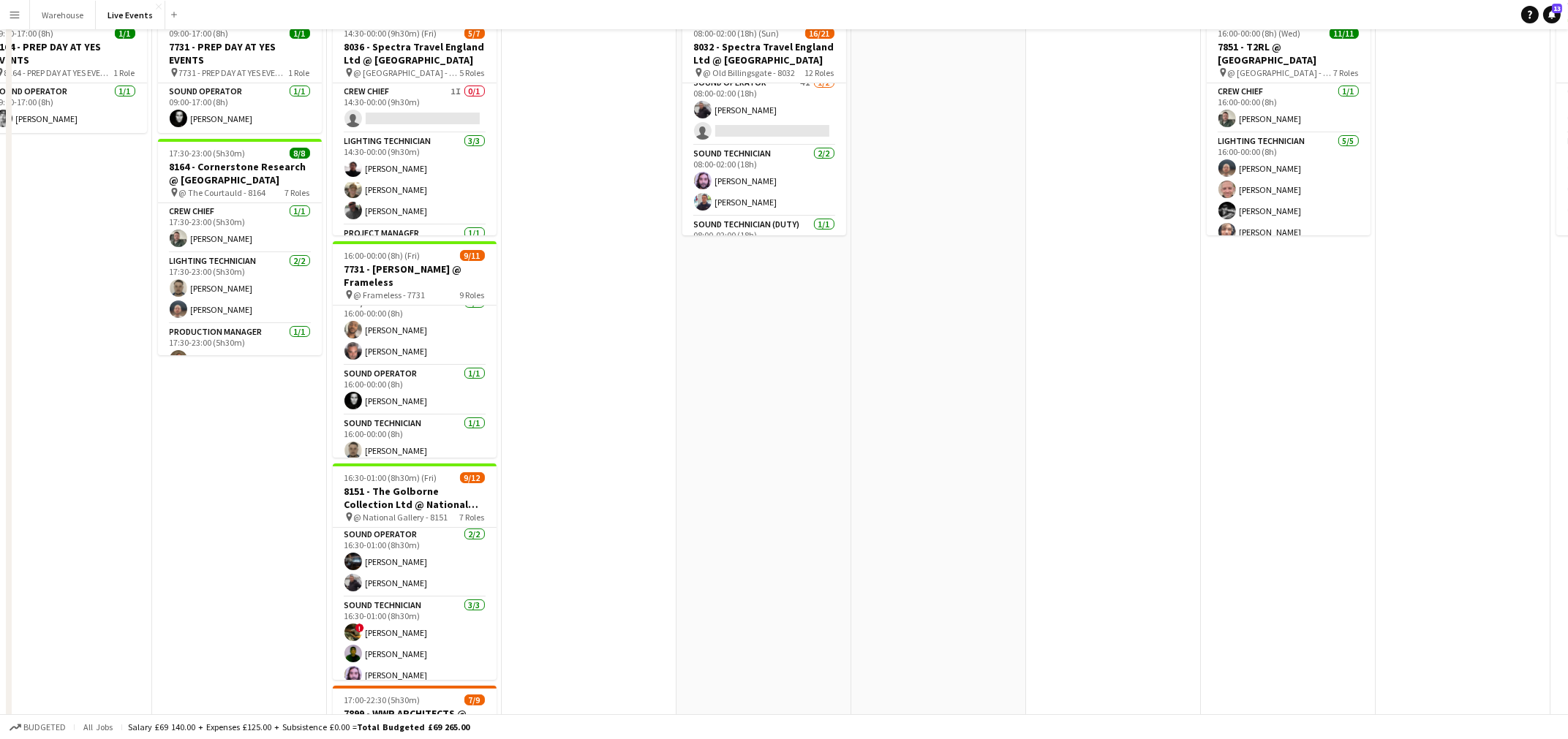
scroll to position [0, 0]
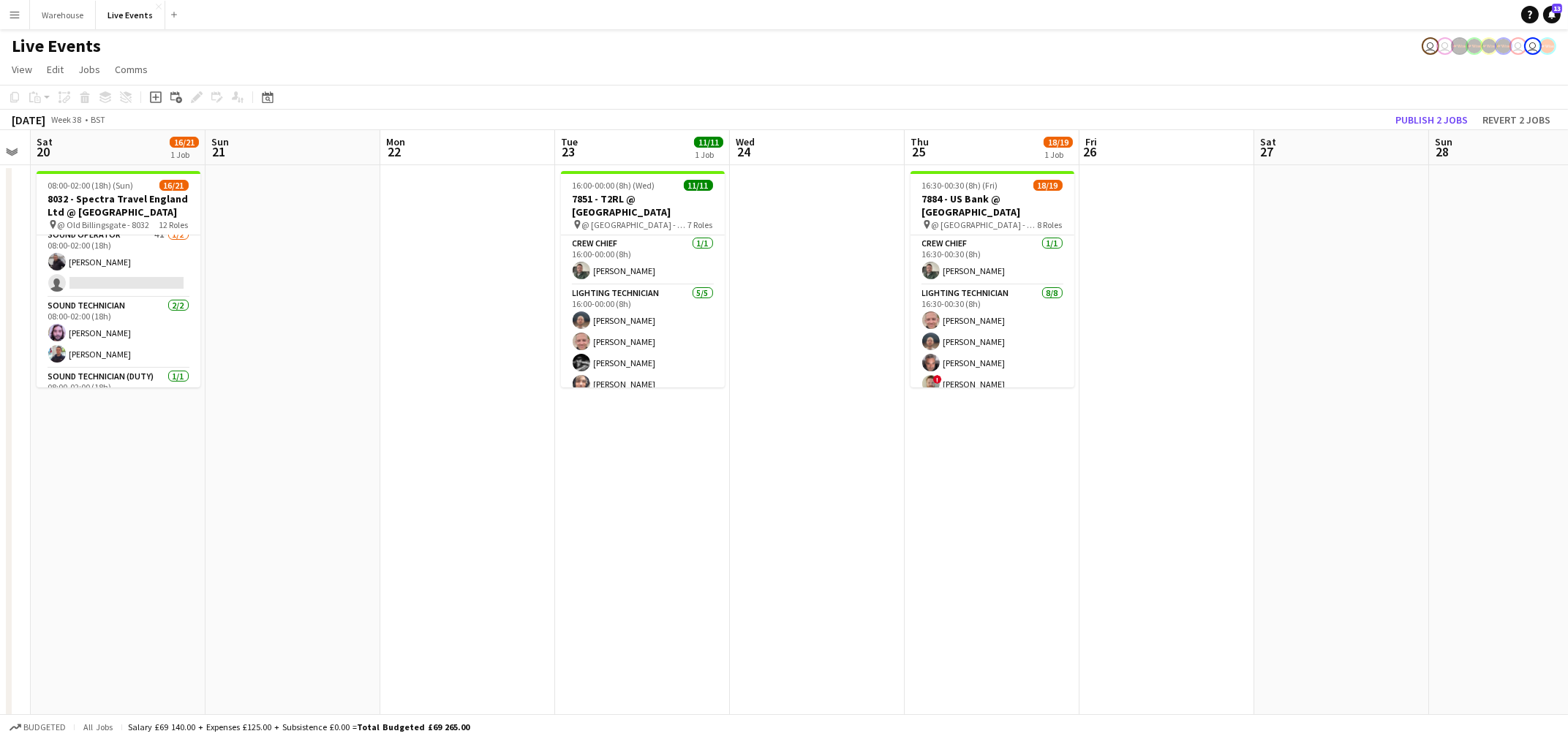
drag, startPoint x: 1334, startPoint y: 580, endPoint x: 485, endPoint y: 599, distance: 849.2
click at [485, 599] on app-calendar-viewport "Wed 17 9/9 2 Jobs Thu 18 30/39 4 Jobs Fri 19 Sat 20 16/21 1 Job Sun 21 Mon 22 T…" at bounding box center [784, 668] width 1568 height 1074
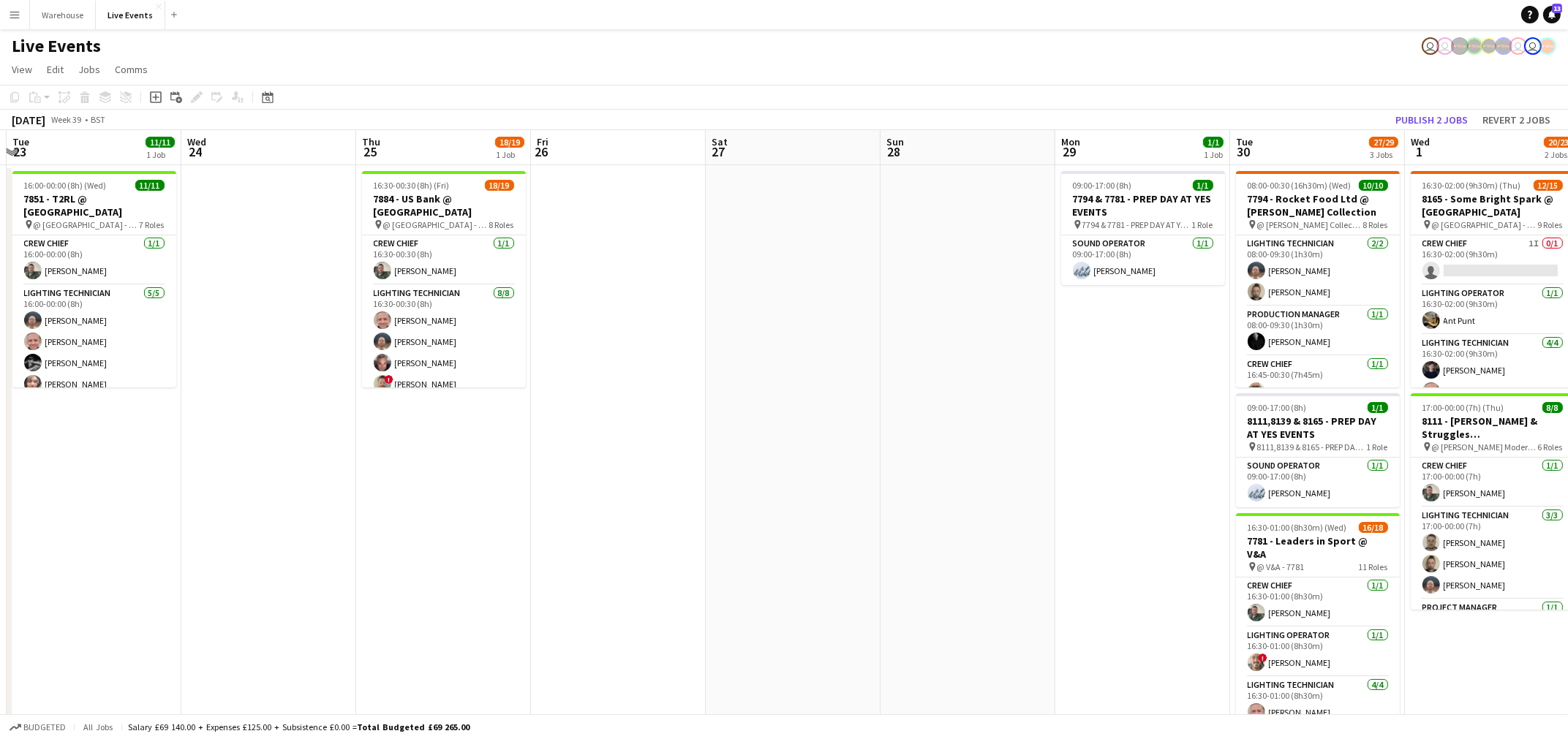
drag, startPoint x: 1136, startPoint y: 589, endPoint x: 863, endPoint y: 575, distance: 273.4
click at [585, 588] on app-calendar-viewport "Sat 20 16/21 1 Job Sun 21 Mon 22 Tue 23 11/11 1 Job Wed 24 Thu 25 18/19 1 Job F…" at bounding box center [784, 668] width 1568 height 1074
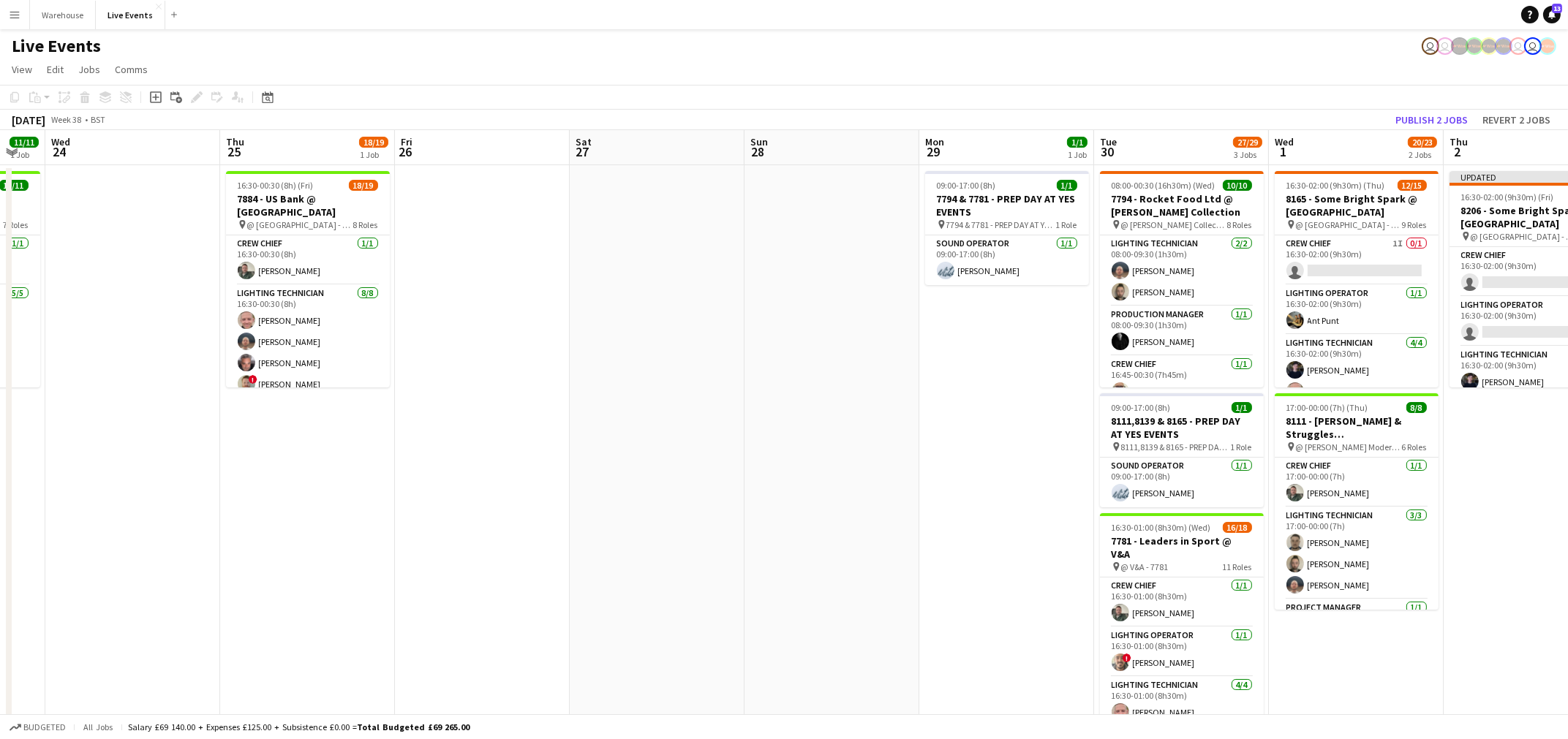
drag, startPoint x: 570, startPoint y: 575, endPoint x: 491, endPoint y: 573, distance: 79.0
click at [491, 573] on app-calendar-viewport "Sun 21 Mon 22 Tue 23 11/11 1 Job Wed 24 Thu 25 18/19 1 Job Fri 26 Sat 27 Sun 28…" at bounding box center [784, 668] width 1568 height 1074
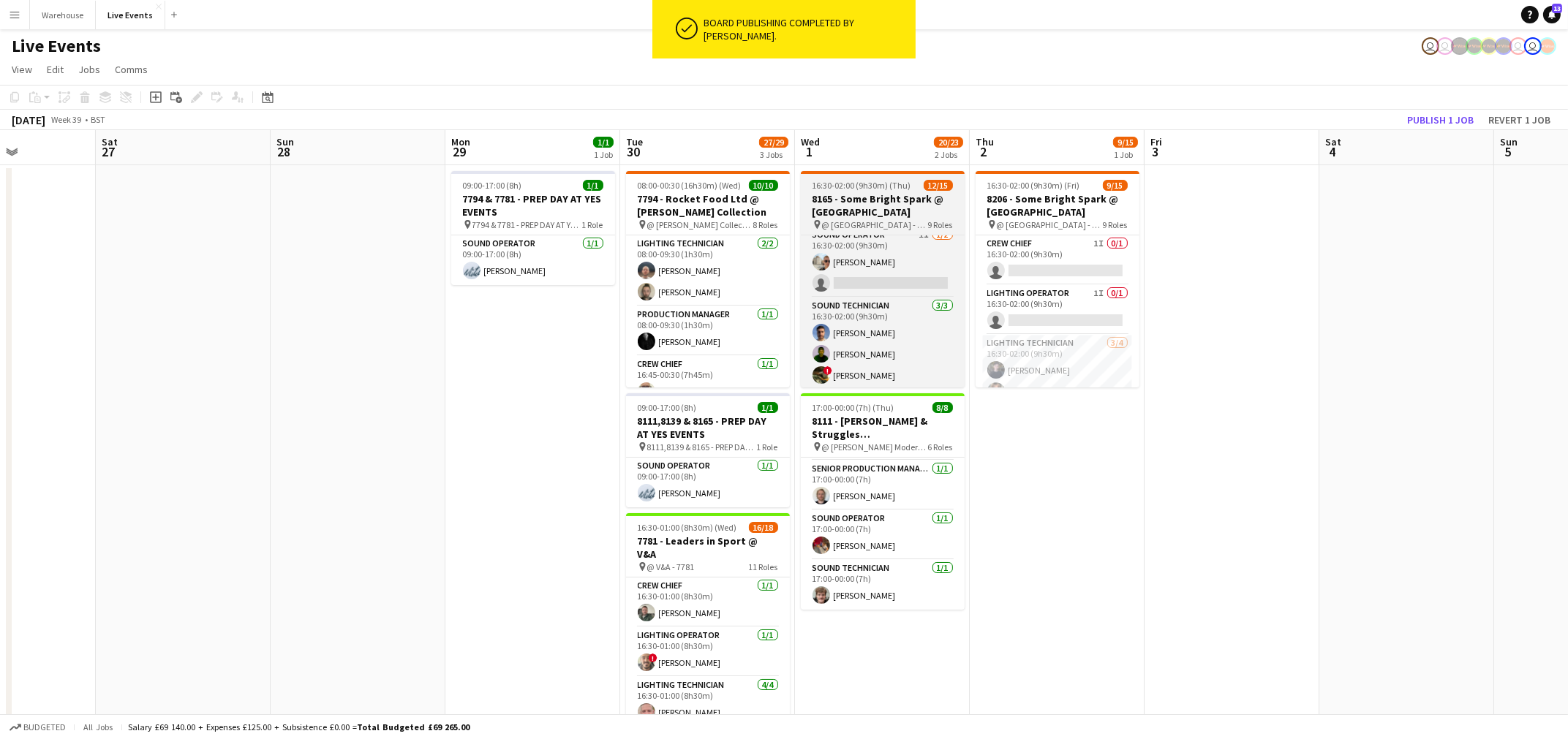
scroll to position [375, 0]
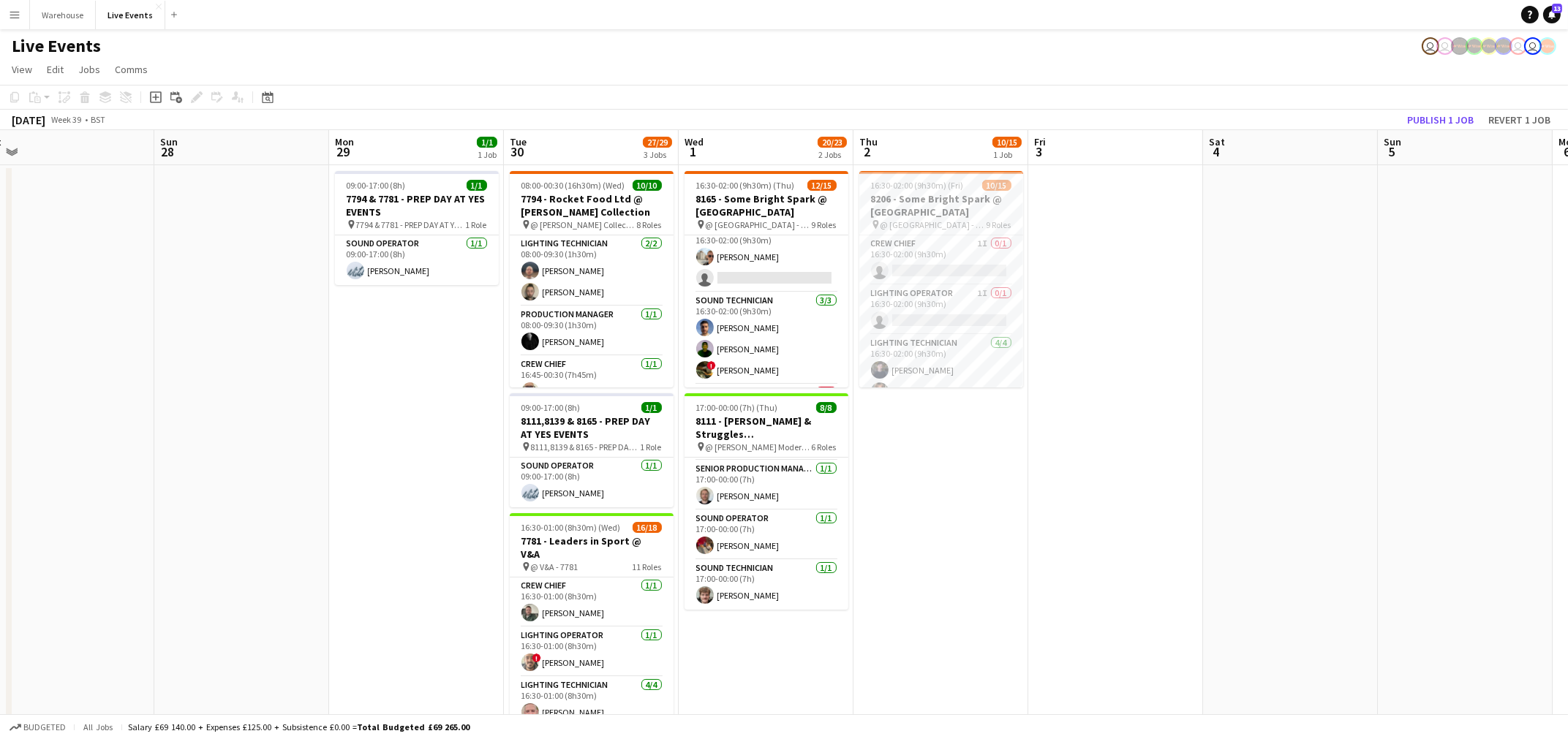
click at [985, 518] on app-calendar-viewport "Wed 24 Thu 25 18/19 1 Job Fri 26 Sat 27 Sun 28 Mon 29 1/1 1 Job Tue 30 27/29 3 …" at bounding box center [784, 668] width 1568 height 1074
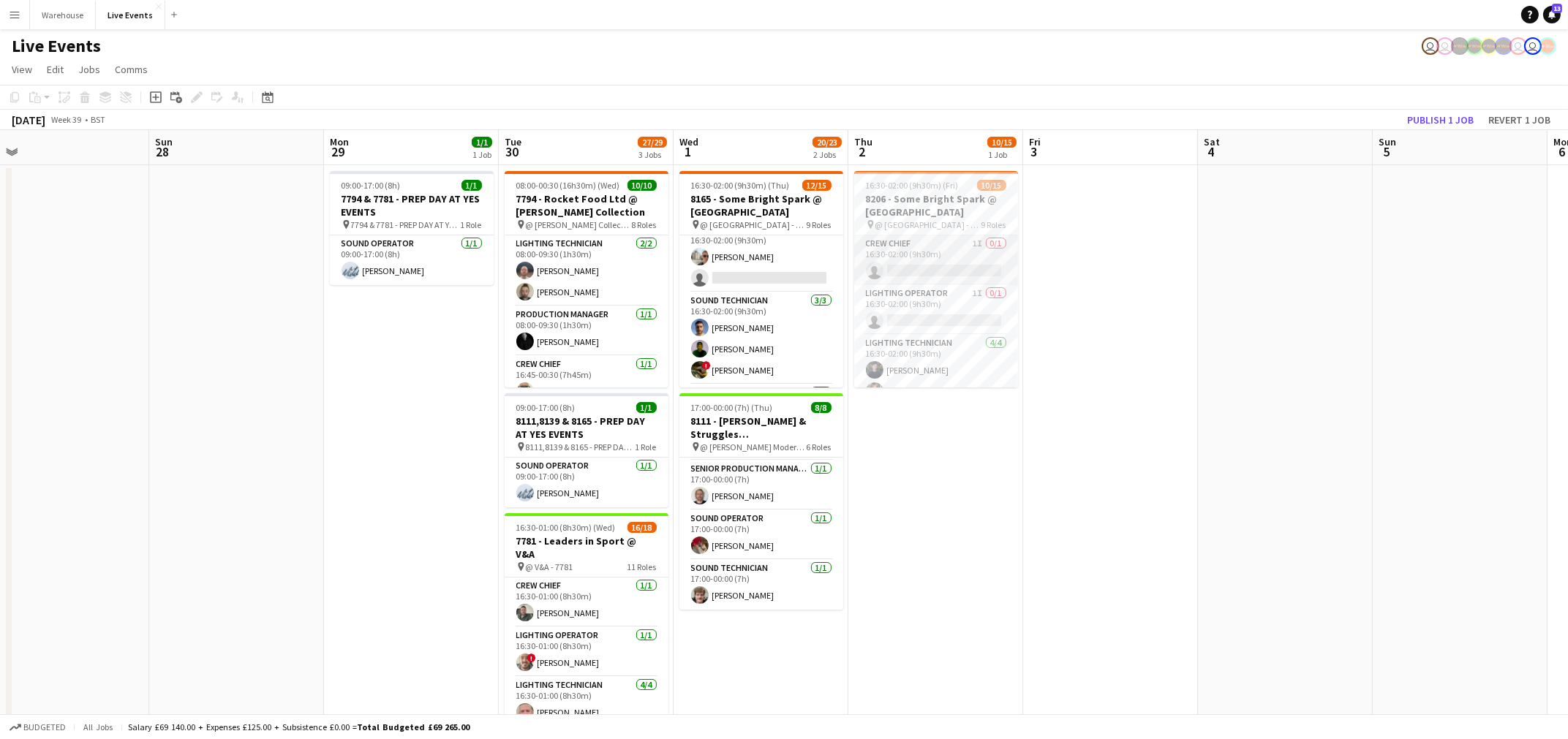
click at [1002, 267] on app-card-role "Crew Chief 1I 0/1 16:30-02:00 (9h30m) single-neutral-actions" at bounding box center [935, 260] width 164 height 50
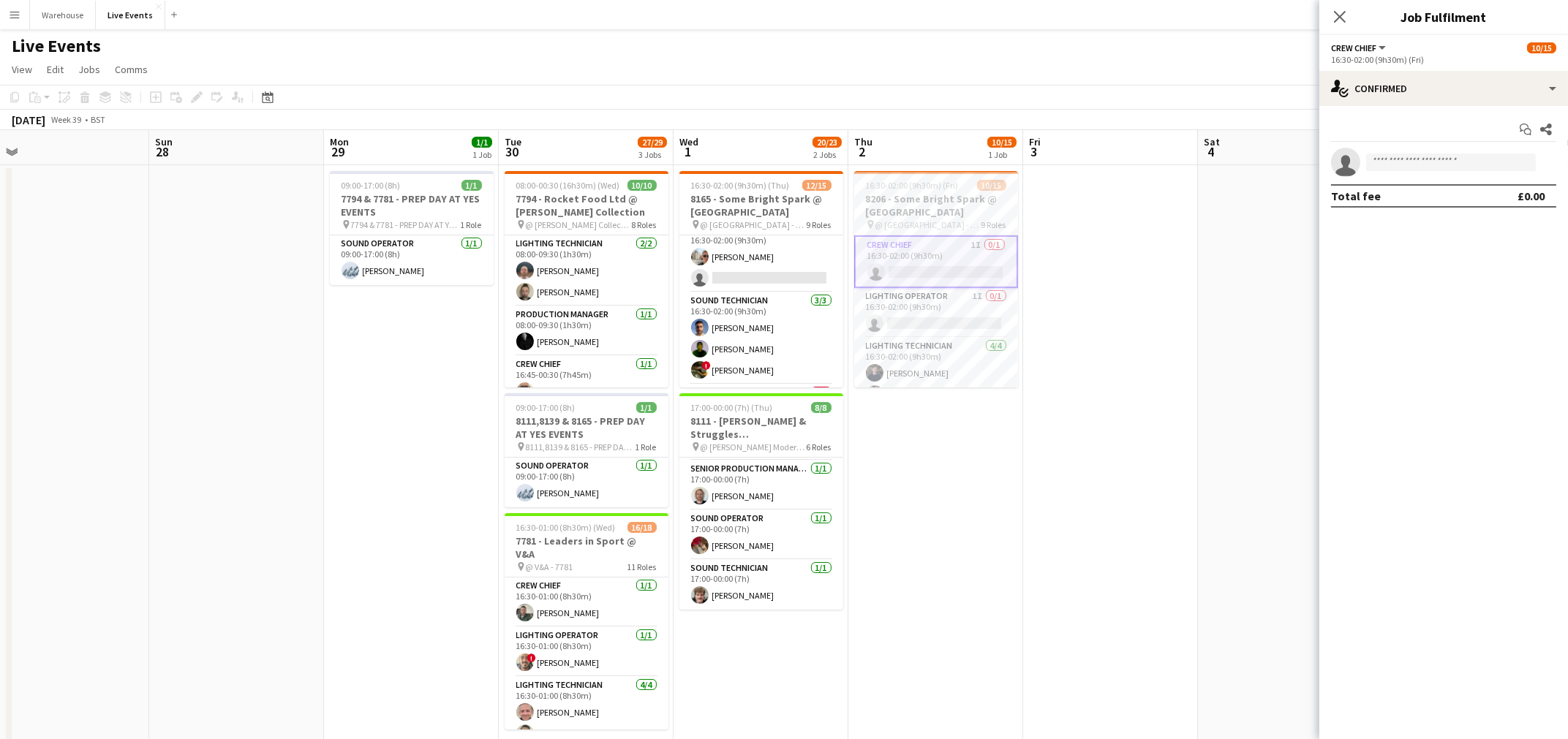
click at [1020, 273] on app-date-cell "16:30-02:00 (9h30m) (Fri) 10/15 8206 - Some Bright Spark @ [GEOGRAPHIC_DATA] pi…" at bounding box center [935, 684] width 174 height 1039
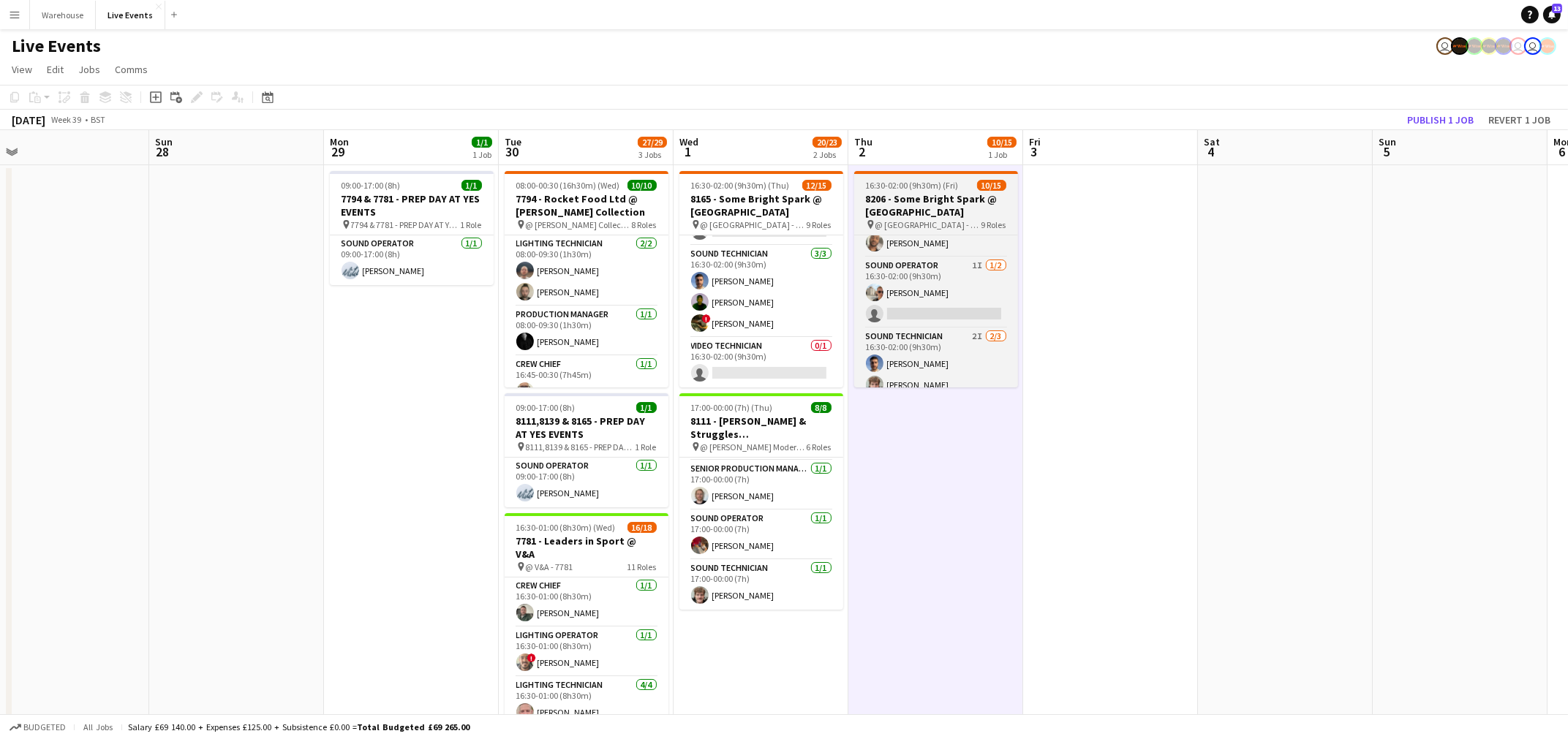
scroll to position [331, 0]
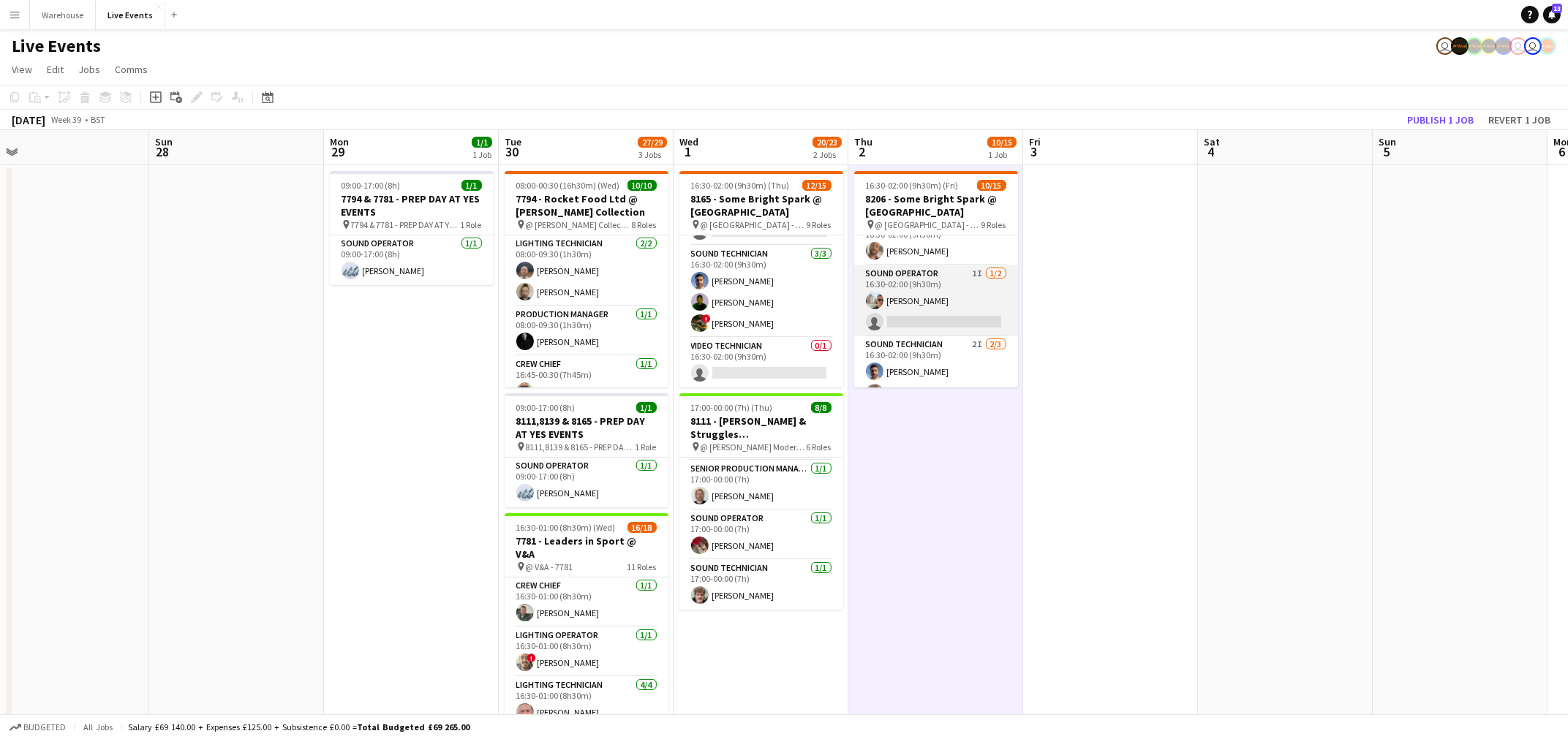
click at [977, 288] on app-card-role "Sound Operator 1I [DATE] 16:30-02:00 (9h30m) [PERSON_NAME] single-neutral-actio…" at bounding box center [935, 301] width 164 height 70
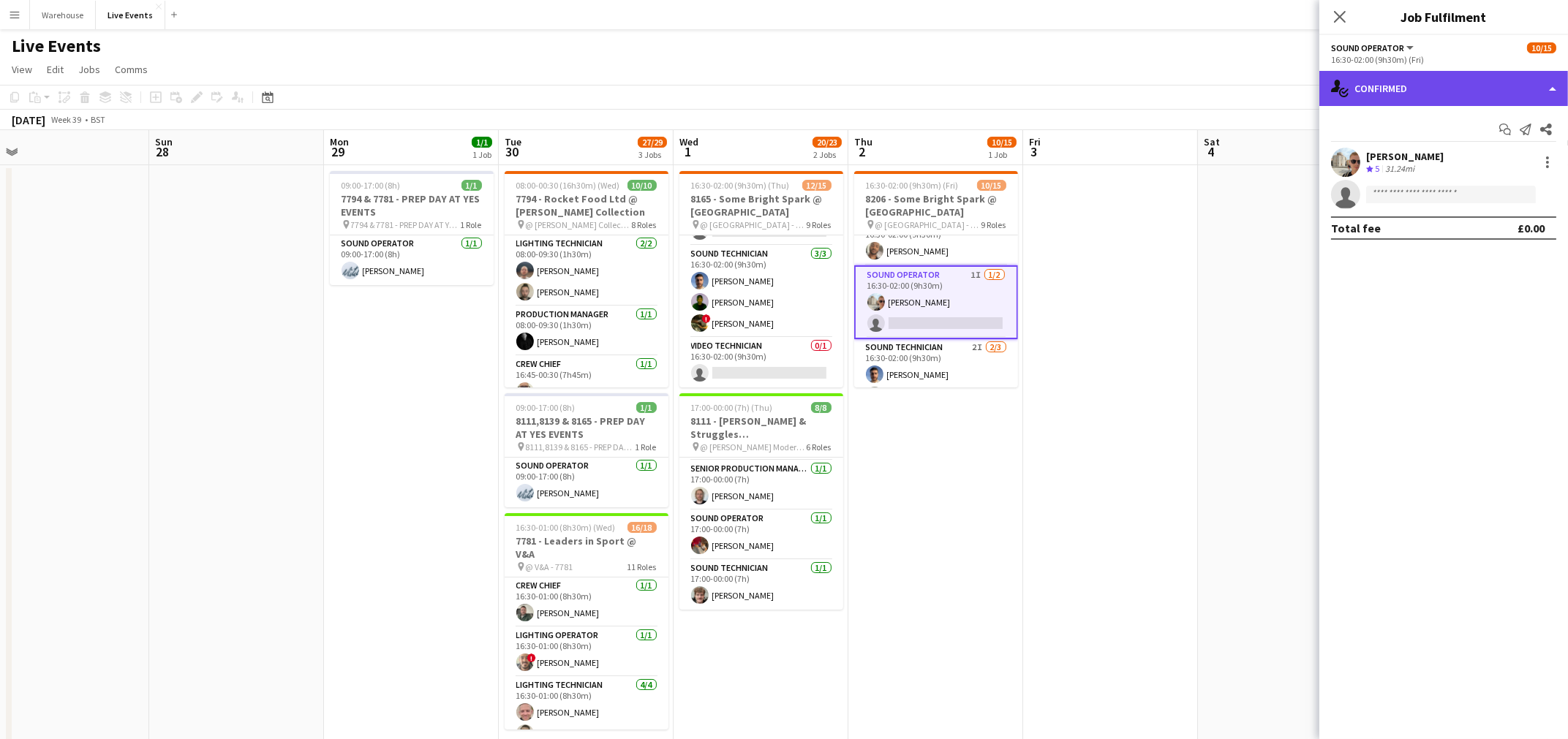
click at [1554, 75] on div "single-neutral-actions-check-2 Confirmed" at bounding box center [1443, 88] width 249 height 35
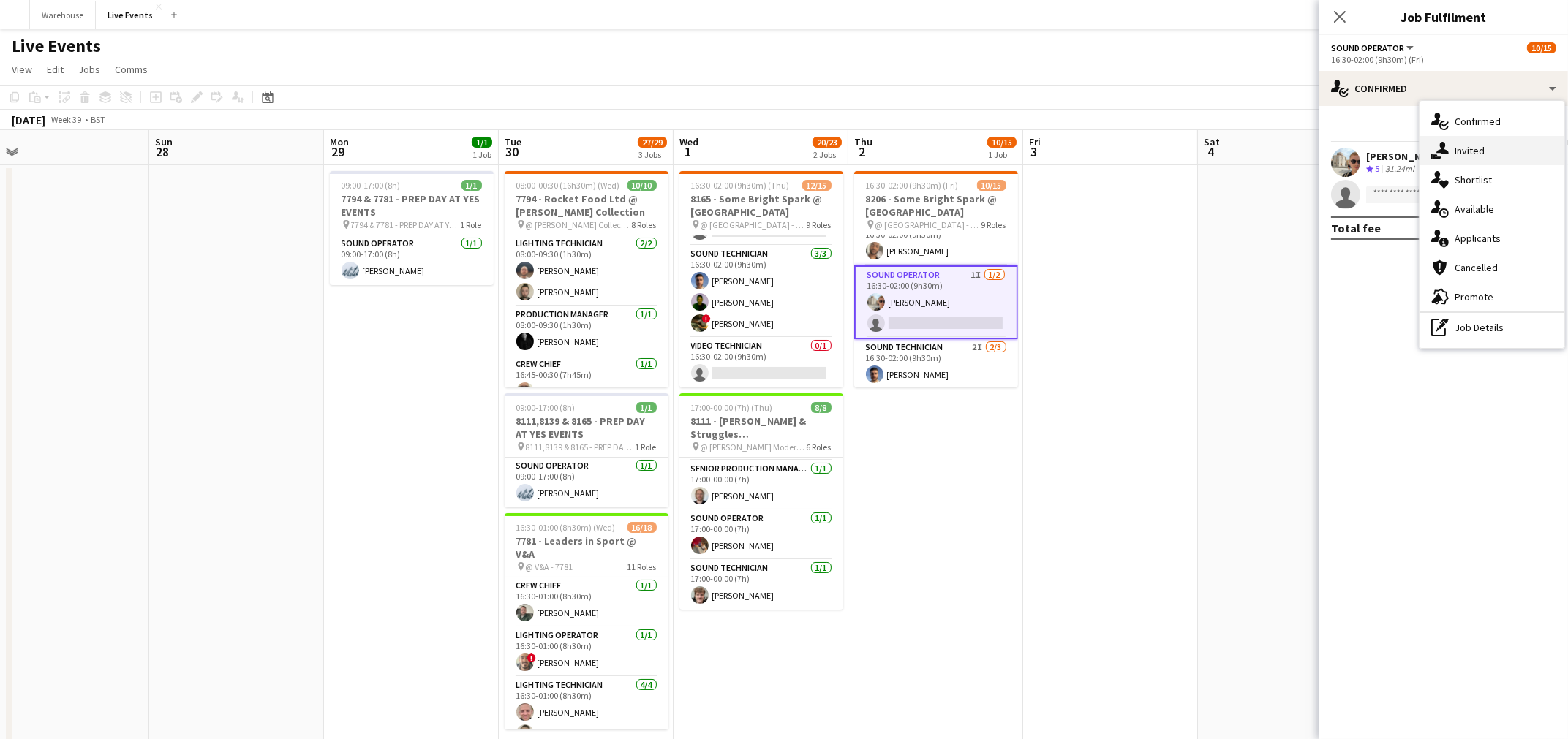
click at [1518, 142] on div "single-neutral-actions-share-1 Invited" at bounding box center [1492, 150] width 145 height 30
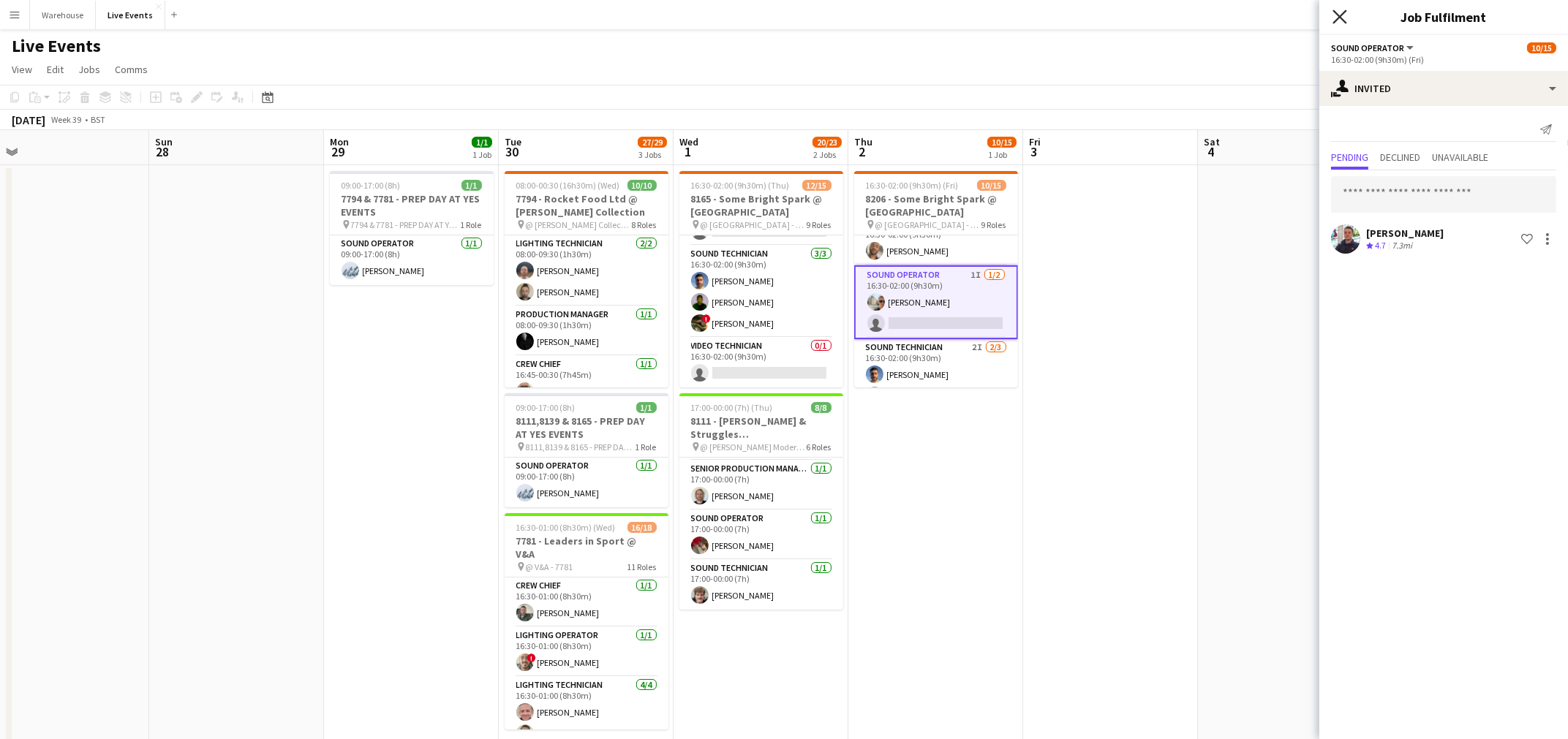
click at [1336, 18] on icon "Close pop-in" at bounding box center [1338, 16] width 14 height 14
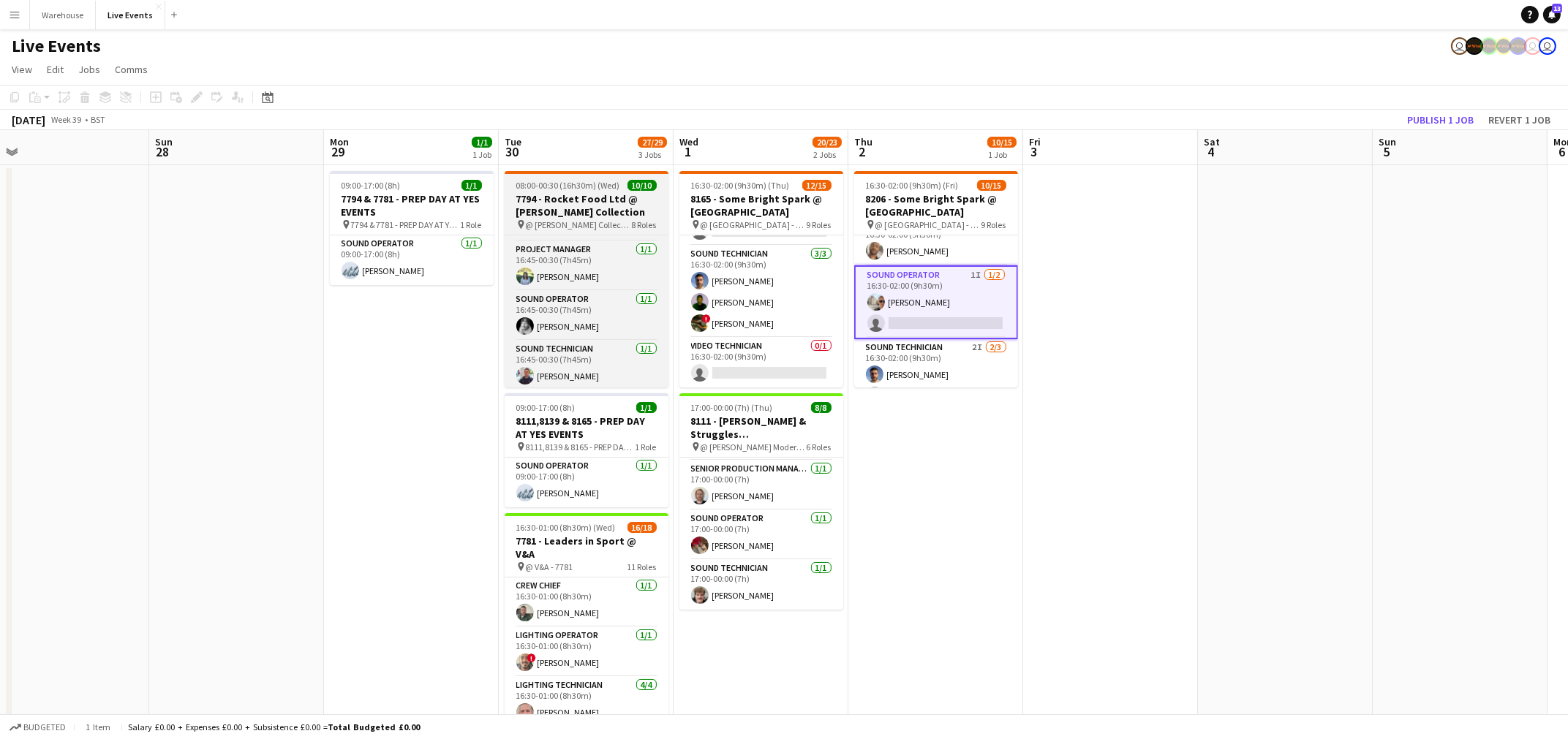
scroll to position [289, 0]
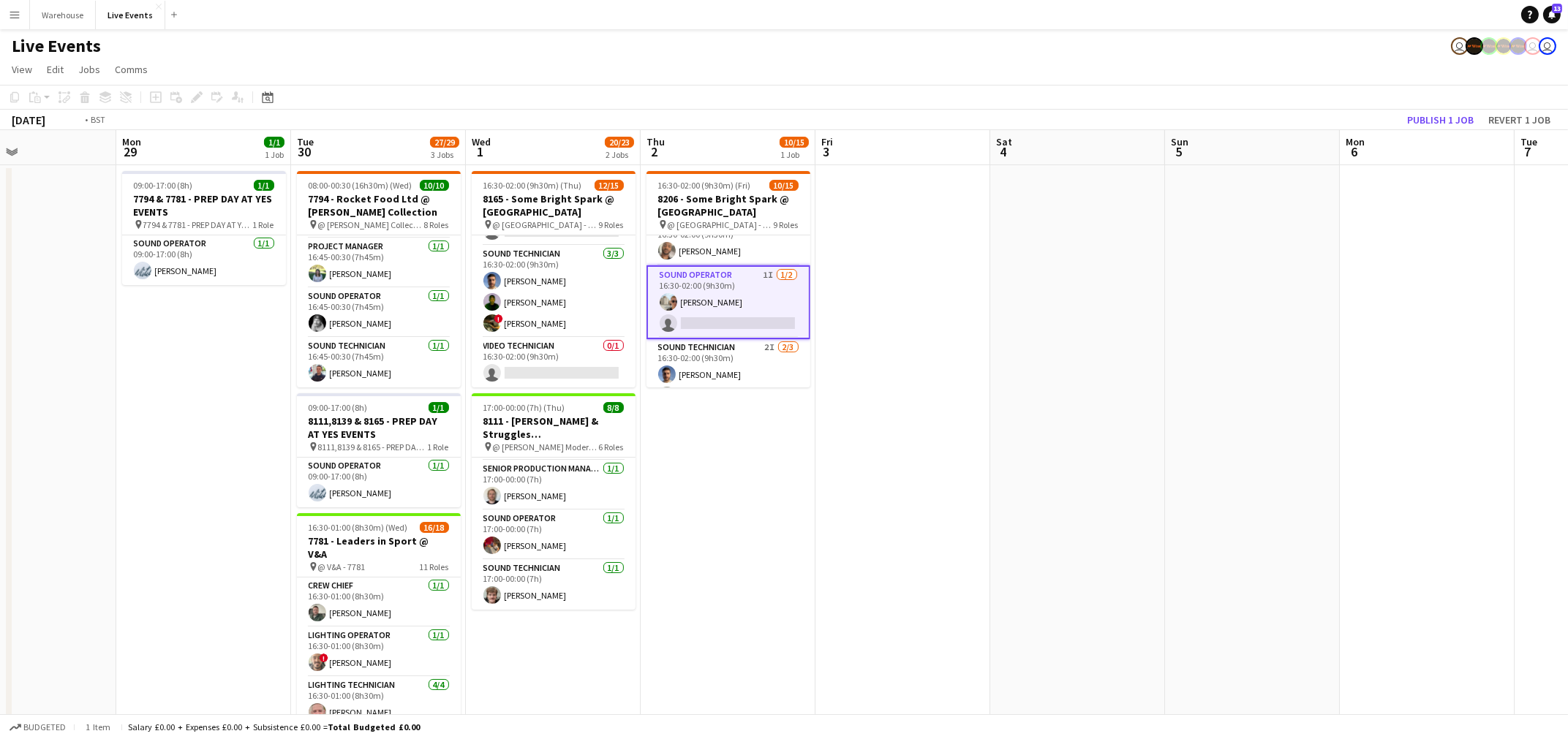
drag, startPoint x: 945, startPoint y: 512, endPoint x: 0, endPoint y: 528, distance: 945.1
click at [0, 528] on app-calendar-viewport "Thu 25 18/19 1 Job Fri 26 Sat 27 Sun 28 Mon 29 1/1 1 Job Tue 30 27/29 3 Jobs We…" at bounding box center [784, 668] width 1568 height 1074
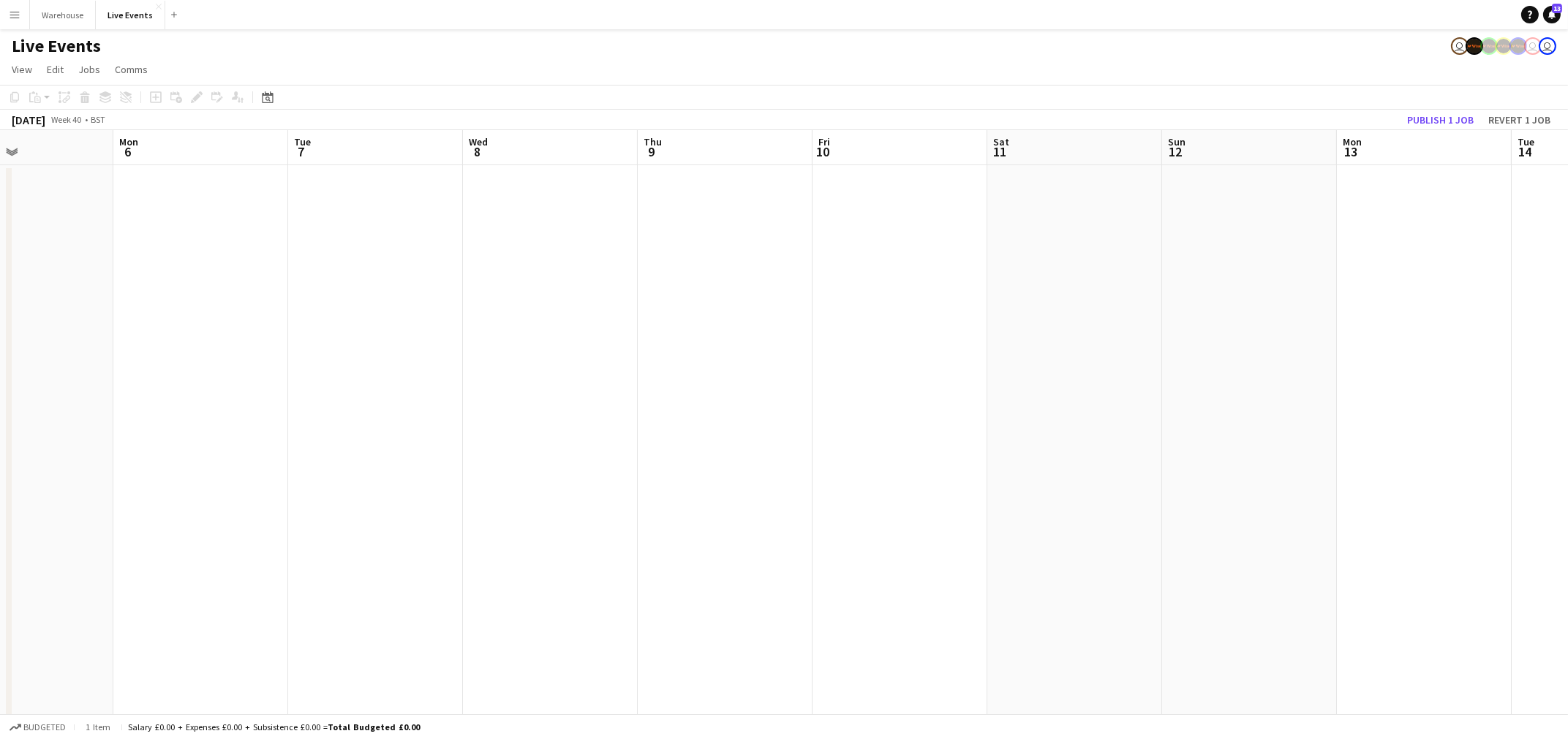
drag, startPoint x: 782, startPoint y: 565, endPoint x: 1267, endPoint y: 570, distance: 485.0
click at [1277, 570] on app-calendar-viewport "Fri 3 Sat 4 Sun 5 Mon 6 Tue 7 Wed 8 Thu 9 Fri 10 Sat 11 Sun 12 Mon 13 Tue 14 We…" at bounding box center [784, 668] width 1568 height 1074
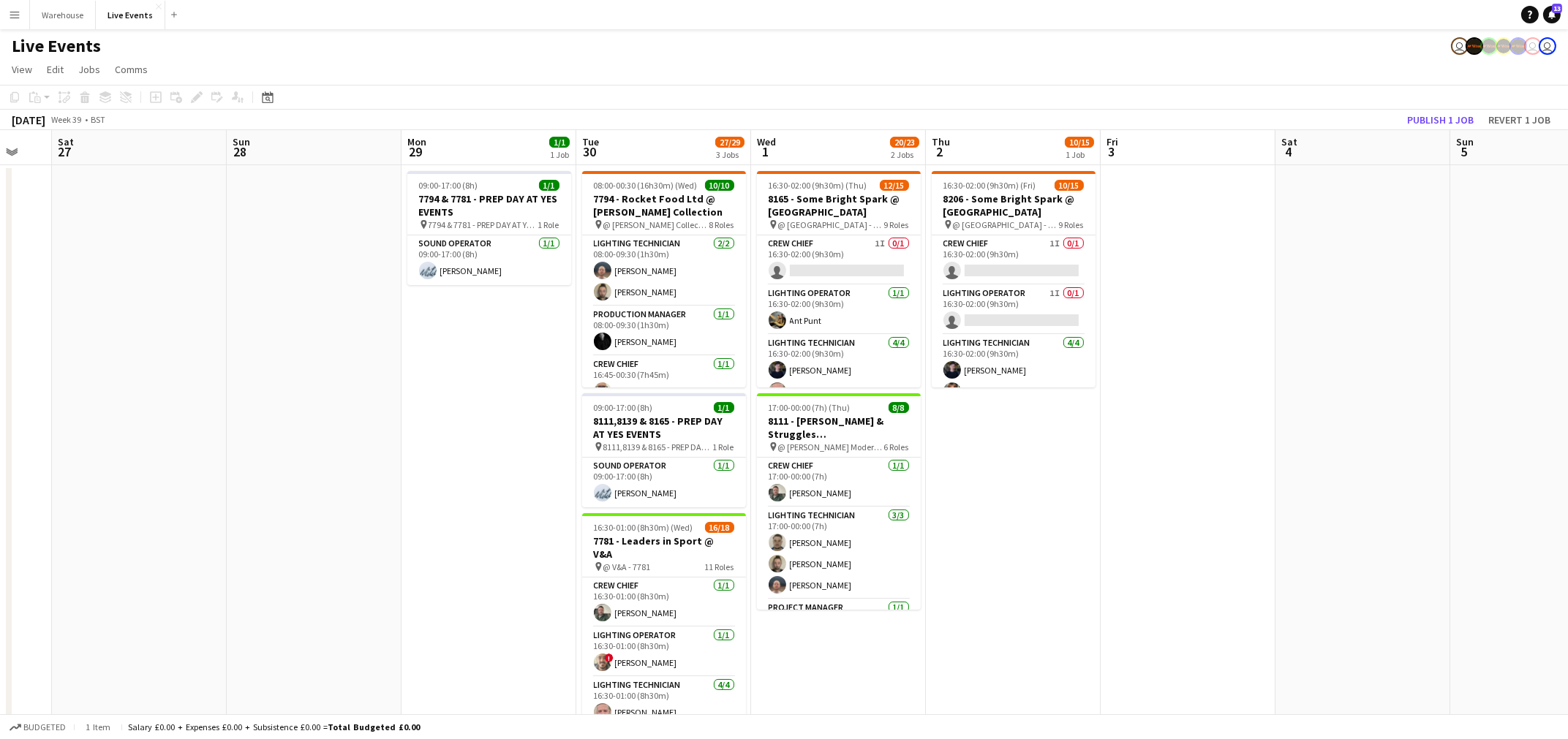
drag, startPoint x: 539, startPoint y: 555, endPoint x: 1159, endPoint y: 595, distance: 621.3
click at [1185, 605] on app-calendar-viewport "Thu 25 18/19 1 Job Fri 26 Sat 27 Sun 28 Mon 29 1/1 1 Job Tue 30 27/29 3 Jobs We…" at bounding box center [784, 668] width 1568 height 1074
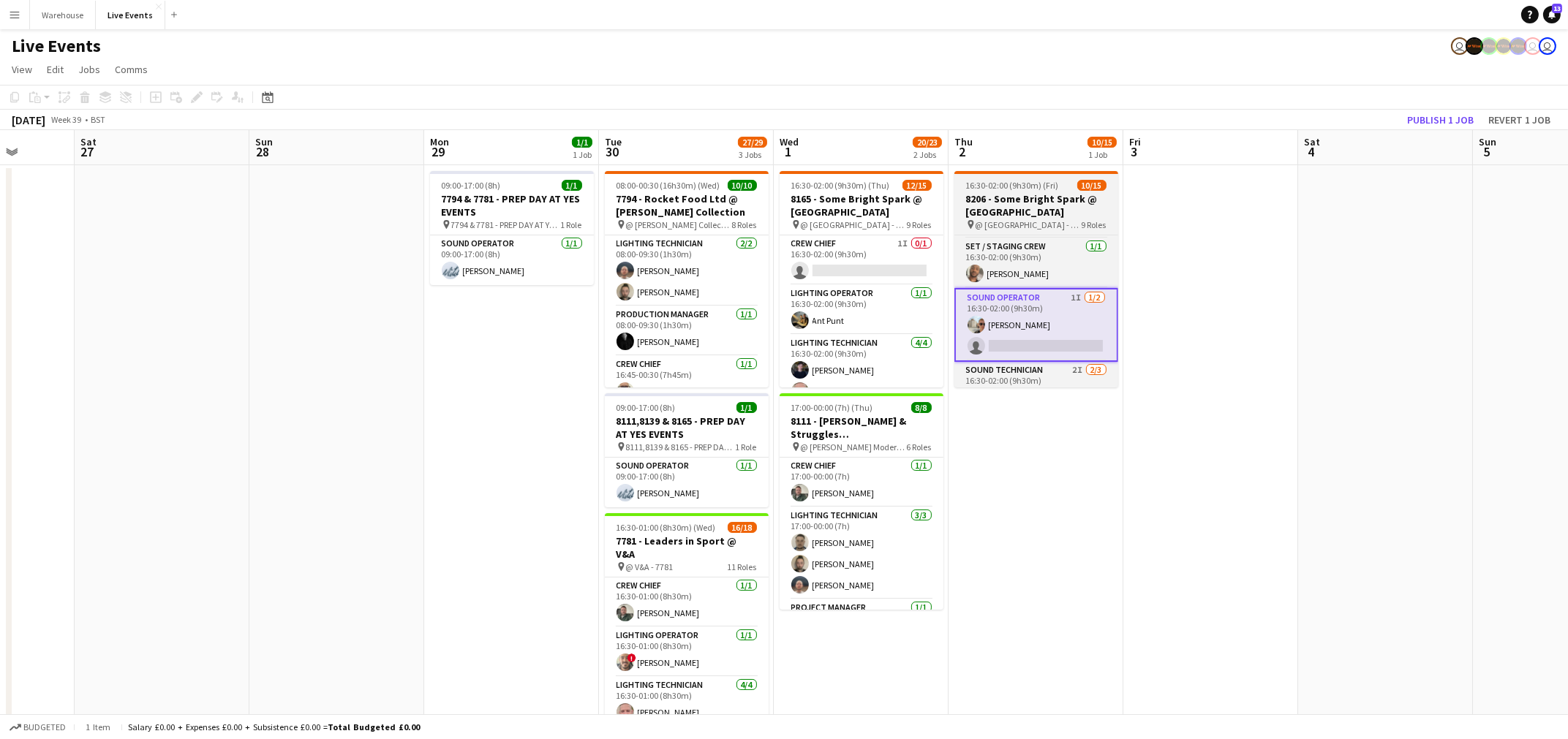
scroll to position [322, 0]
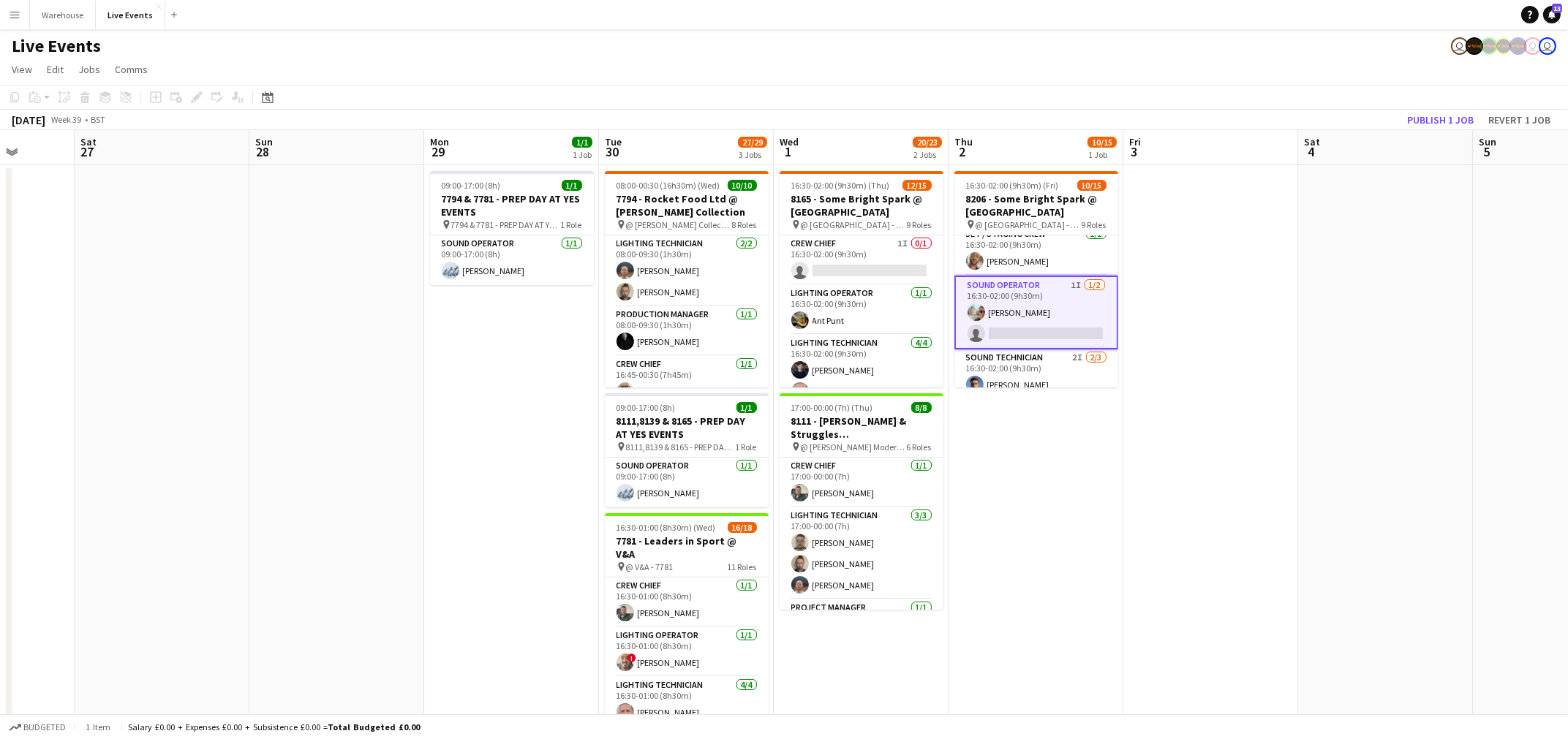
click at [1060, 300] on app-card-role "Sound Operator 1I [DATE] 16:30-02:00 (9h30m) [PERSON_NAME] single-neutral-actio…" at bounding box center [1036, 312] width 164 height 74
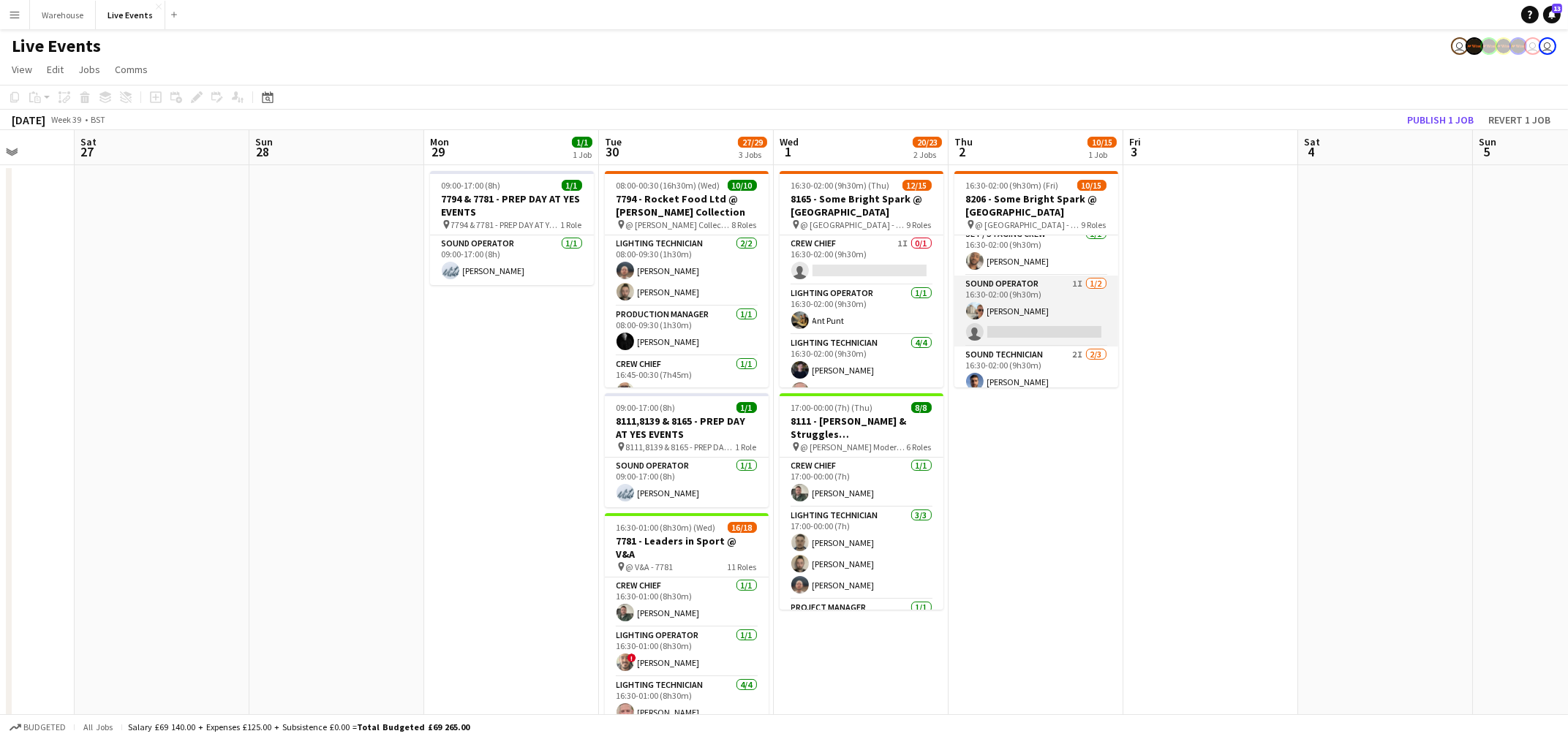
click at [1060, 300] on app-card-role "Sound Operator 1I [DATE] 16:30-02:00 (9h30m) [PERSON_NAME] single-neutral-actio…" at bounding box center [1036, 310] width 164 height 70
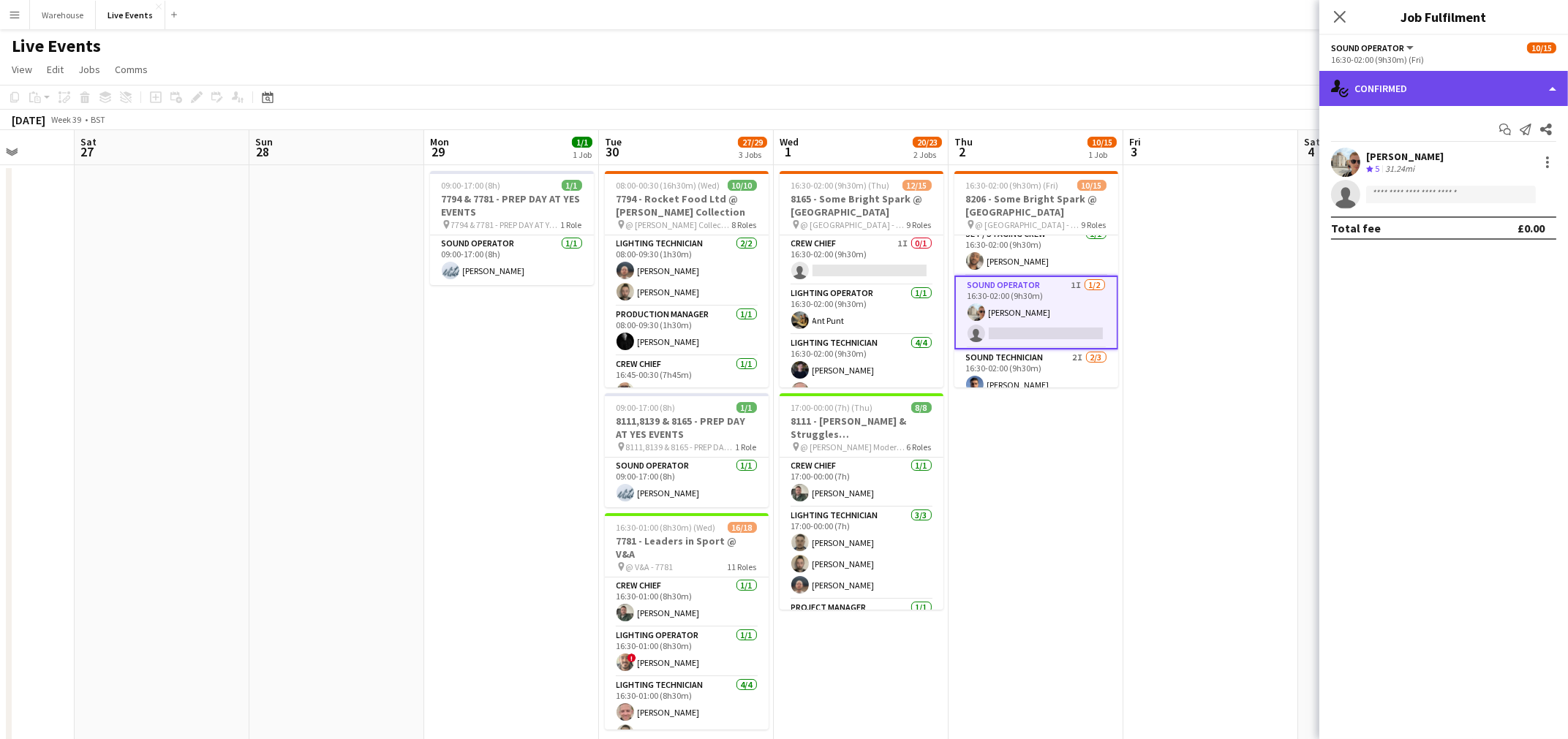
click at [1388, 87] on div "single-neutral-actions-check-2 Confirmed" at bounding box center [1443, 88] width 249 height 35
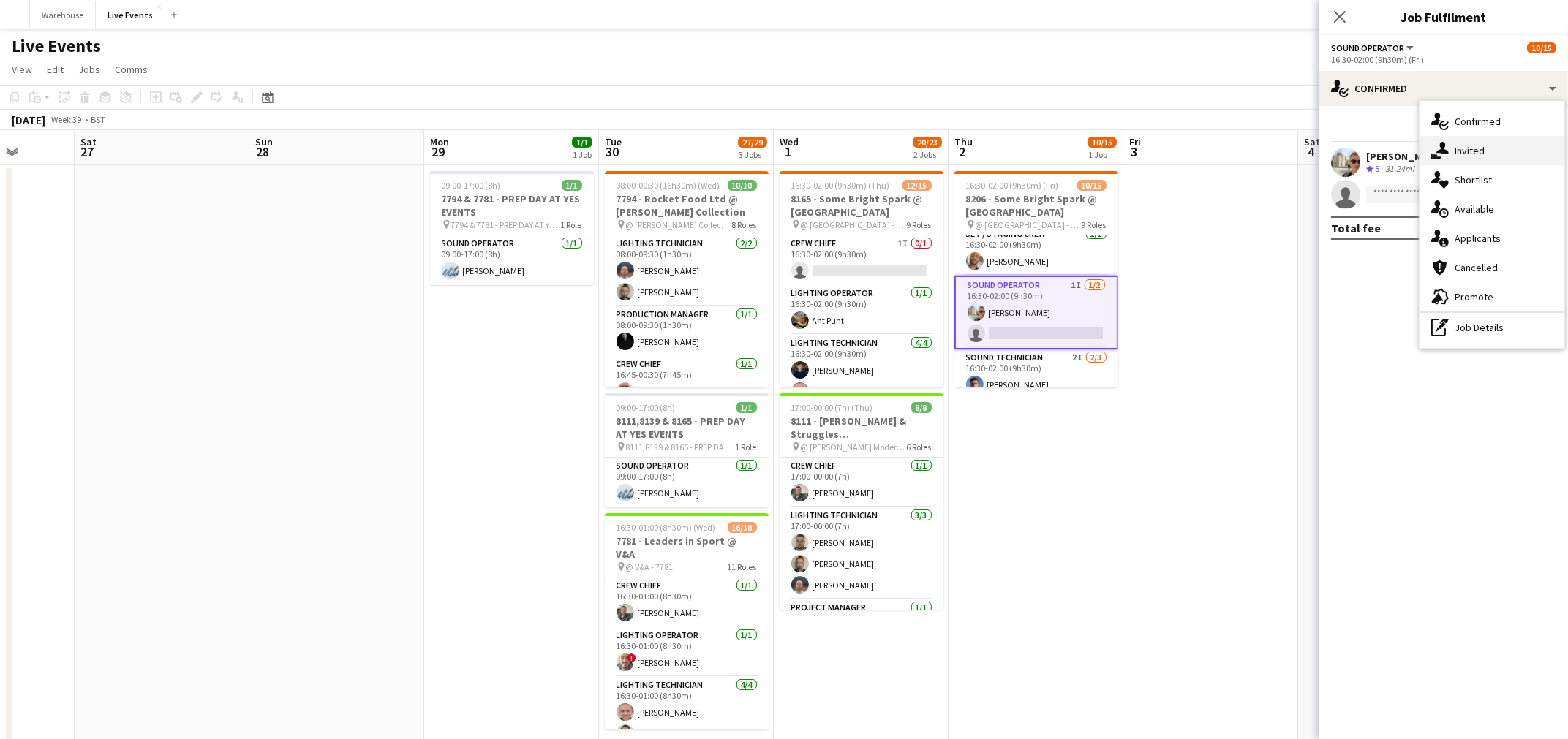
click at [1477, 155] on div "single-neutral-actions-share-1 Invited" at bounding box center [1492, 150] width 145 height 30
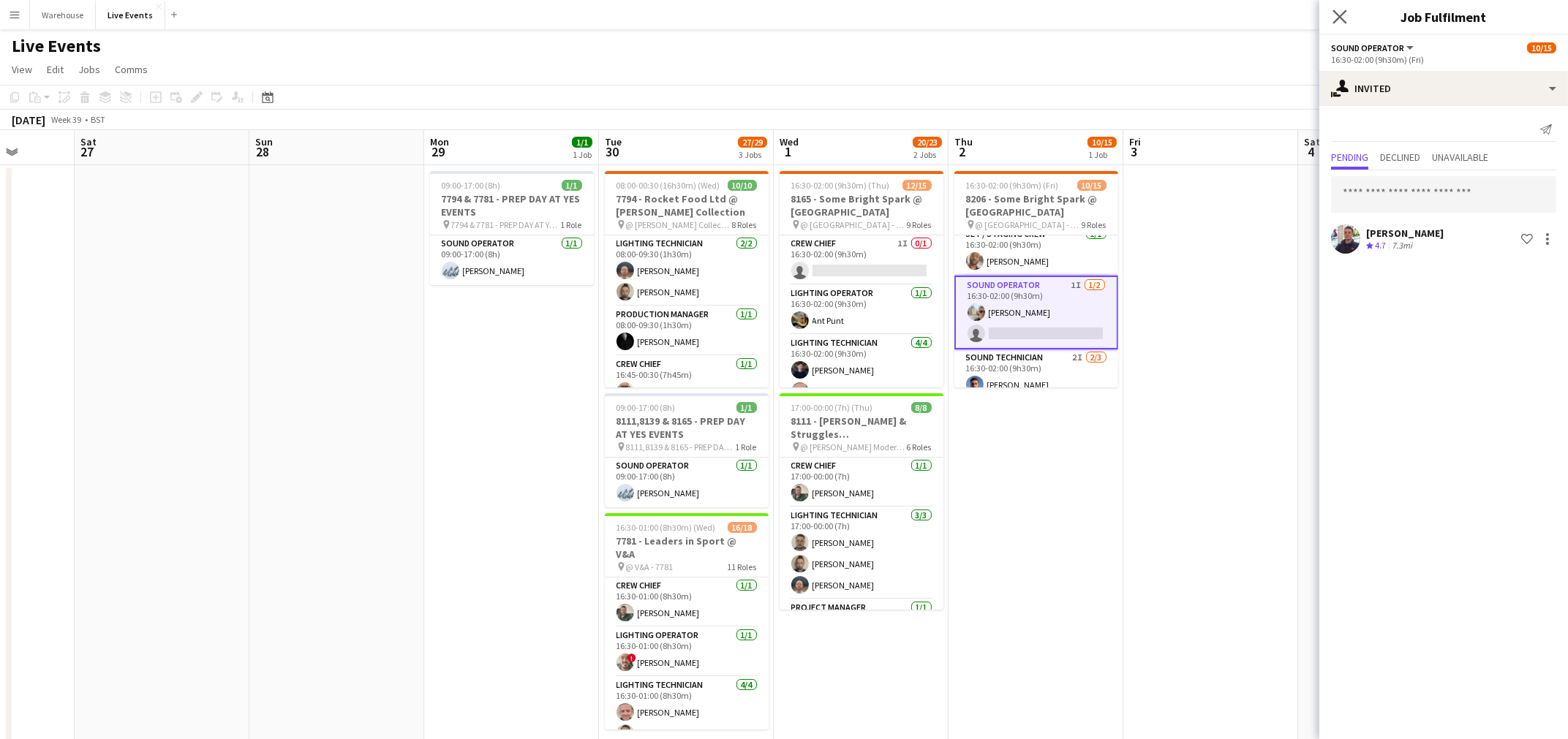
click at [1348, 13] on app-icon "Close pop-in" at bounding box center [1339, 17] width 21 height 21
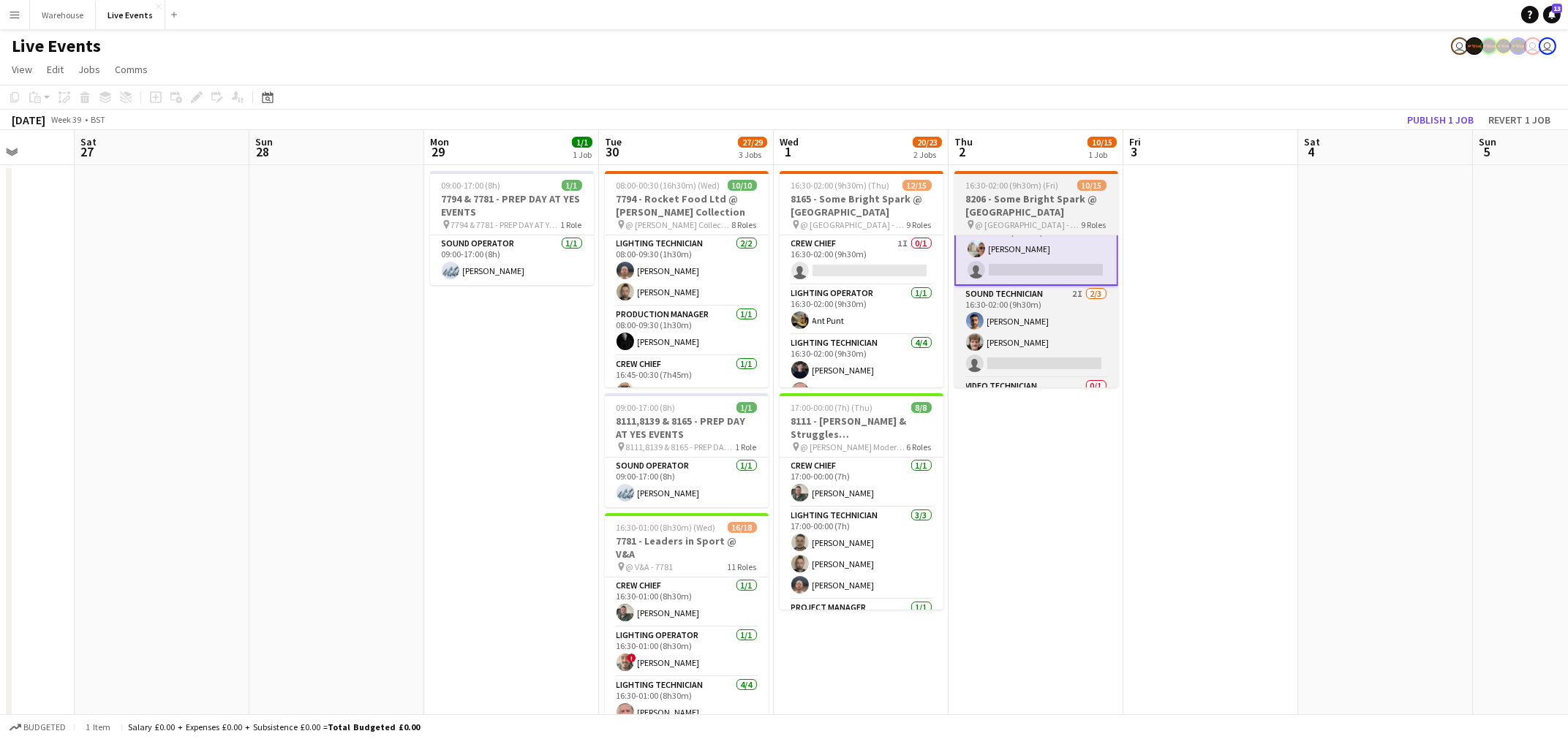
scroll to position [425, 0]
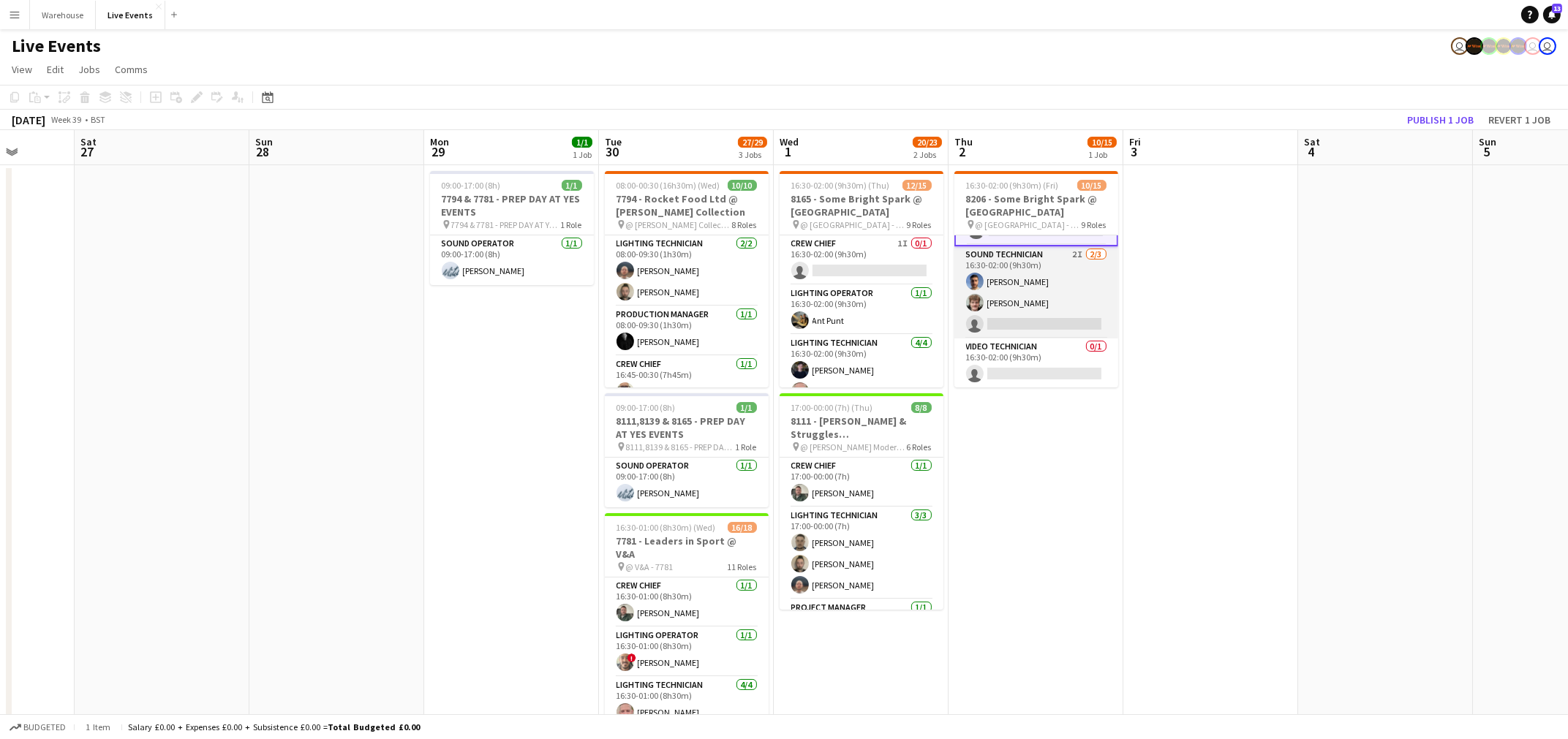
click at [1070, 257] on app-card-role "Sound Technician 2I [DATE] 16:30-02:00 (9h30m) [PERSON_NAME] [PERSON_NAME] sing…" at bounding box center [1036, 292] width 164 height 92
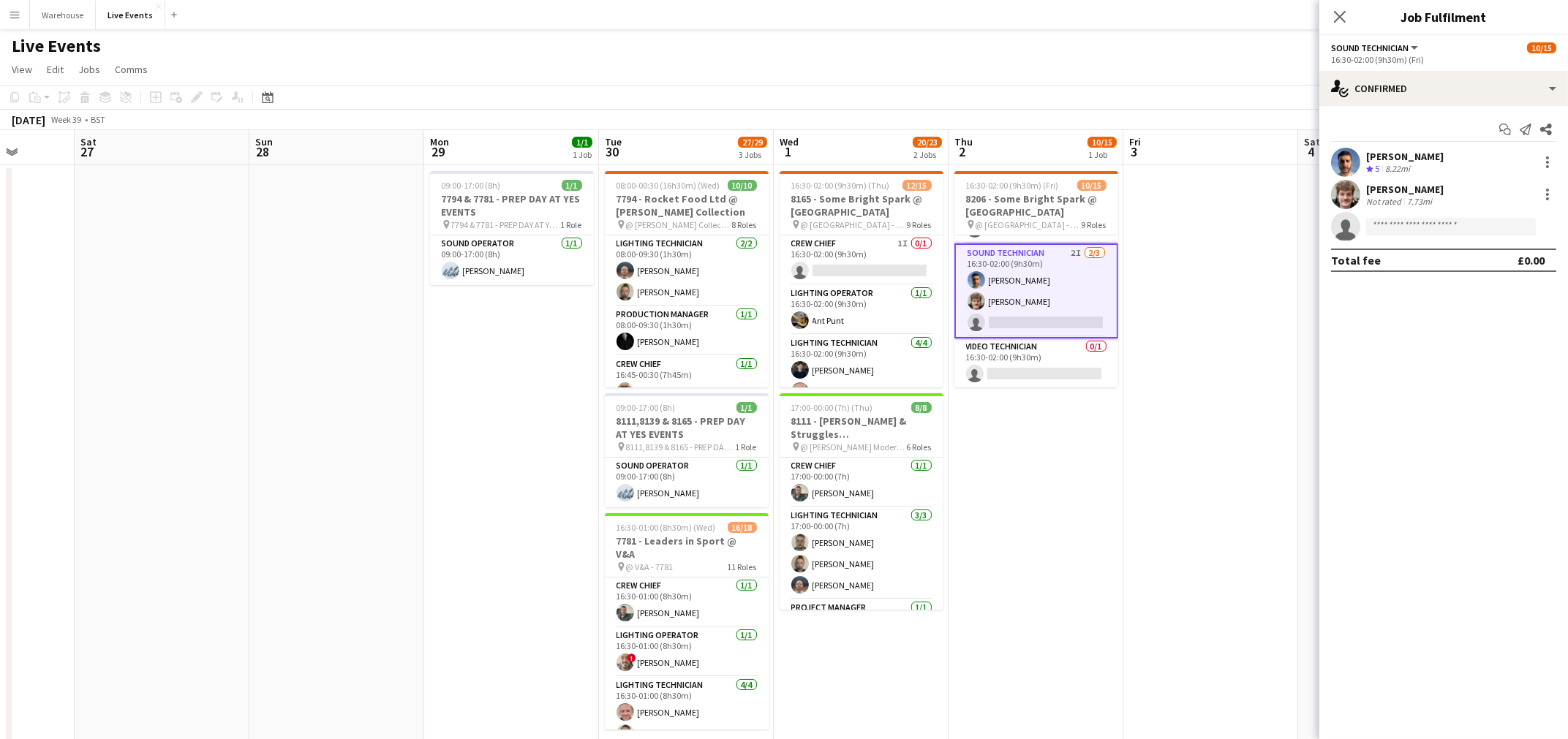
scroll to position [423, 0]
click at [1455, 77] on div "single-neutral-actions-check-2 Confirmed" at bounding box center [1443, 88] width 249 height 35
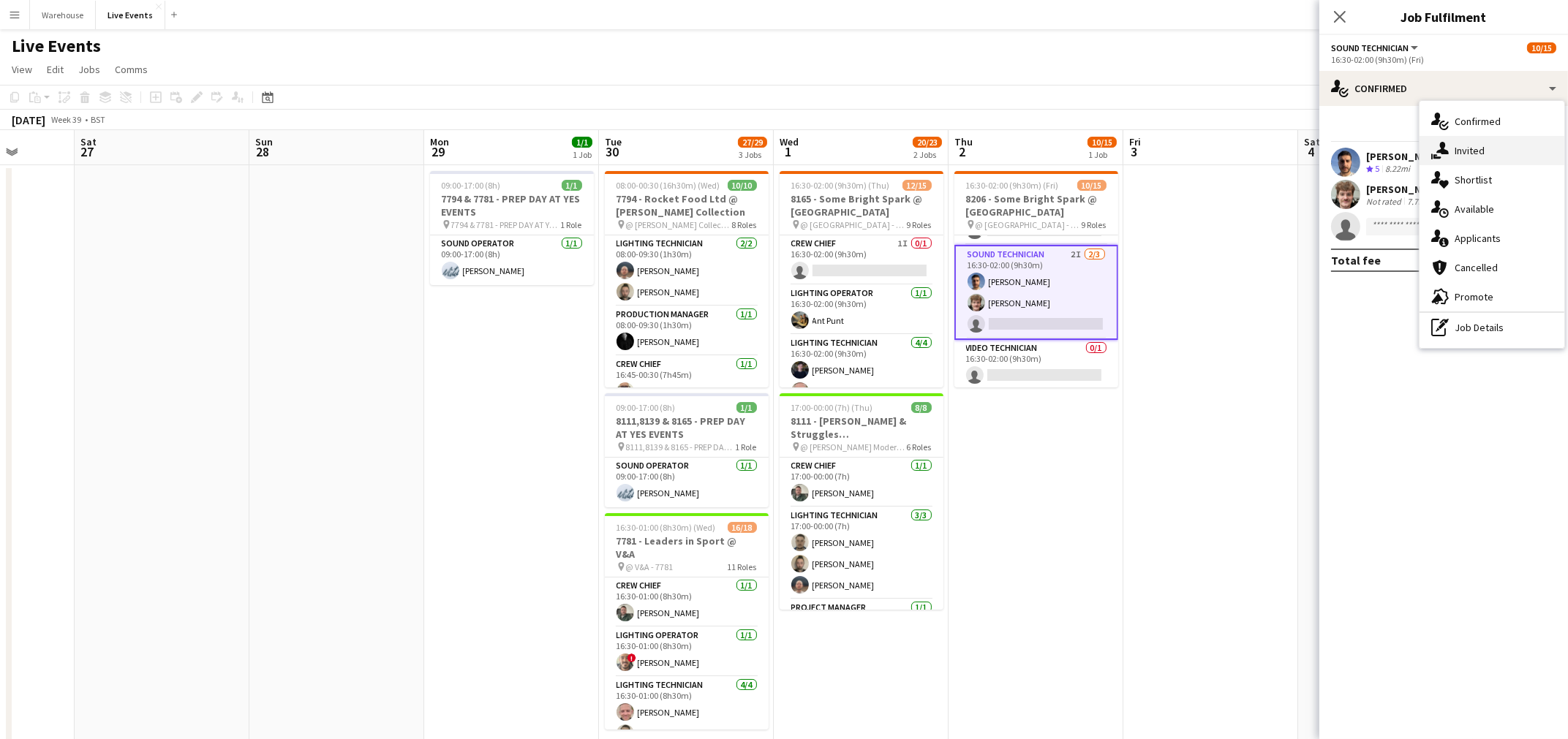
click at [1490, 150] on div "single-neutral-actions-share-1 Invited" at bounding box center [1492, 150] width 145 height 30
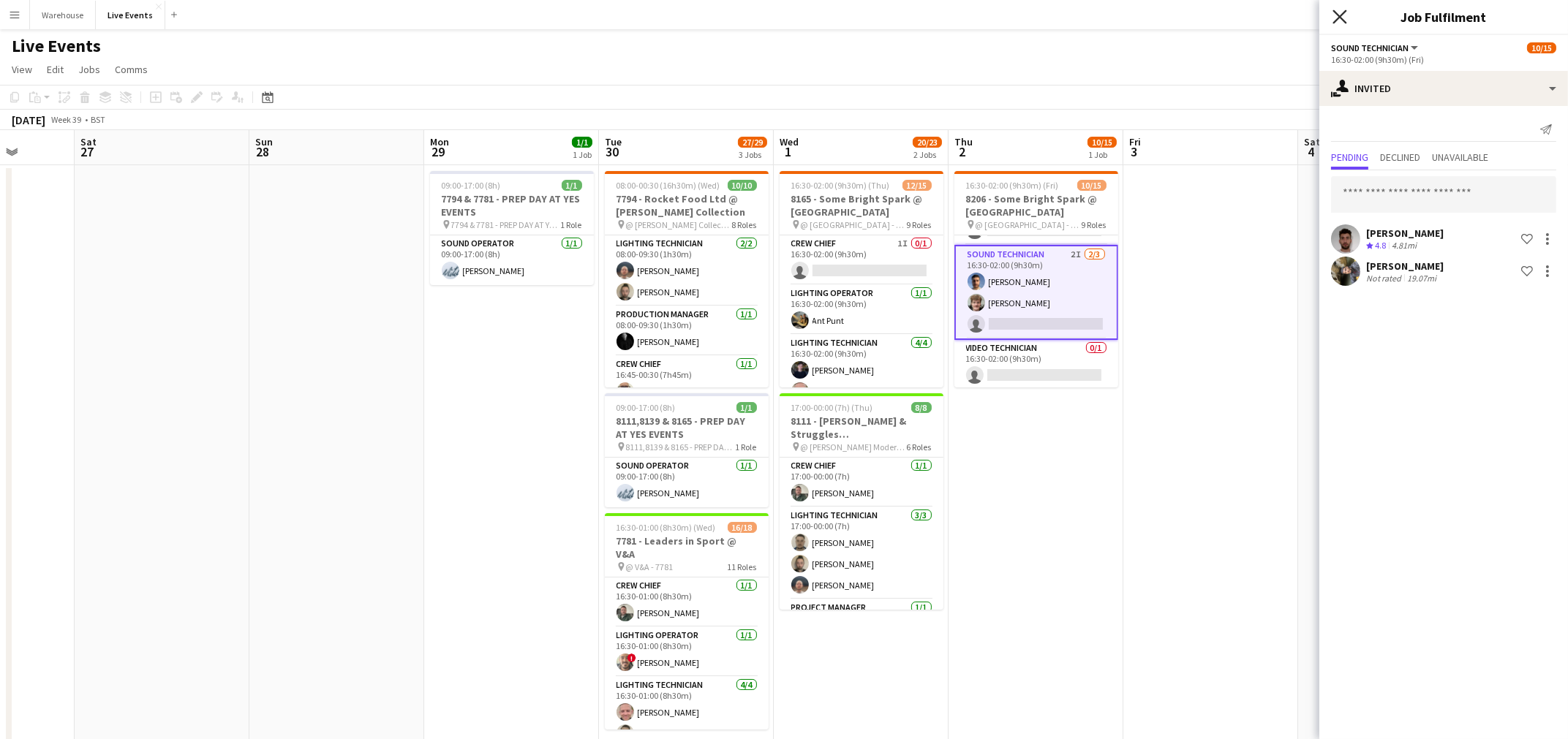
click at [1337, 19] on icon at bounding box center [1338, 16] width 14 height 14
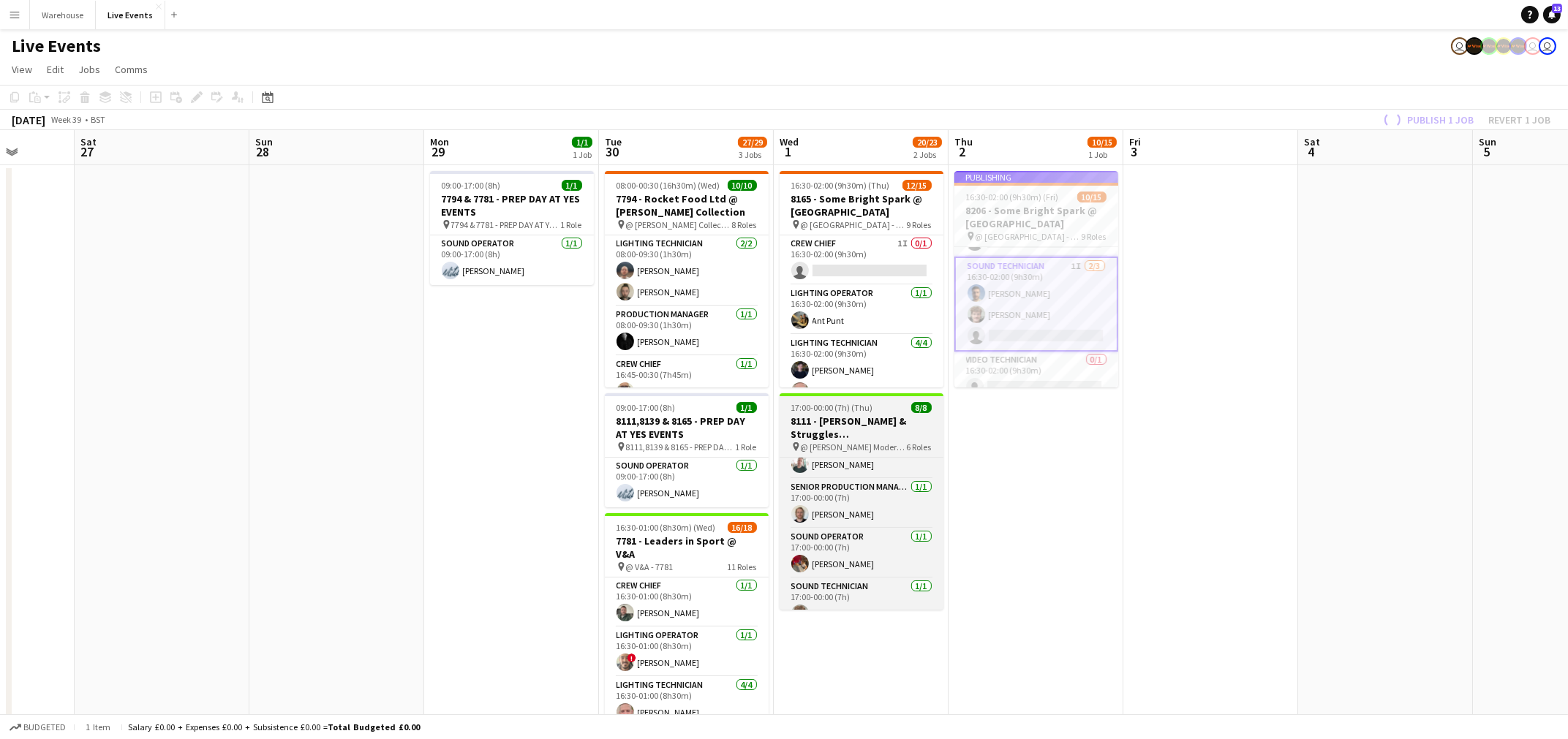
scroll to position [190, 0]
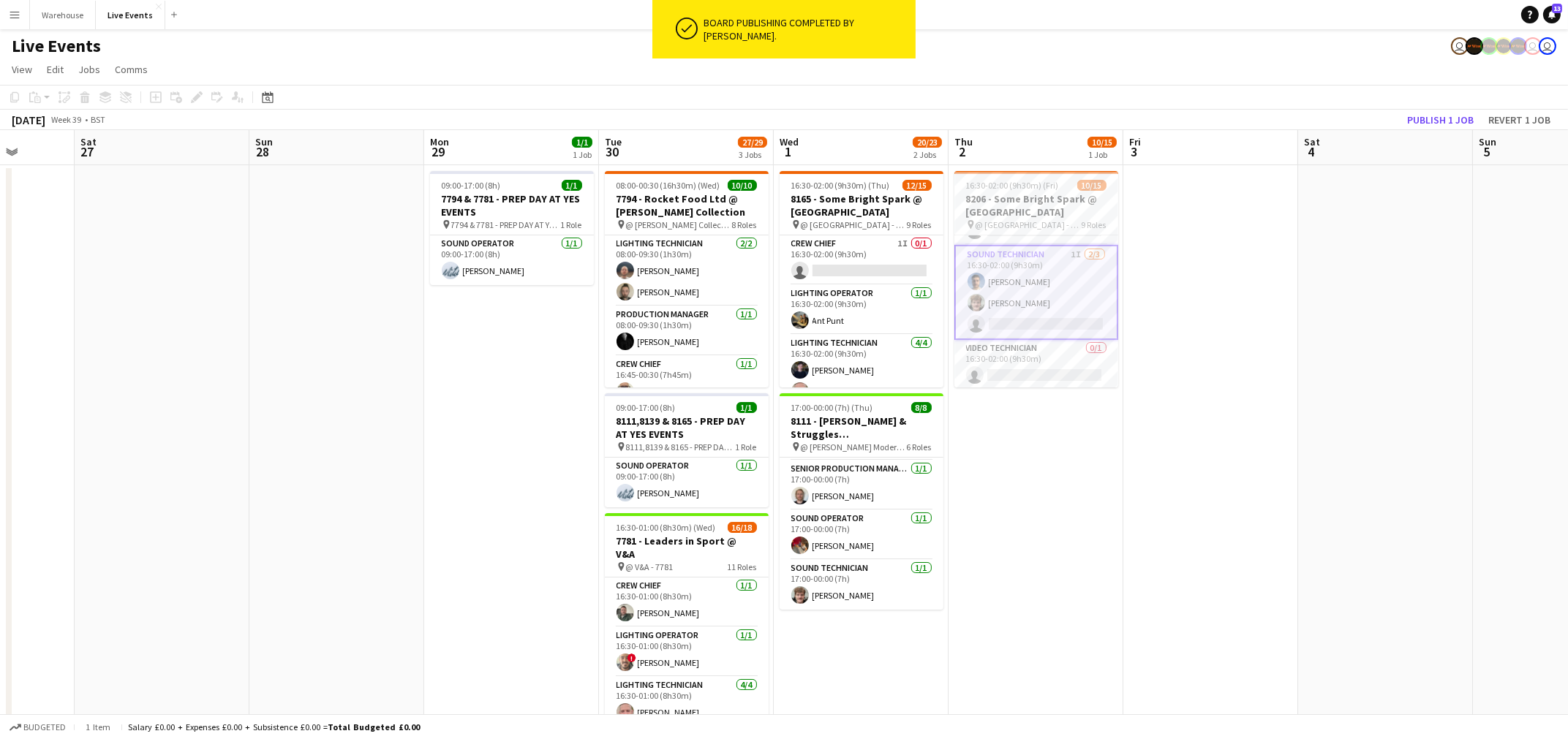
click at [1014, 420] on app-date-cell "16:30-02:00 (9h30m) (Fri) 10/15 8206 - Some Bright Spark @ [GEOGRAPHIC_DATA] pi…" at bounding box center [1035, 684] width 174 height 1039
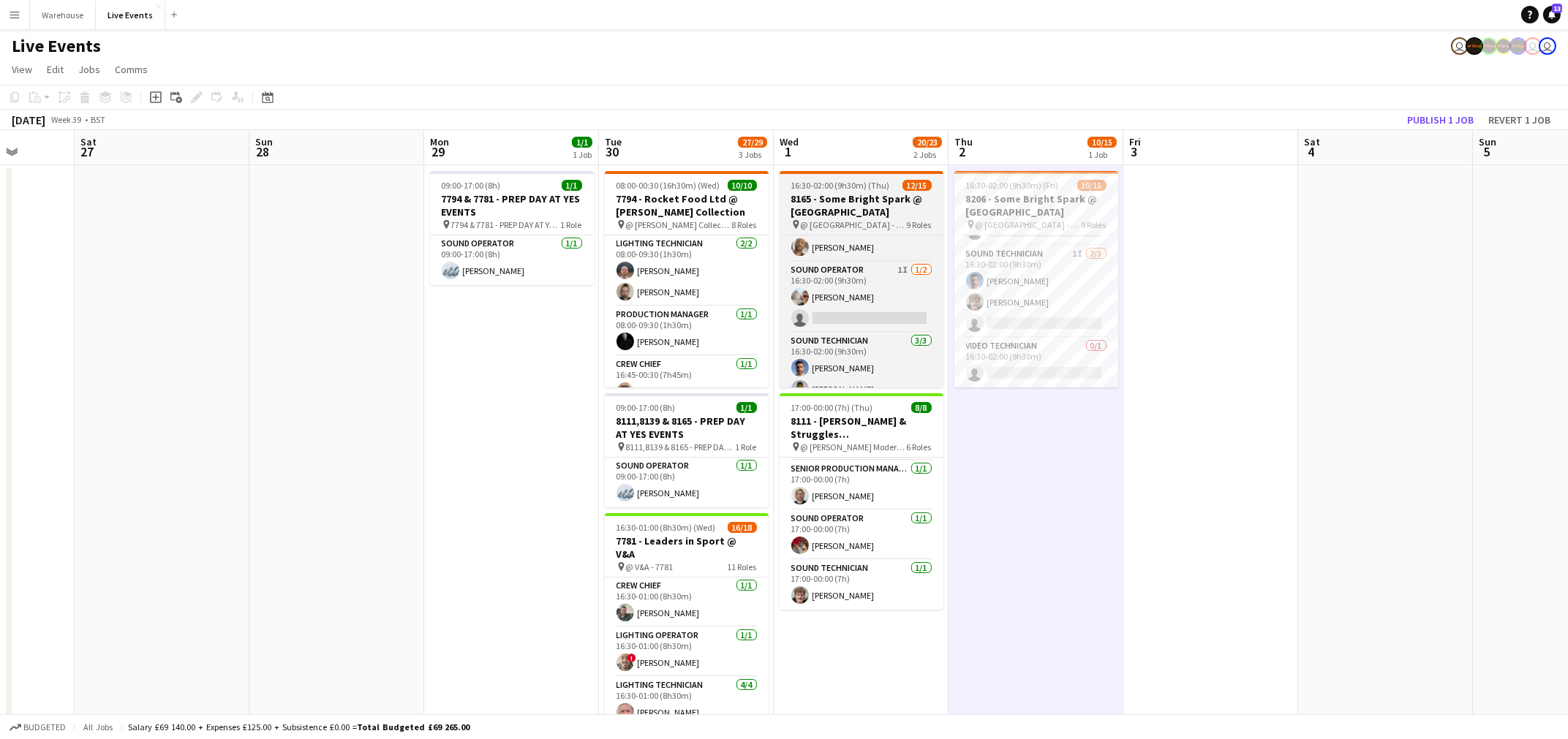
scroll to position [363, 0]
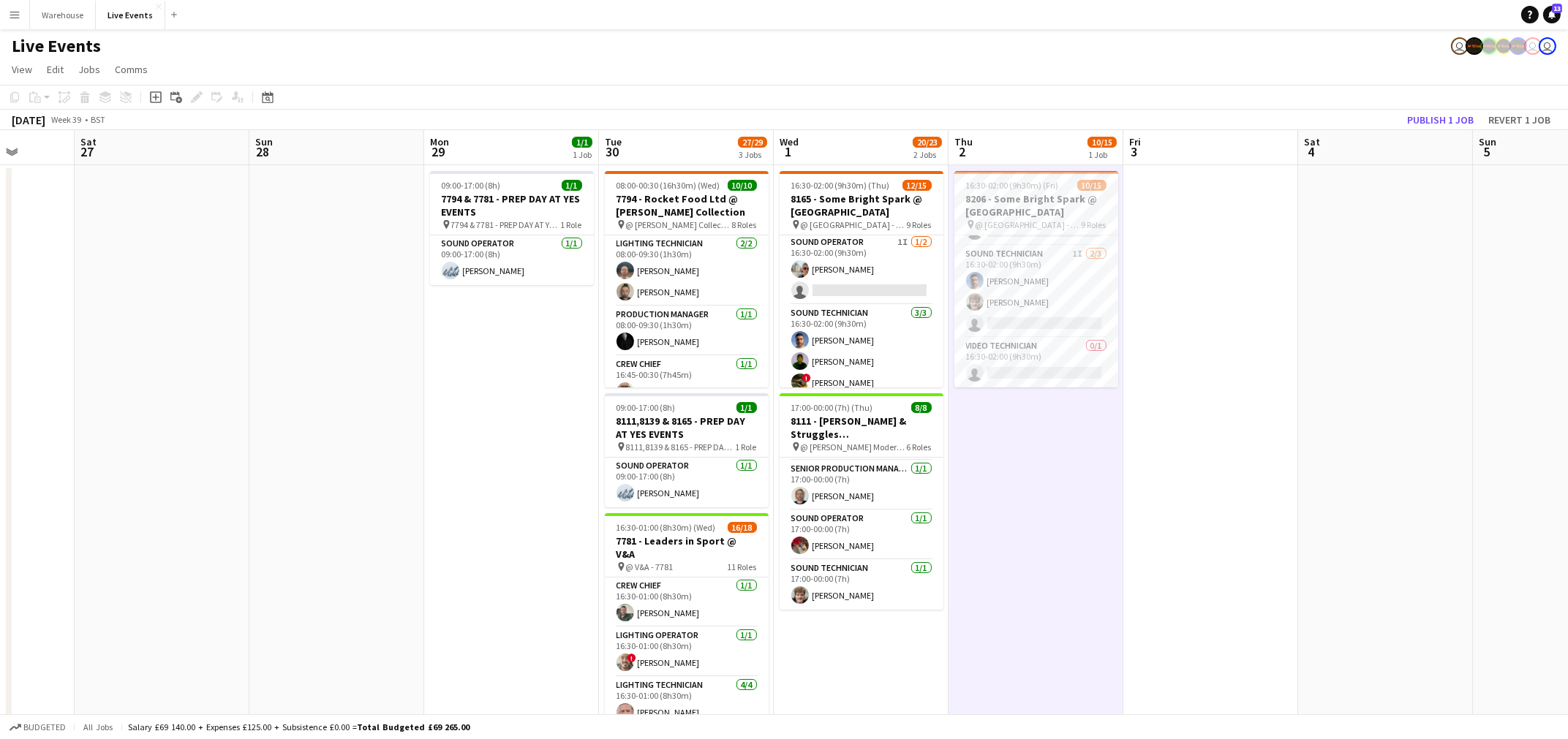
click at [1283, 46] on div "Live Events user user user" at bounding box center [784, 43] width 1568 height 28
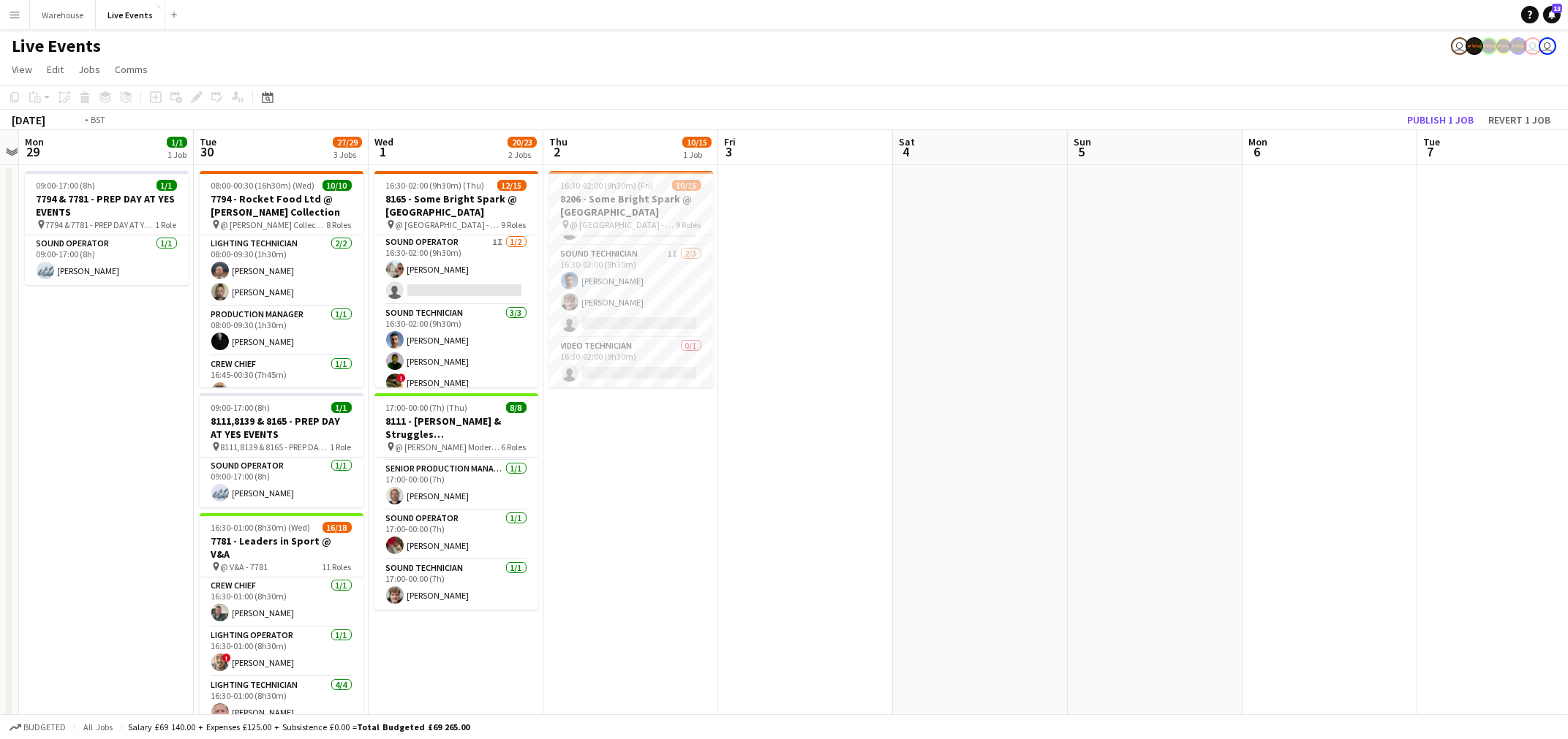
drag, startPoint x: 960, startPoint y: 664, endPoint x: 687, endPoint y: 665, distance: 273.0
click at [700, 665] on app-calendar-viewport "Fri 26 Sat 27 Sun 28 Mon 29 1/1 1 Job Tue 30 27/29 3 Jobs Wed 1 20/23 2 Jobs Th…" at bounding box center [784, 668] width 1568 height 1074
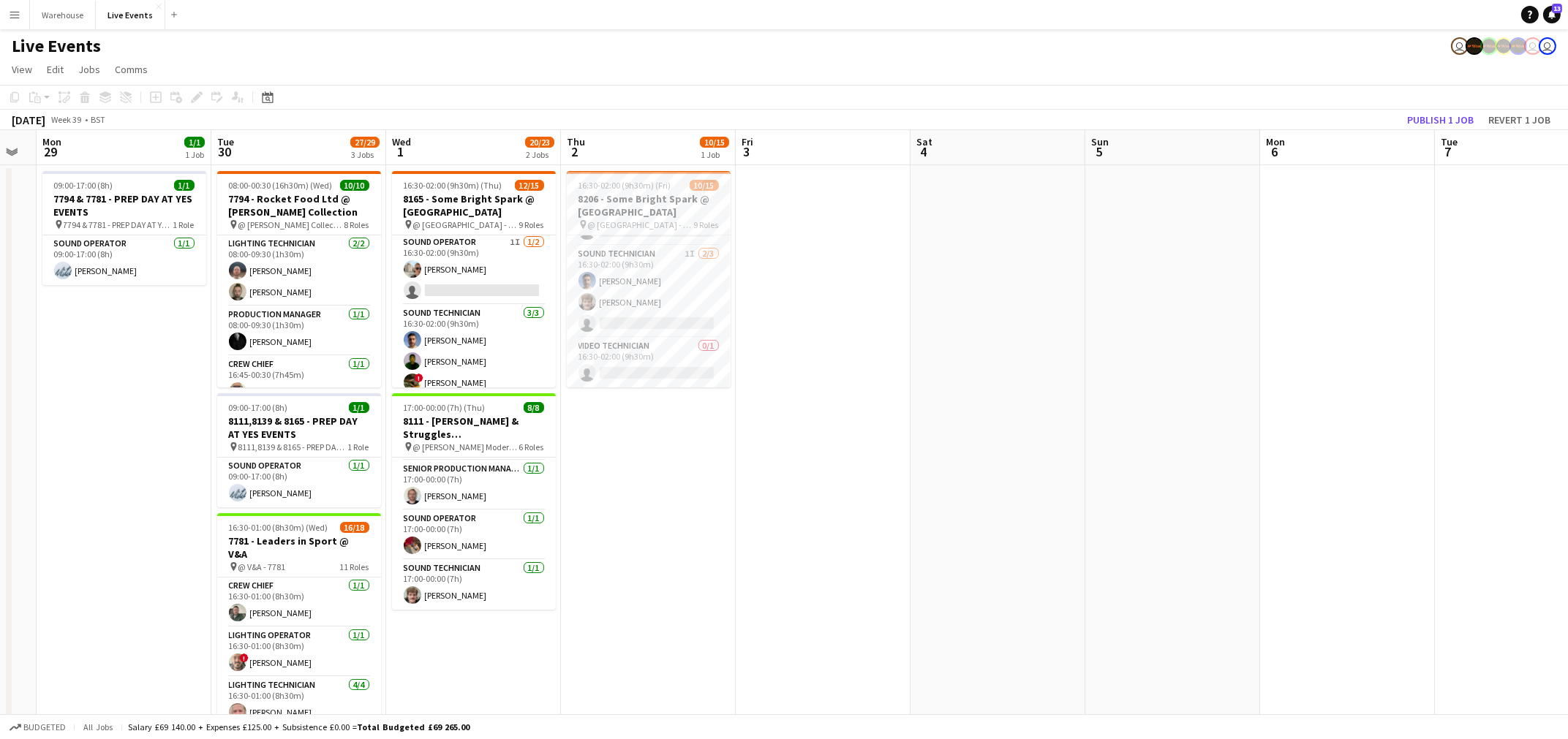
drag, startPoint x: 676, startPoint y: 512, endPoint x: 528, endPoint y: 527, distance: 148.8
click at [530, 527] on app-calendar-viewport "Fri 26 Sat 27 Sun 28 Mon 29 1/1 1 Job Tue 30 27/29 3 Jobs Wed 1 20/23 2 Jobs Th…" at bounding box center [784, 668] width 1568 height 1074
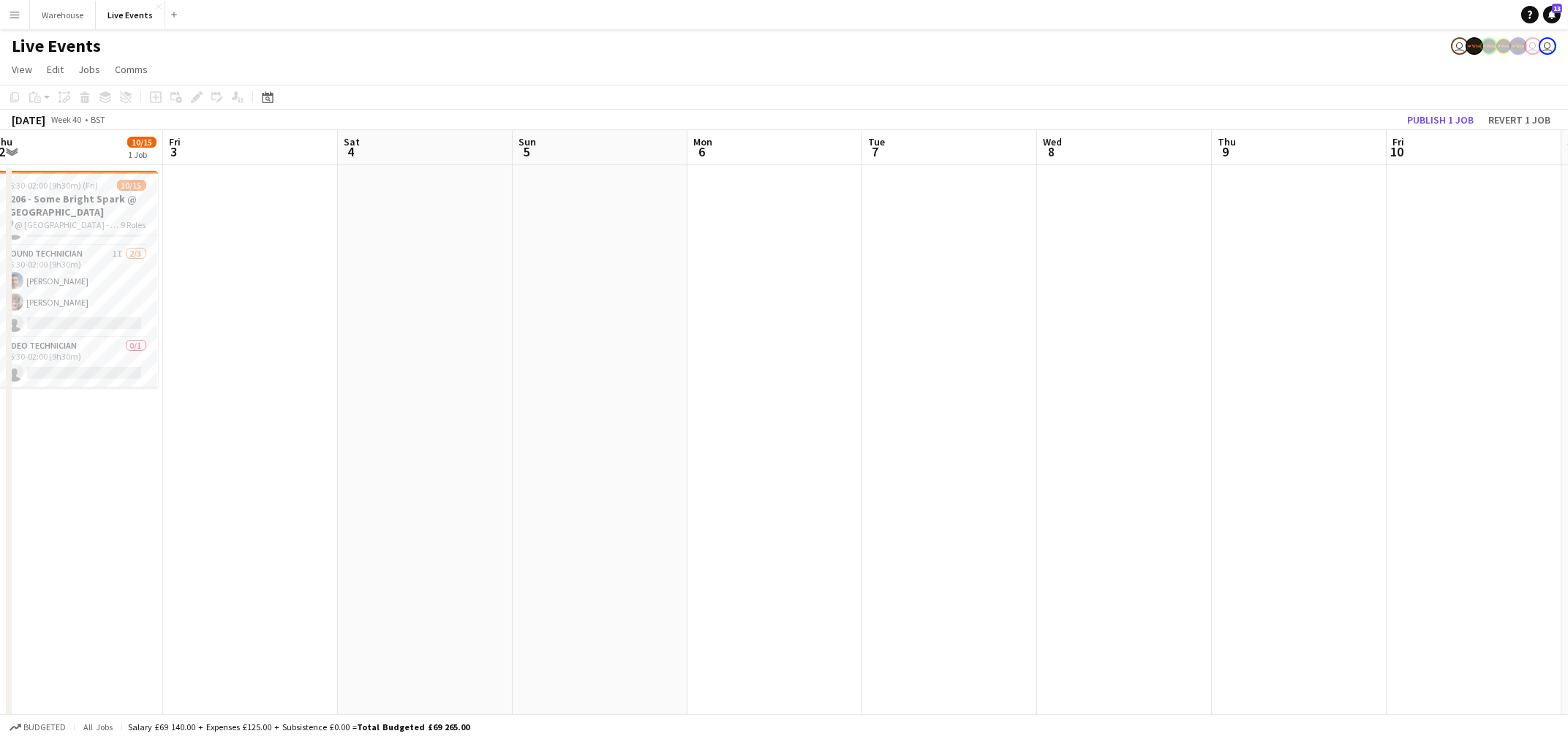
drag, startPoint x: 815, startPoint y: 522, endPoint x: 1357, endPoint y: 487, distance: 543.1
click at [1357, 487] on app-calendar-viewport "Tue 30 27/29 3 Jobs Wed 1 20/23 2 Jobs Thu 2 10/15 1 Job Fri 3 Sat 4 Sun 5 Mon …" at bounding box center [784, 668] width 1568 height 1074
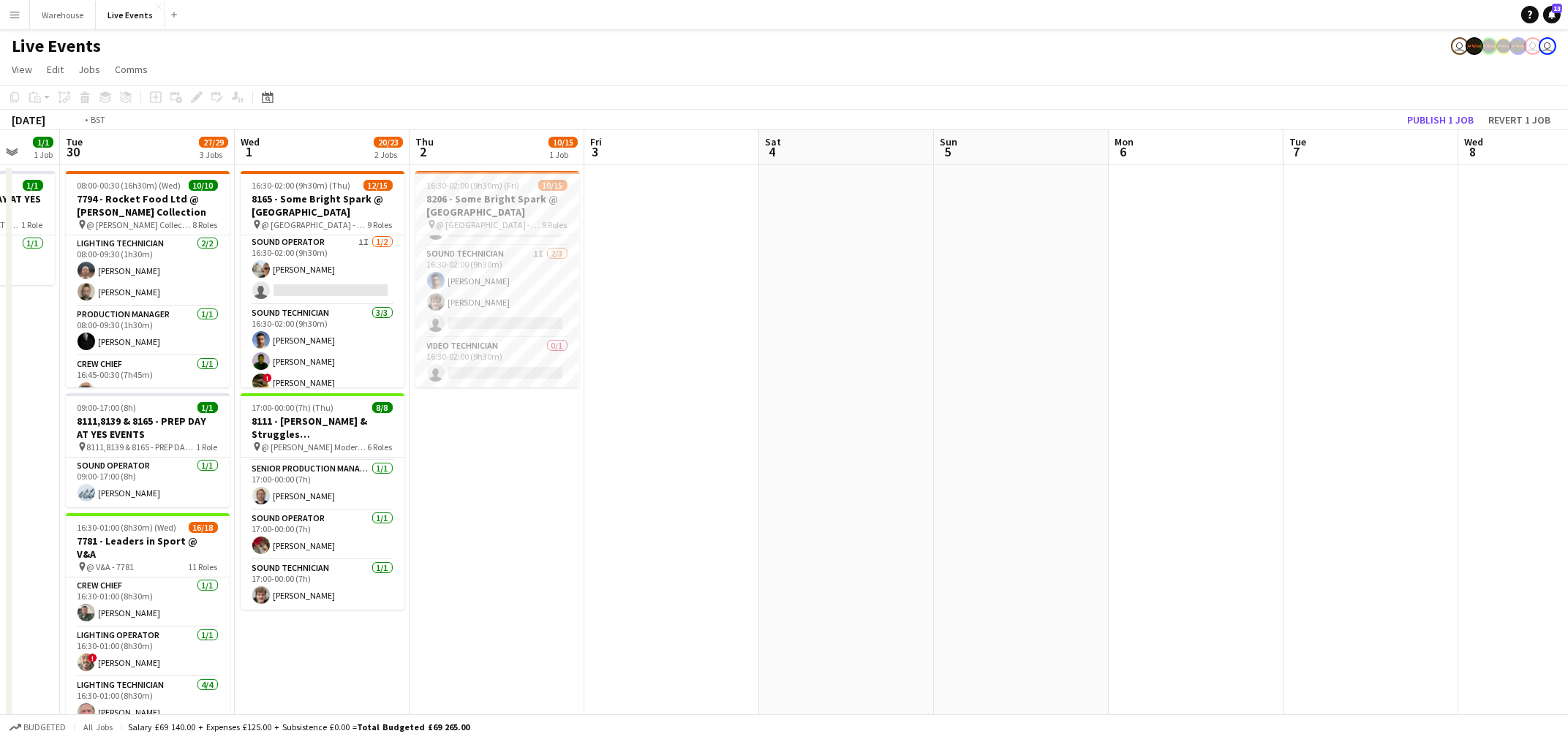
click at [1030, 561] on app-calendar-viewport "Sat 27 Sun 28 Mon 29 1/1 1 Job Tue 30 27/29 3 Jobs Wed 1 20/23 2 Jobs Thu 2 10/…" at bounding box center [784, 668] width 1568 height 1074
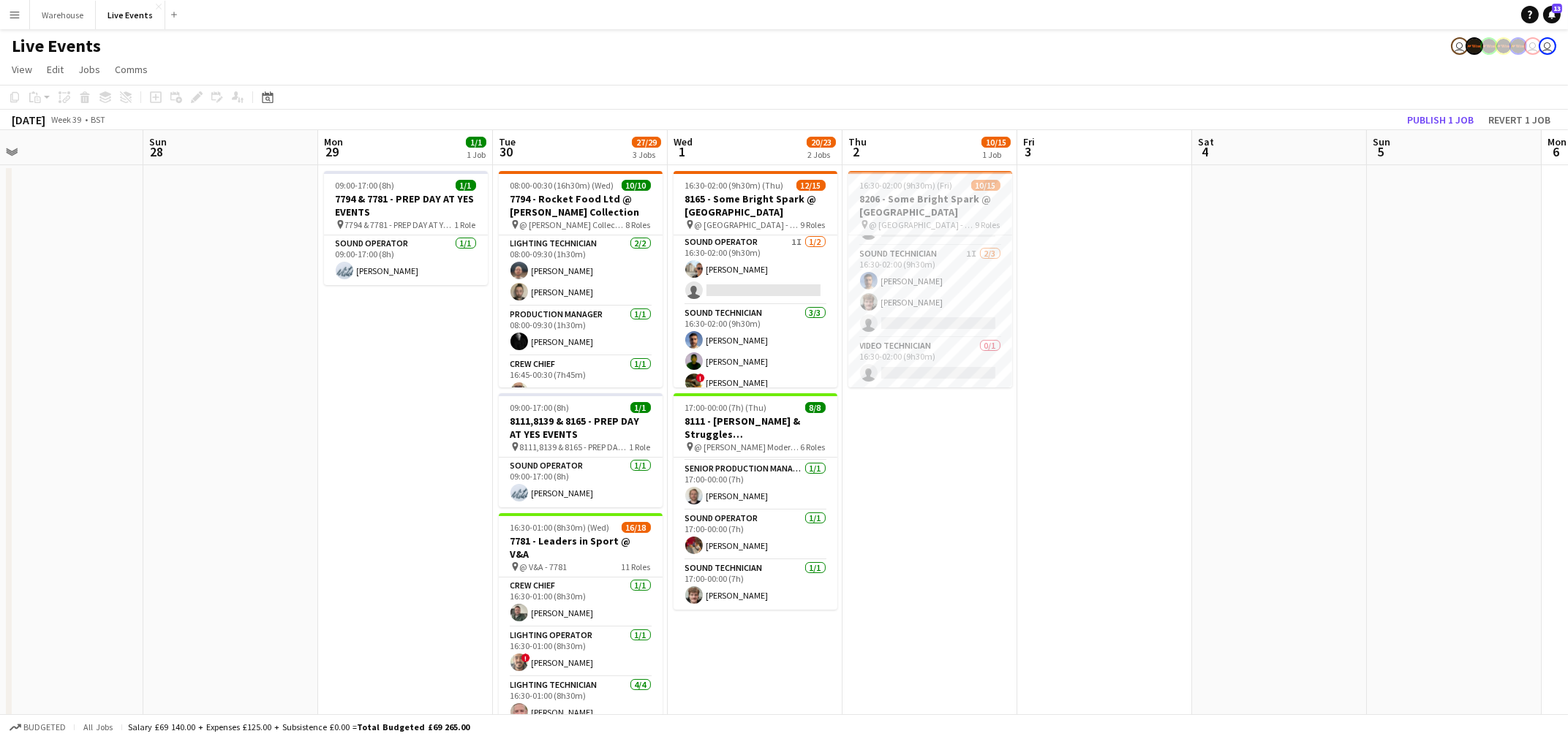
drag, startPoint x: 220, startPoint y: 482, endPoint x: 838, endPoint y: 481, distance: 618.0
click at [821, 481] on app-calendar-viewport "Thu 25 18/19 1 Job Fri 26 Sat 27 Sun 28 Mon 29 1/1 1 Job Tue 30 27/29 3 Jobs We…" at bounding box center [784, 668] width 1568 height 1074
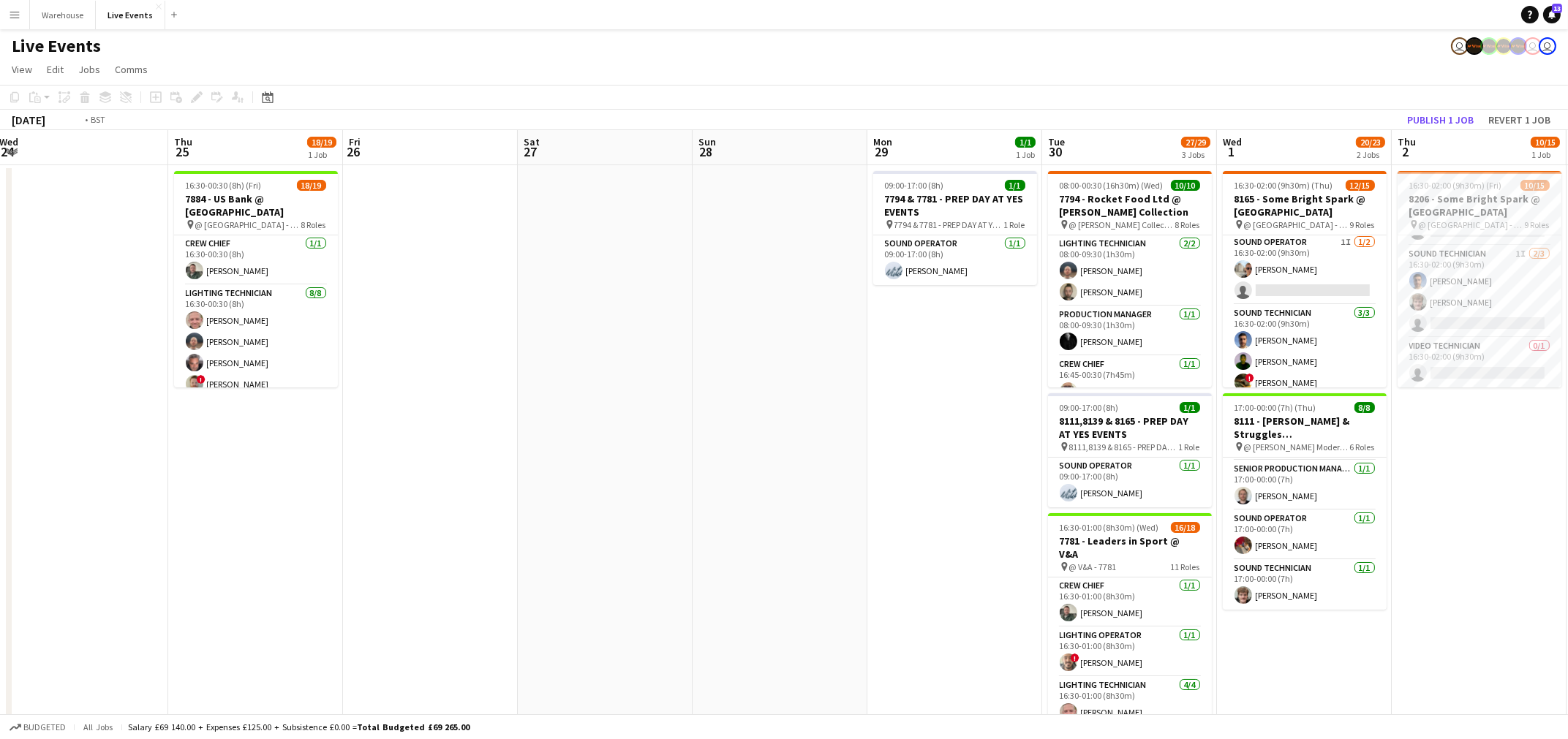
drag, startPoint x: 681, startPoint y: 489, endPoint x: 1049, endPoint y: 472, distance: 368.4
click at [1049, 472] on app-calendar-viewport "Mon 22 Tue 23 11/11 1 Job Wed 24 Thu 25 18/19 1 Job Fri 26 Sat 27 Sun 28 Mon 29…" at bounding box center [784, 668] width 1568 height 1074
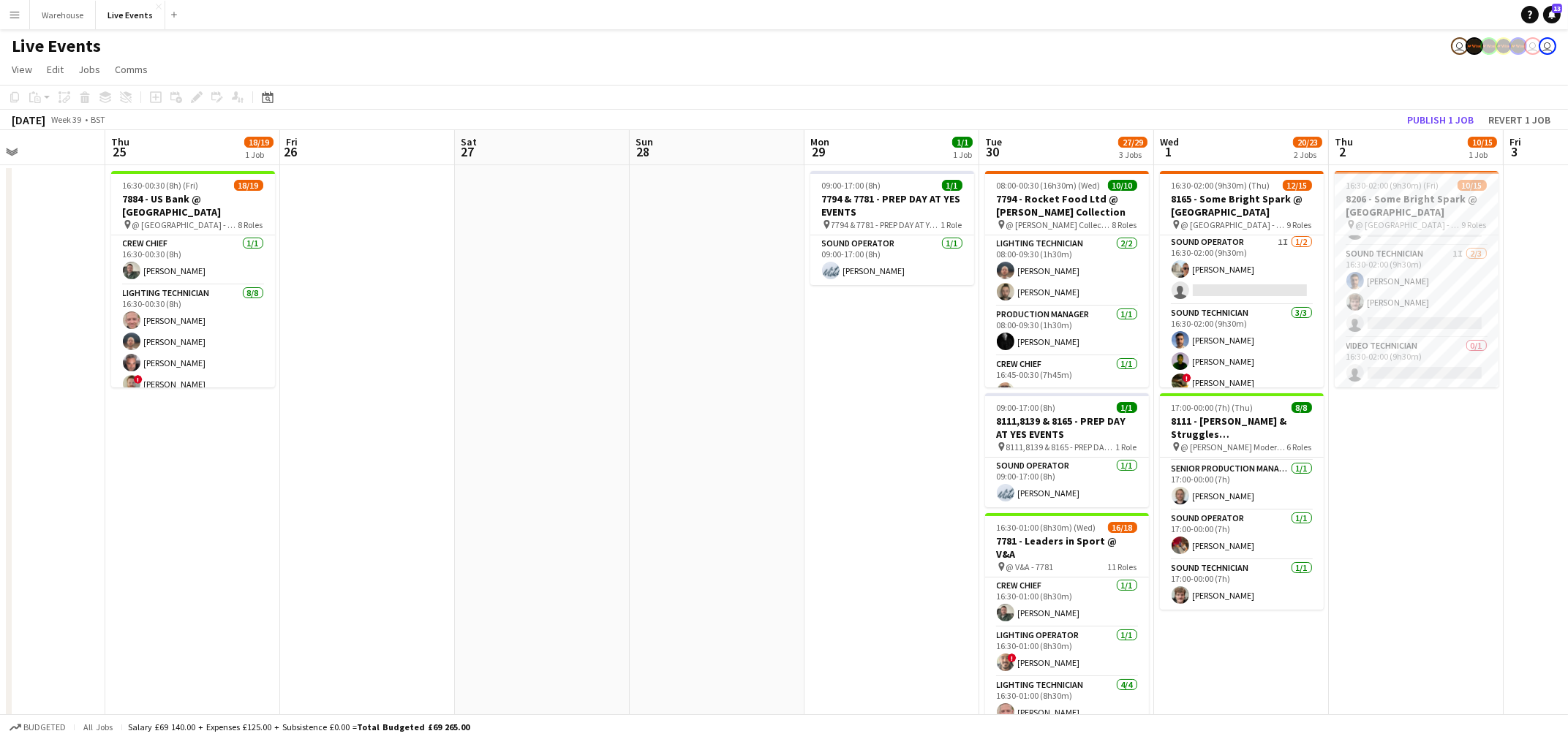
drag, startPoint x: 1297, startPoint y: 490, endPoint x: 611, endPoint y: 518, distance: 686.6
click at [611, 518] on app-calendar-viewport "Mon 22 Tue 23 11/11 1 Job Wed 24 Thu 25 18/19 1 Job Fri 26 Sat 27 Sun 28 Mon 29…" at bounding box center [784, 668] width 1568 height 1074
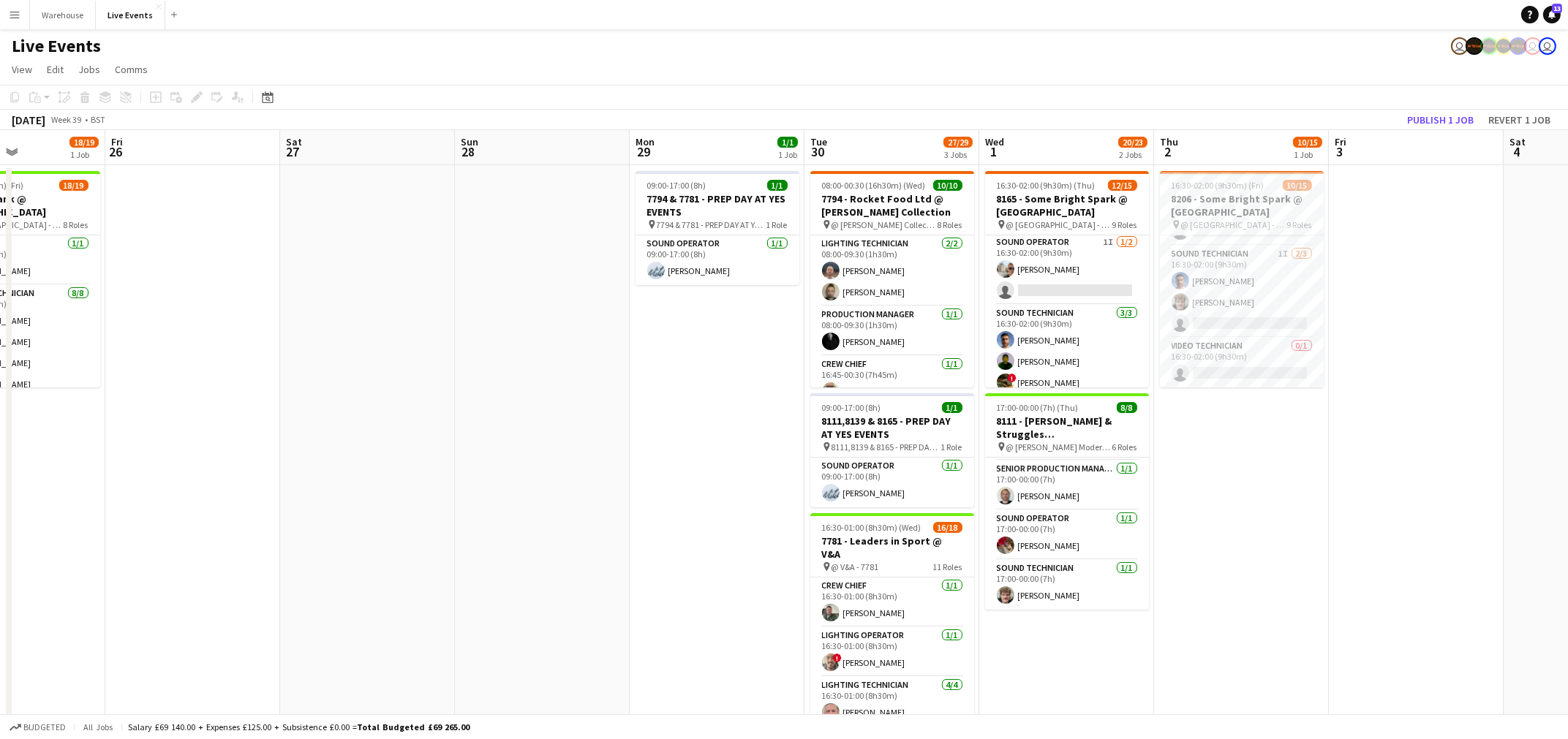
scroll to position [0, 539]
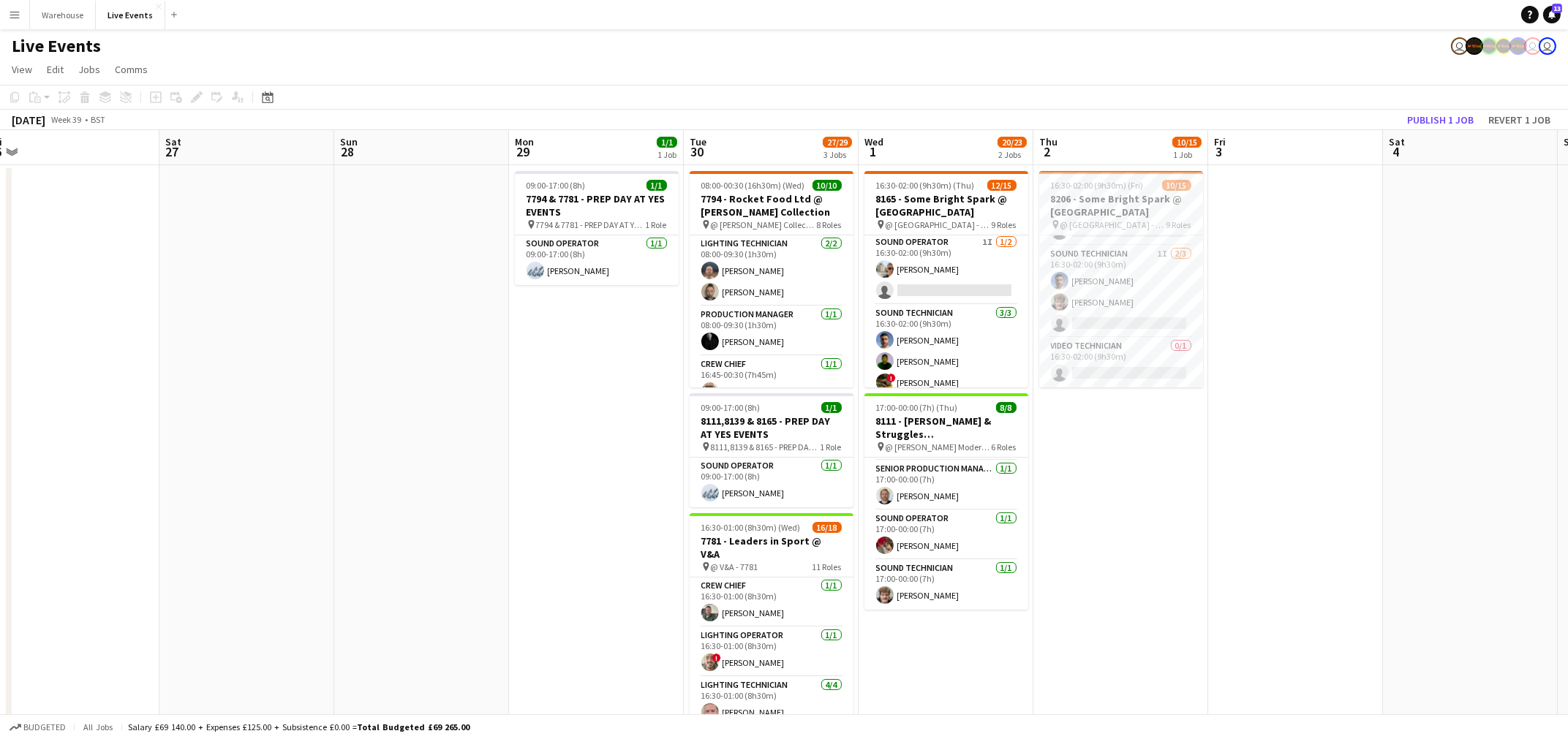
drag, startPoint x: 1322, startPoint y: 470, endPoint x: 1202, endPoint y: 501, distance: 123.9
click at [1202, 501] on app-calendar-viewport "Tue 23 11/11 1 Job Wed 24 Thu 25 18/19 1 Job Fri 26 Sat 27 Sun 28 Mon 29 1/1 1 …" at bounding box center [784, 668] width 1568 height 1074
